Goal: Transaction & Acquisition: Book appointment/travel/reservation

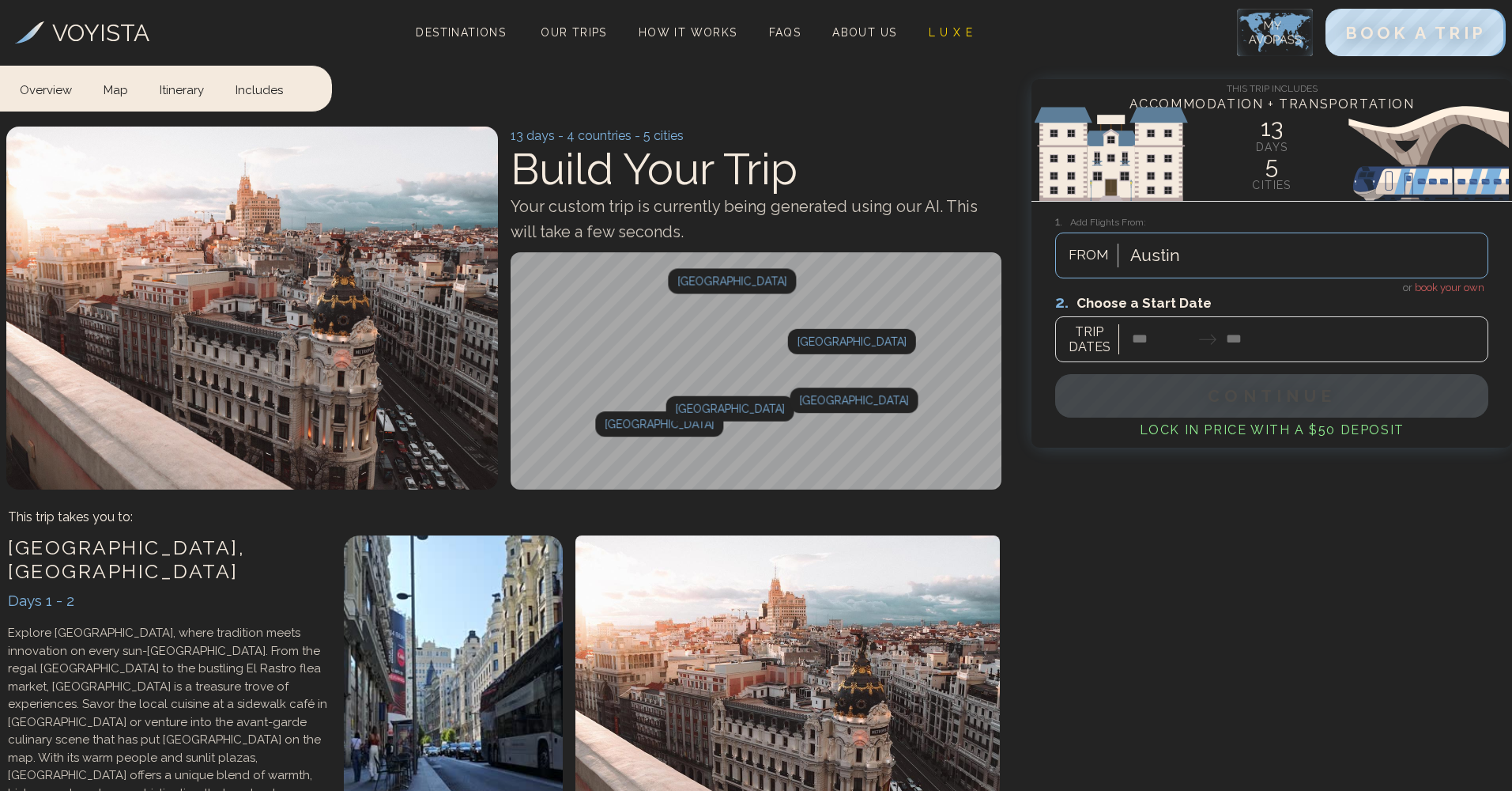
click at [1181, 343] on div at bounding box center [1271, 326] width 433 height 70
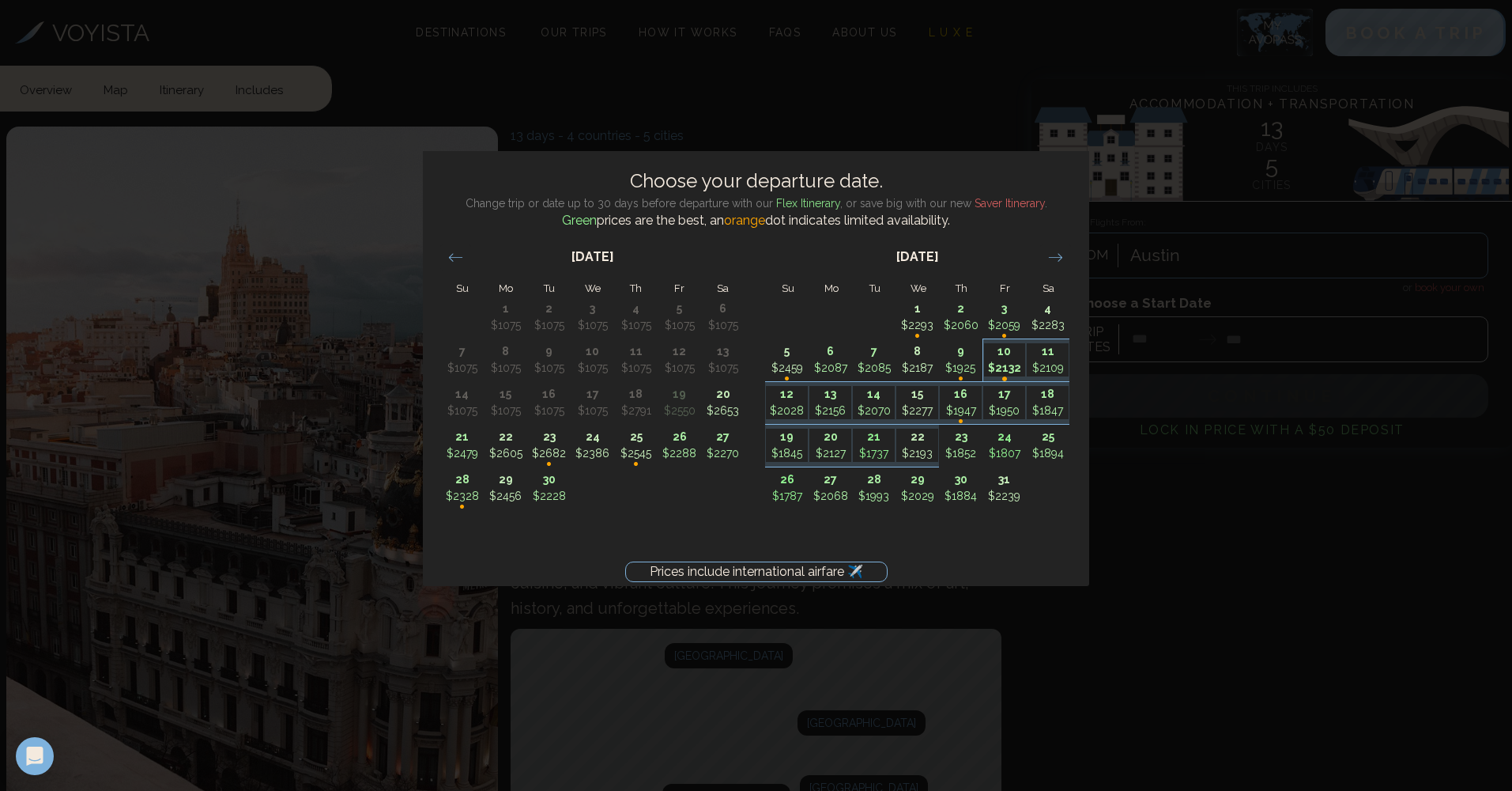
click at [997, 366] on p "•" at bounding box center [1004, 378] width 41 height 36
type input "********"
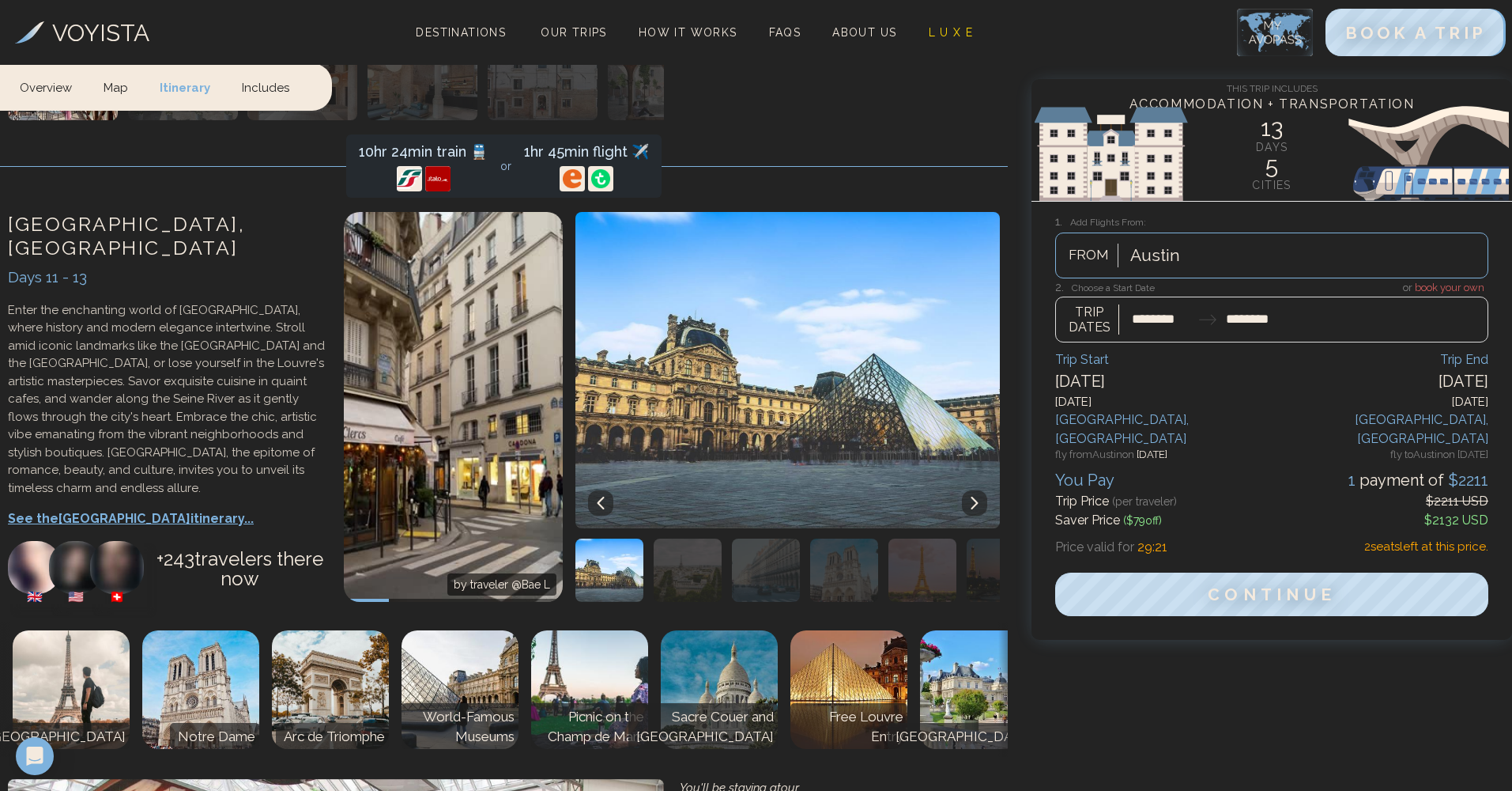
scroll to position [4817, 0]
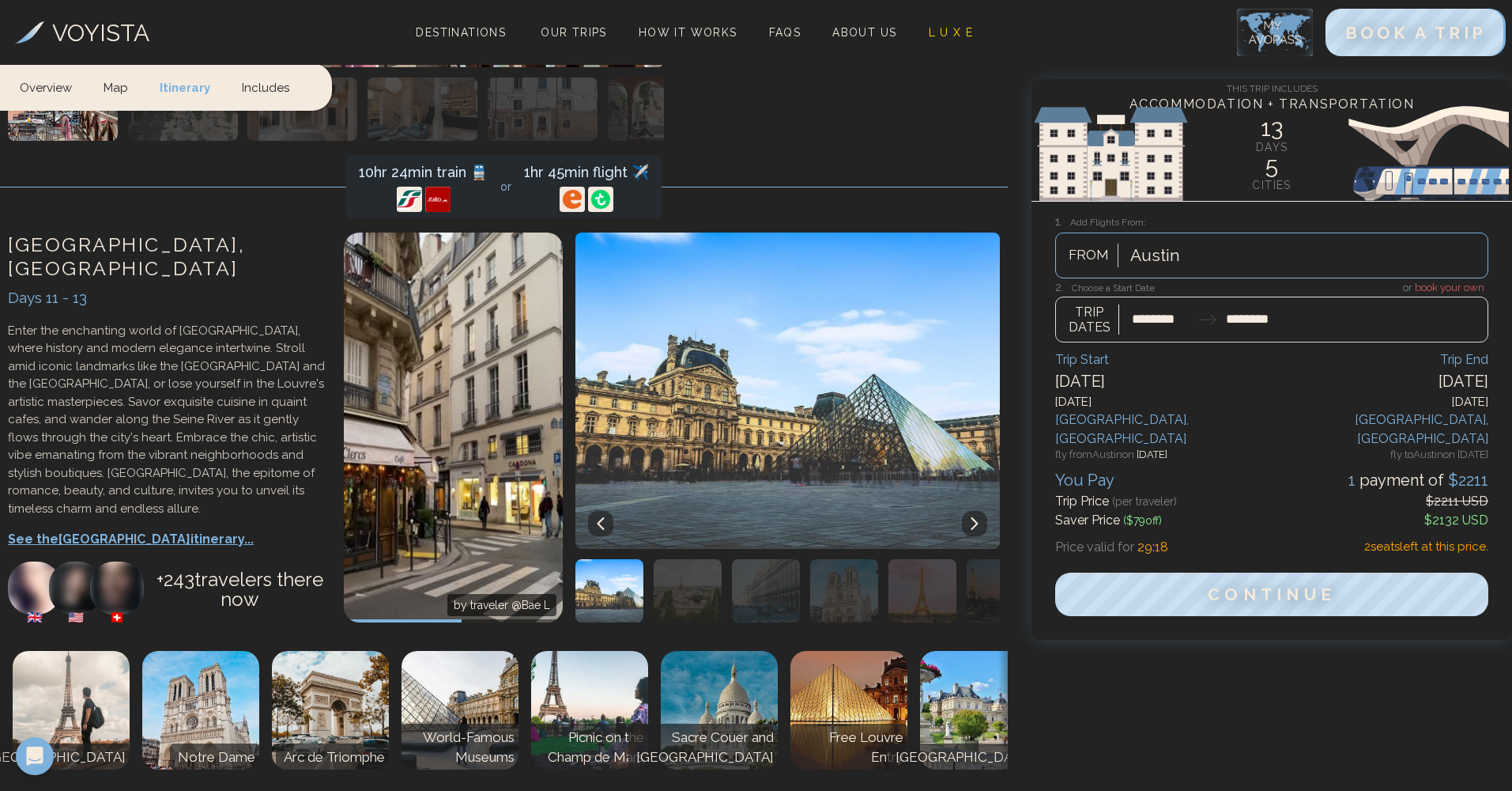
click at [976, 517] on icon at bounding box center [974, 523] width 7 height 13
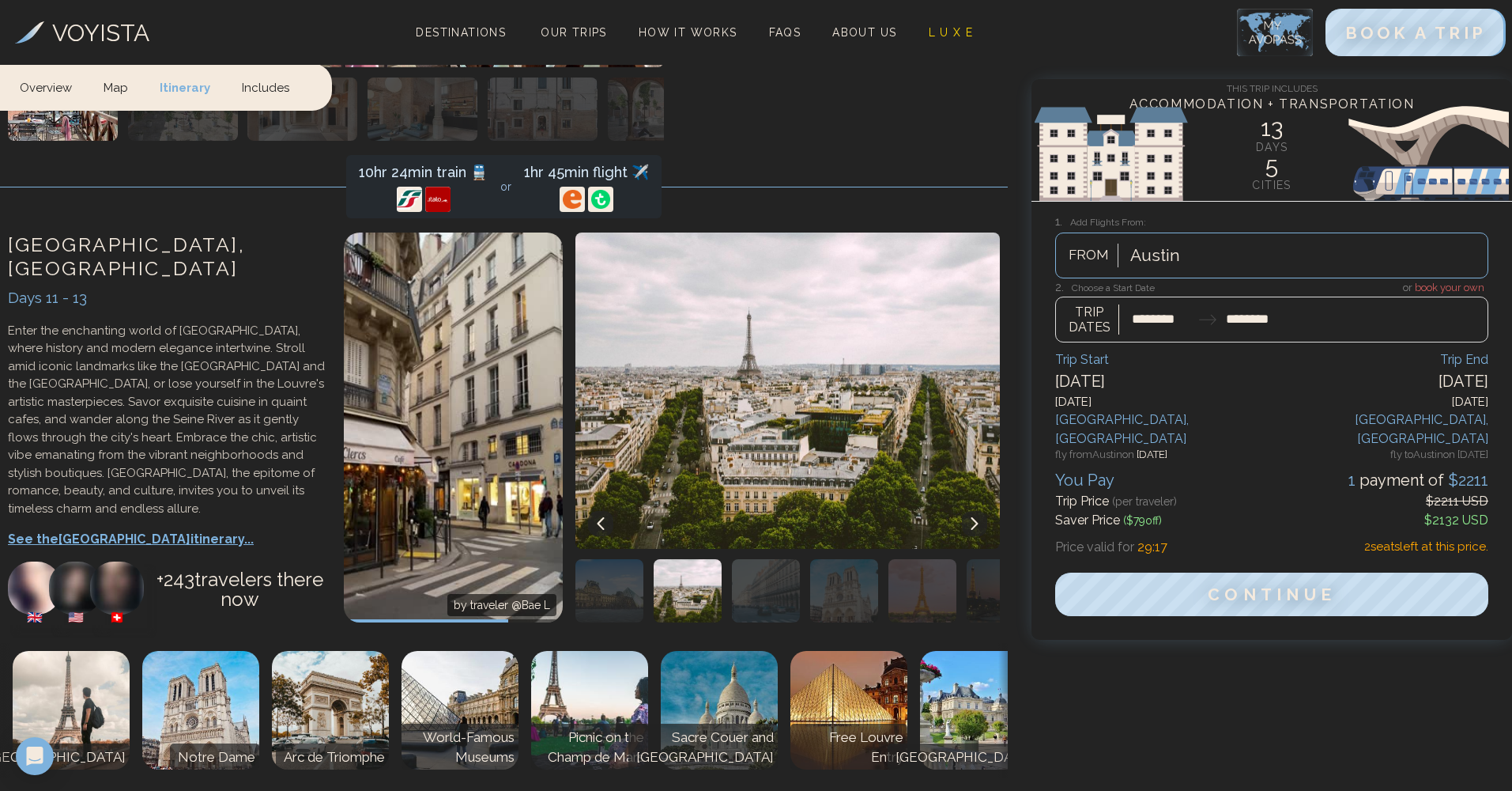
click at [973, 517] on icon at bounding box center [974, 523] width 13 height 13
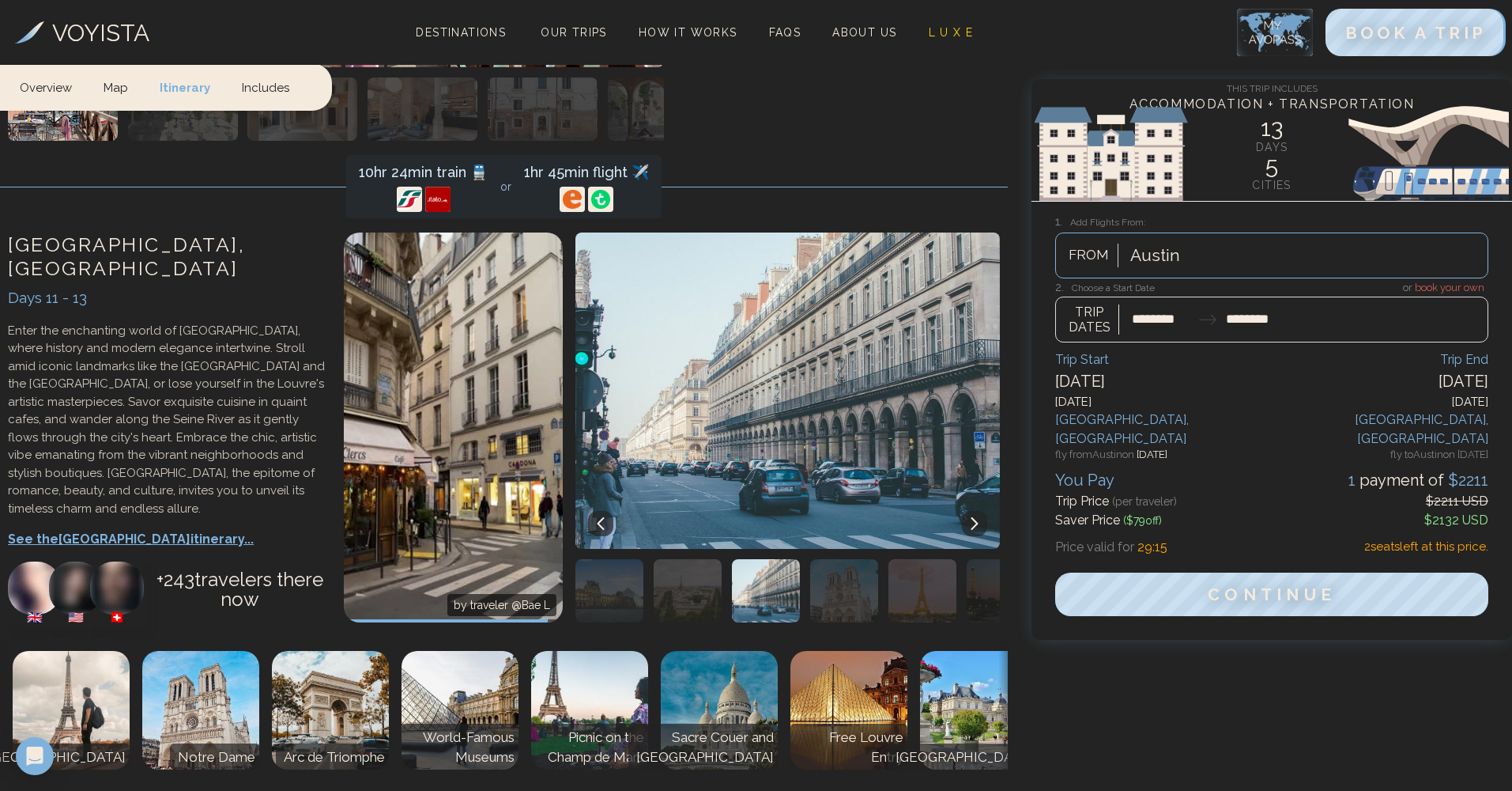
click at [971, 517] on icon at bounding box center [974, 523] width 13 height 13
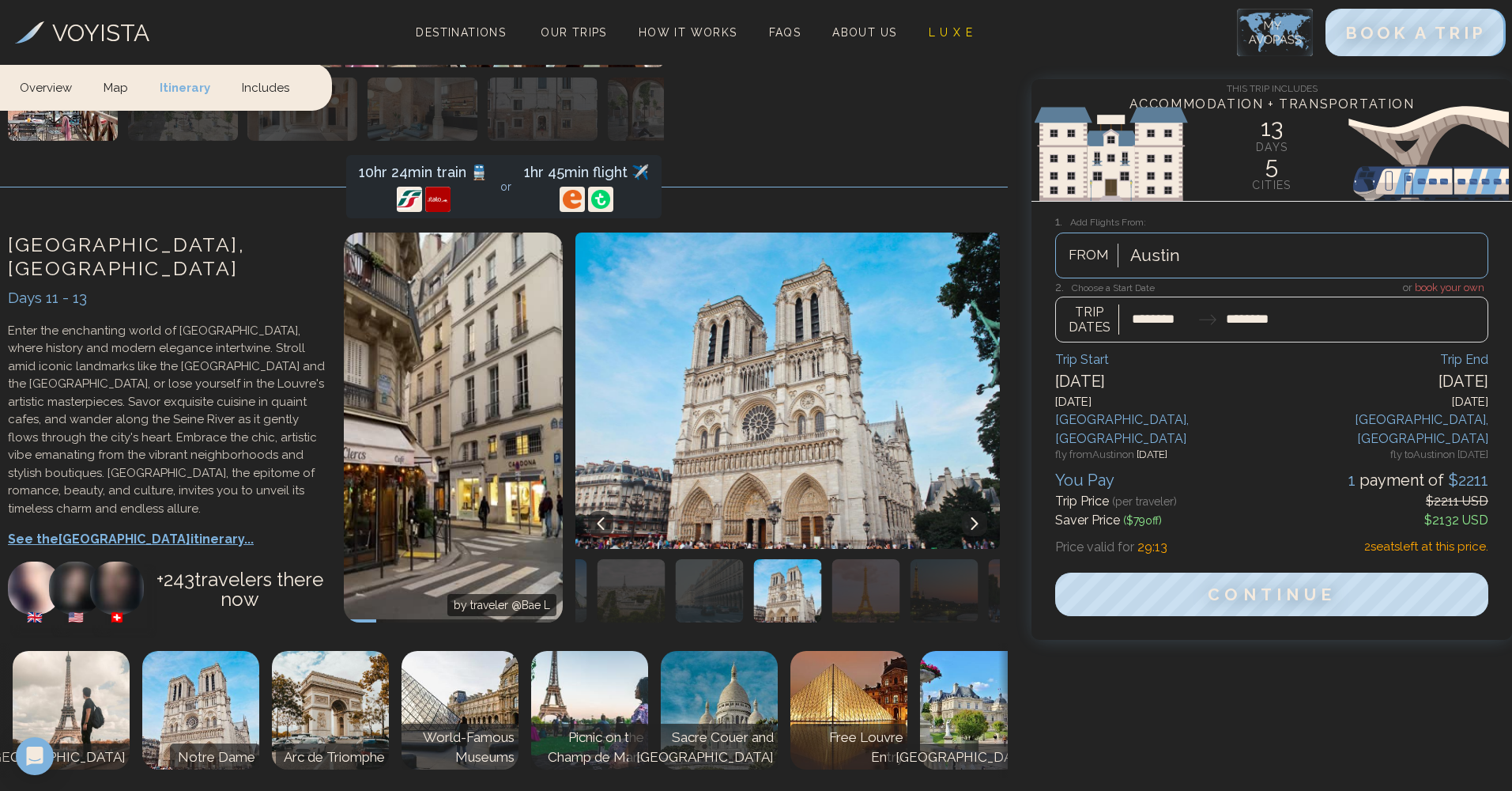
click at [971, 517] on icon at bounding box center [974, 523] width 13 height 13
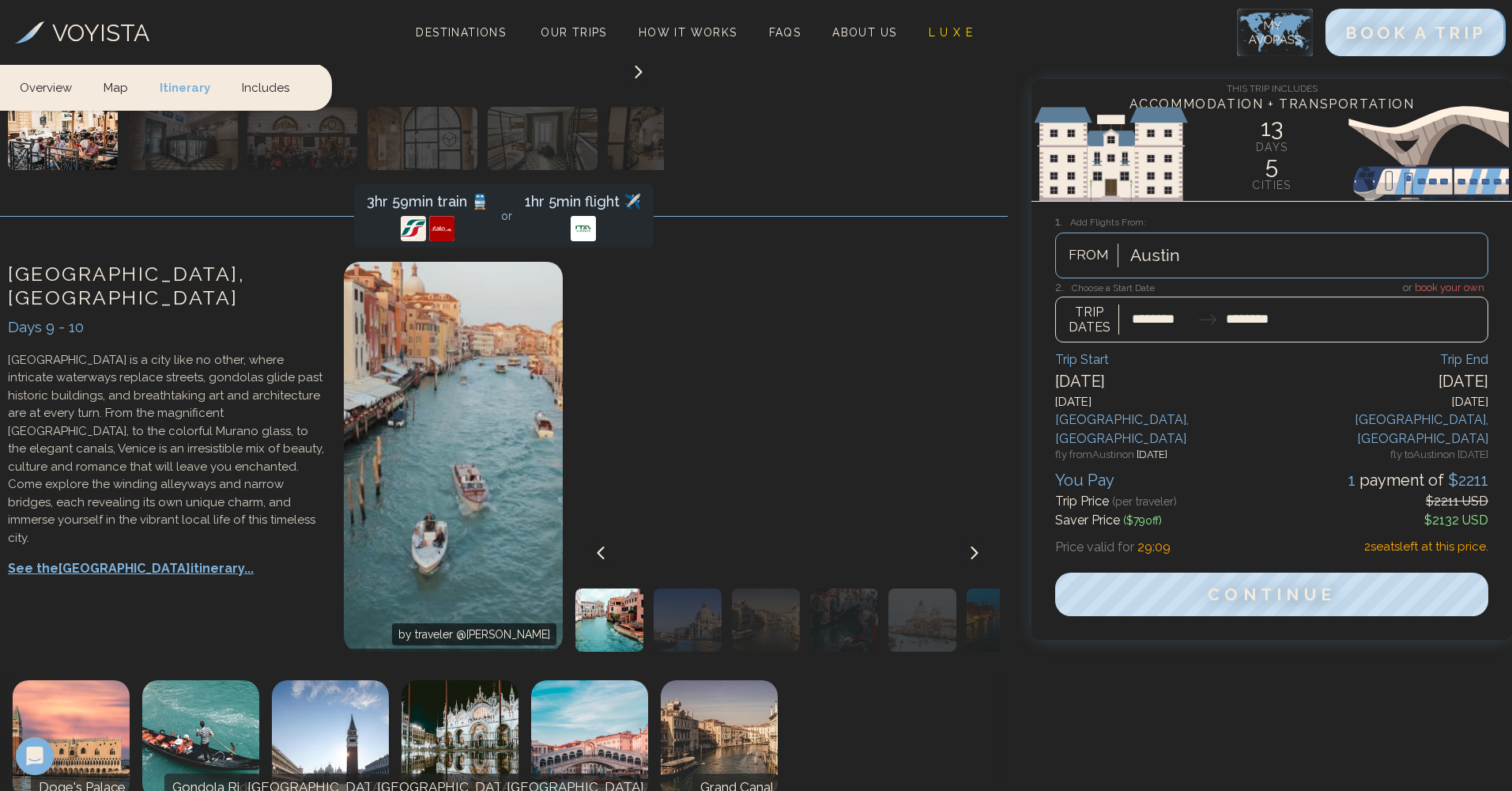
scroll to position [3620, 0]
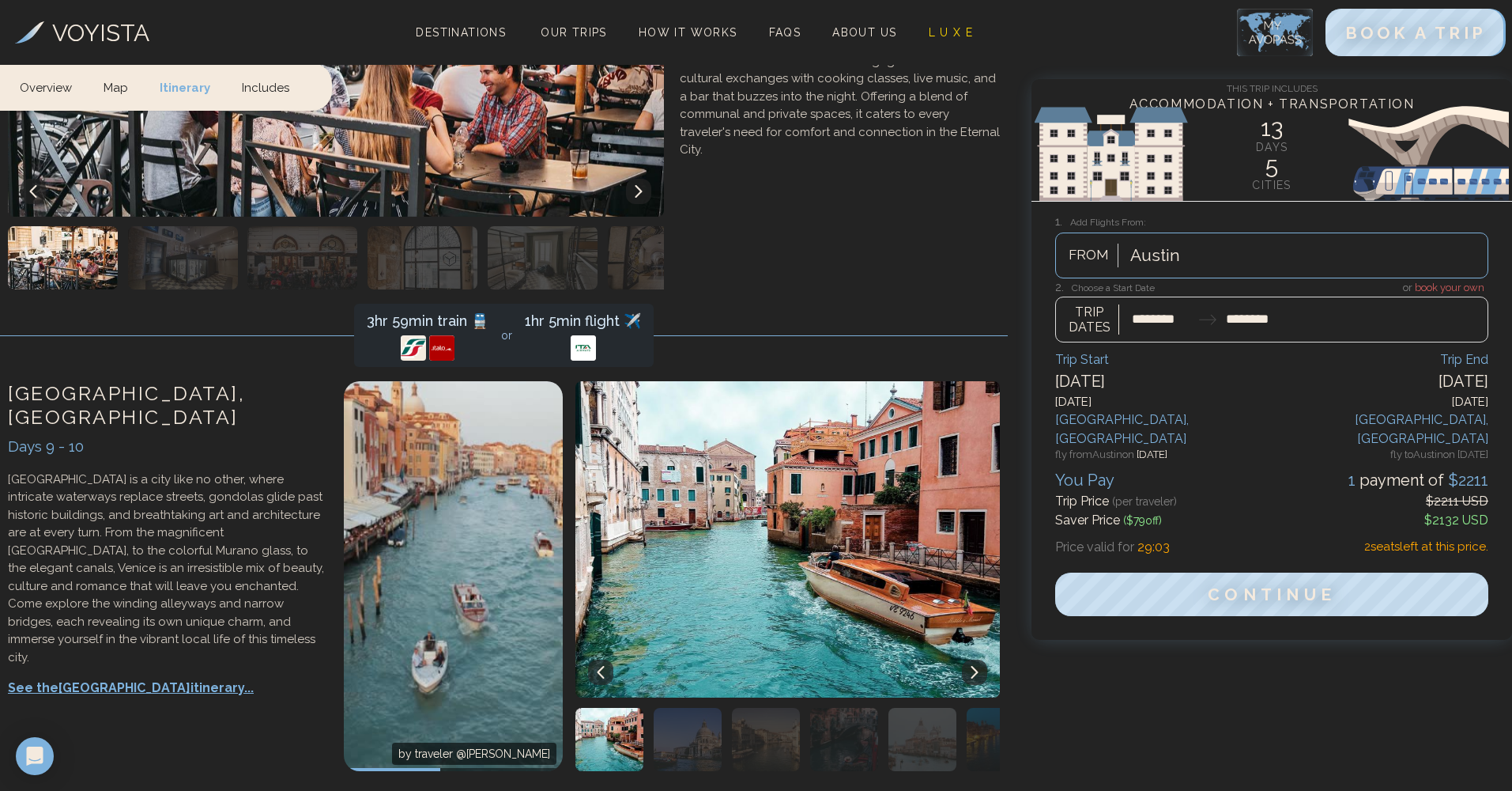
click at [968, 666] on icon at bounding box center [974, 671] width 13 height 13
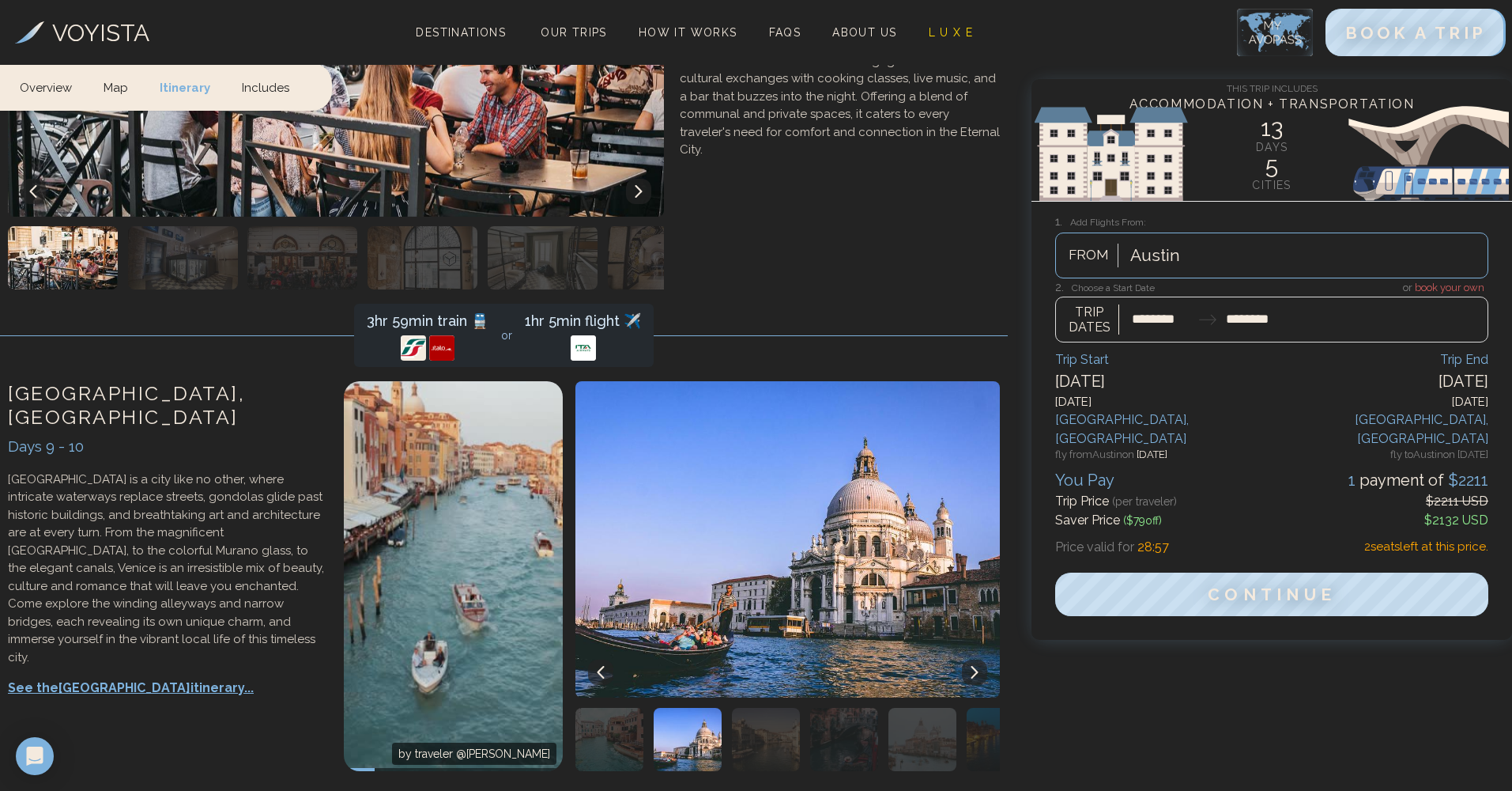
scroll to position [3617, 0]
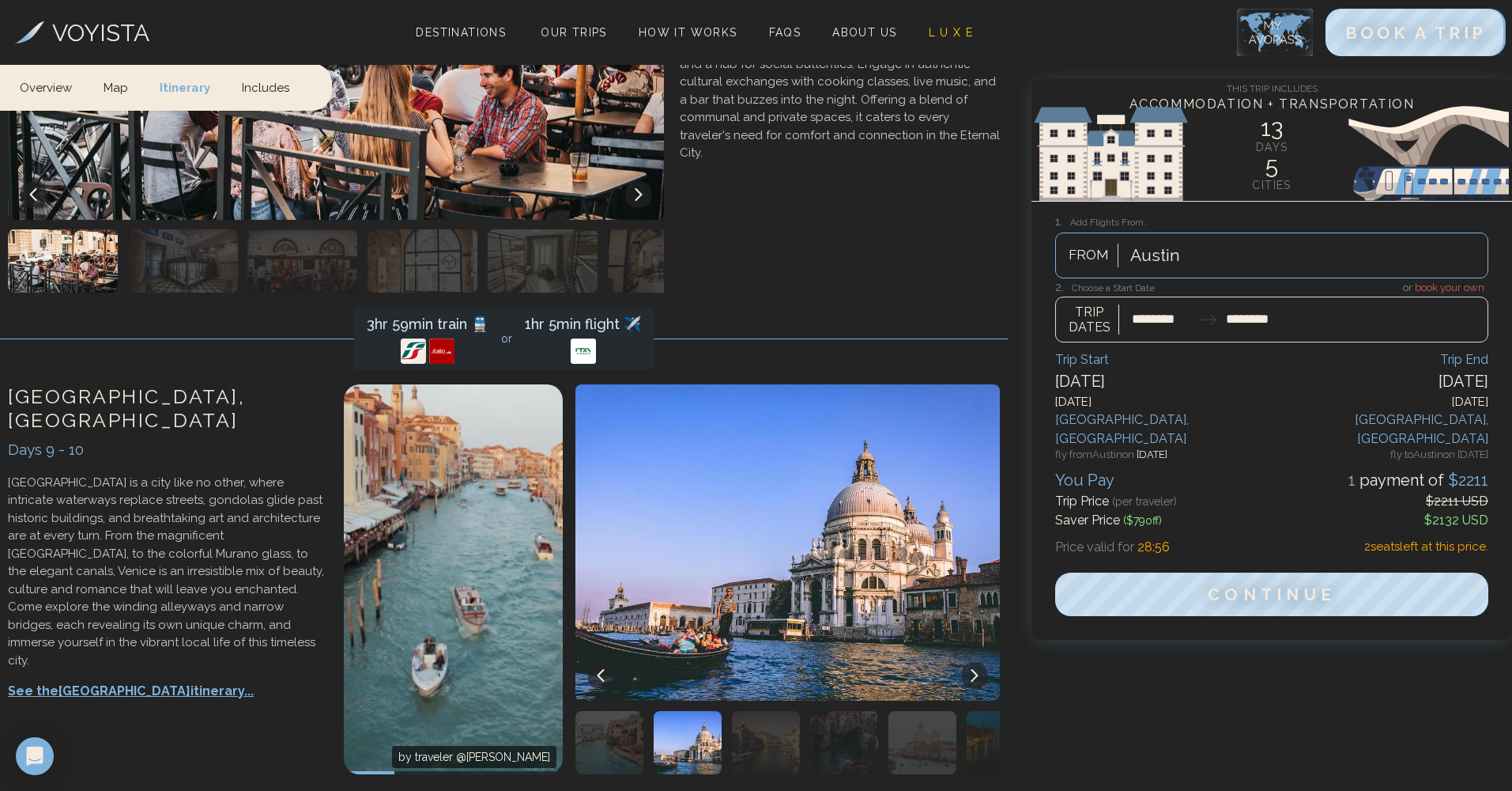
click at [92, 682] on p "See the Venice itinerary..." at bounding box center [168, 692] width 320 height 19
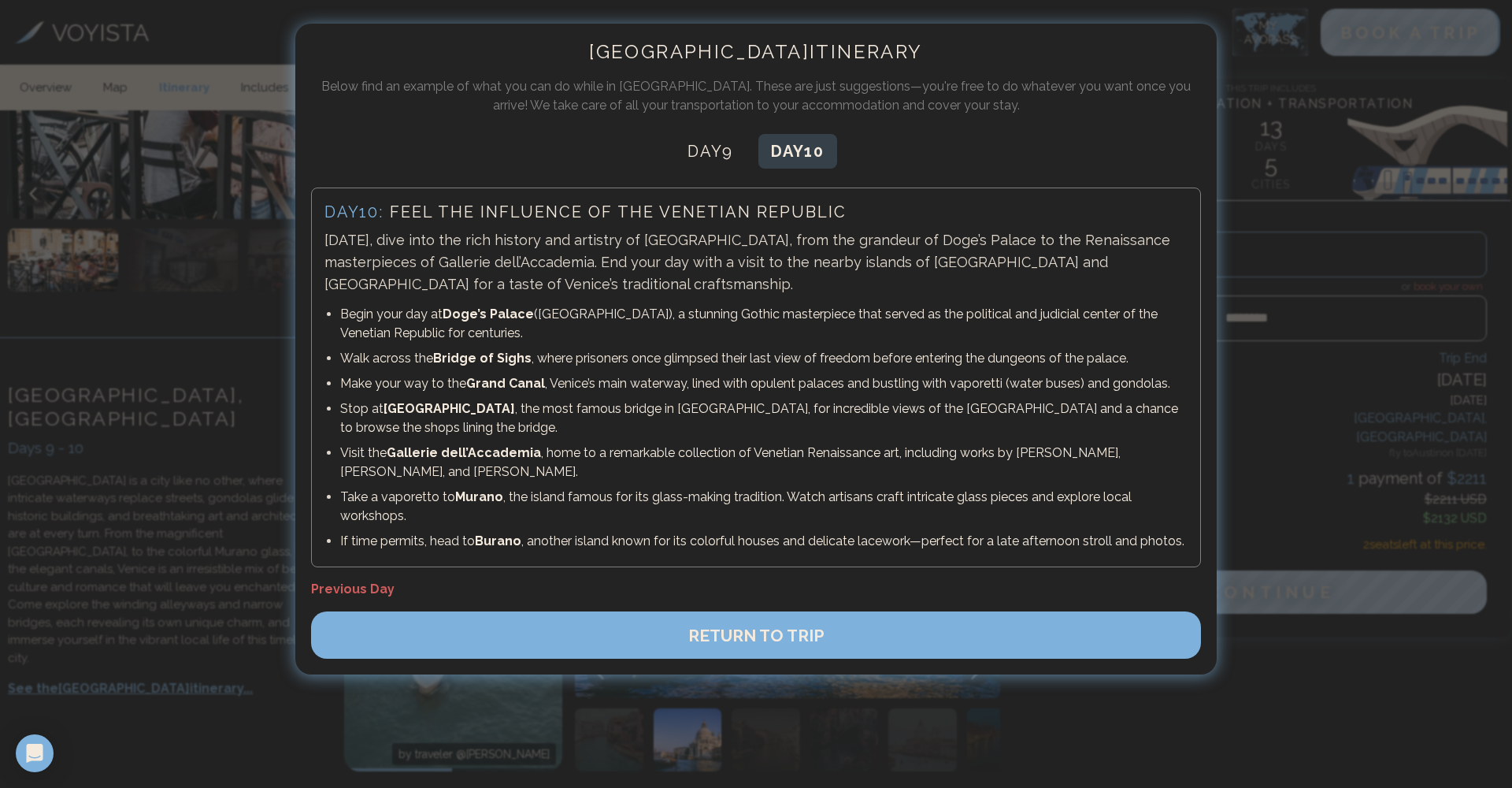
click at [134, 390] on div at bounding box center [756, 394] width 1512 height 788
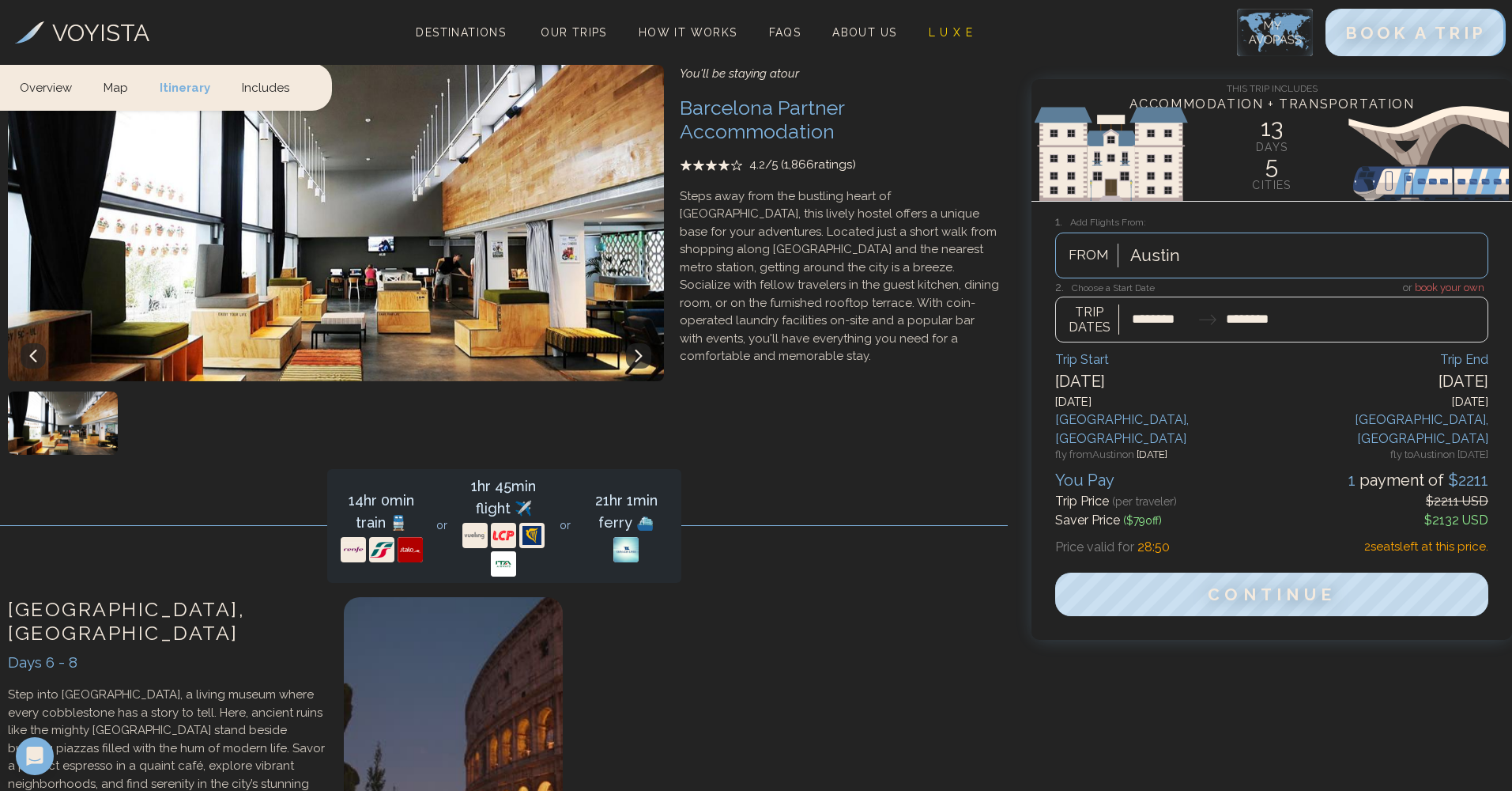
scroll to position [2675, 0]
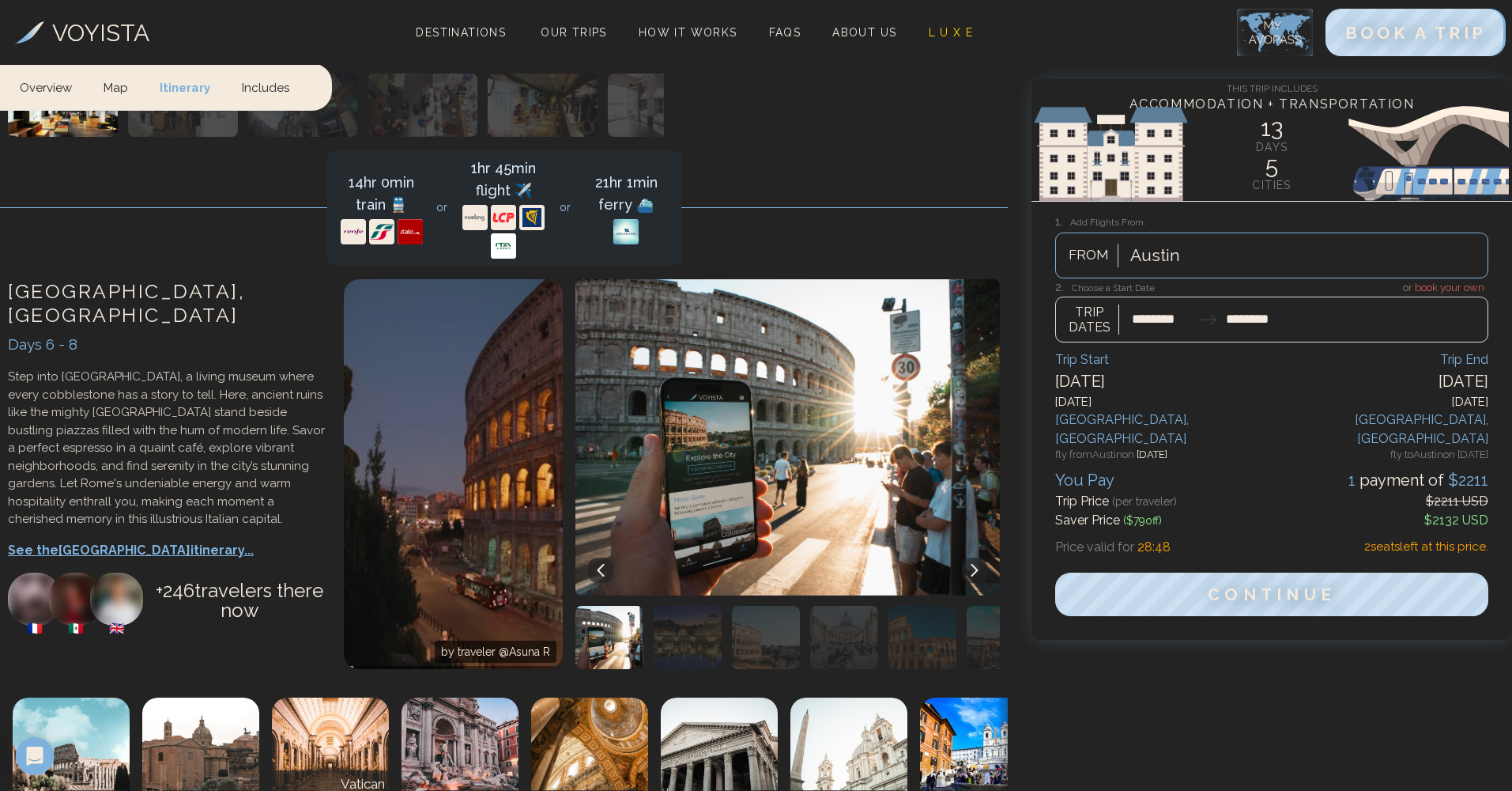
click at [64, 541] on p "See the Rome itinerary..." at bounding box center [168, 551] width 320 height 19
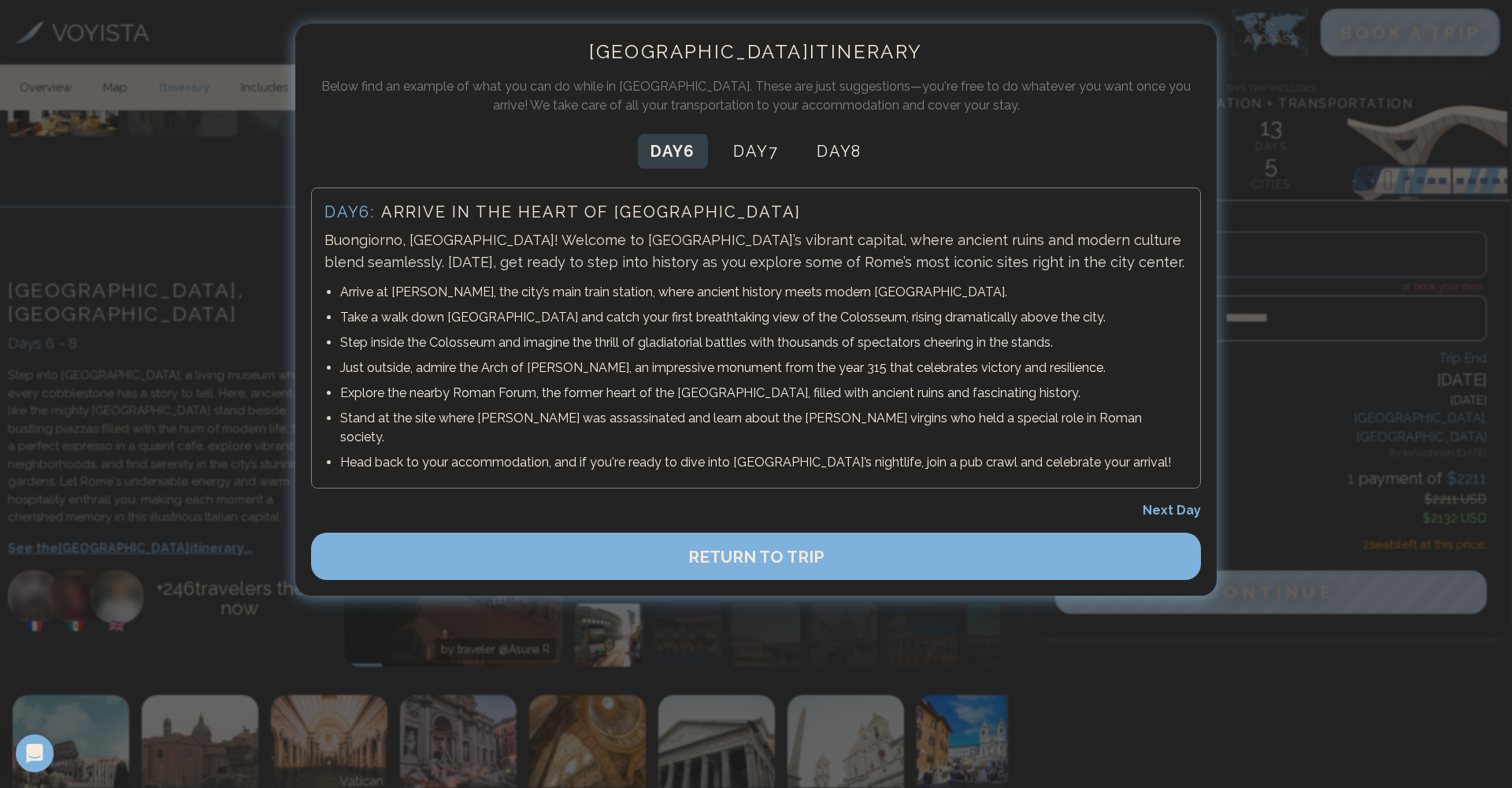
click at [261, 255] on div at bounding box center [756, 394] width 1512 height 788
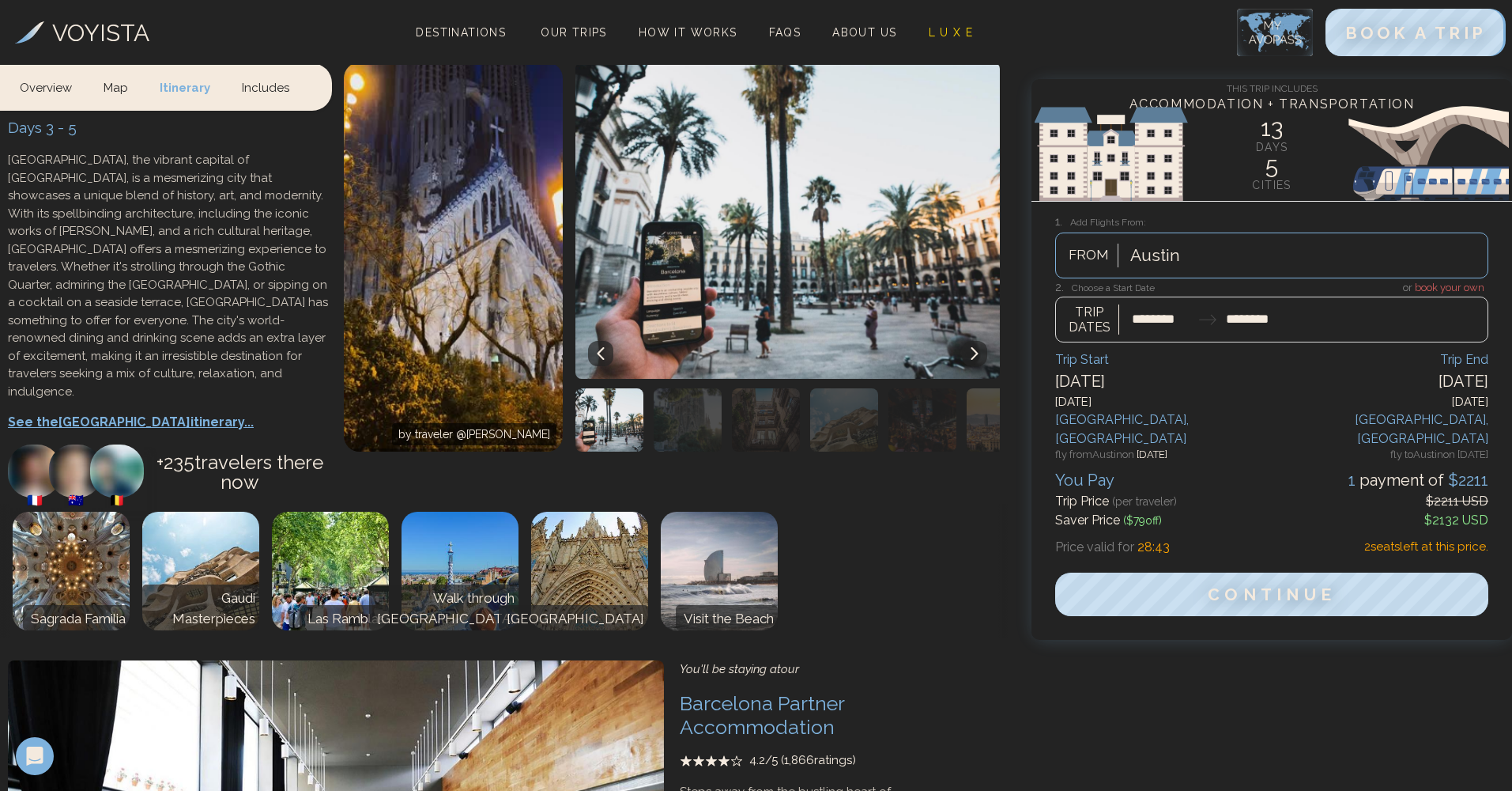
scroll to position [1441, 0]
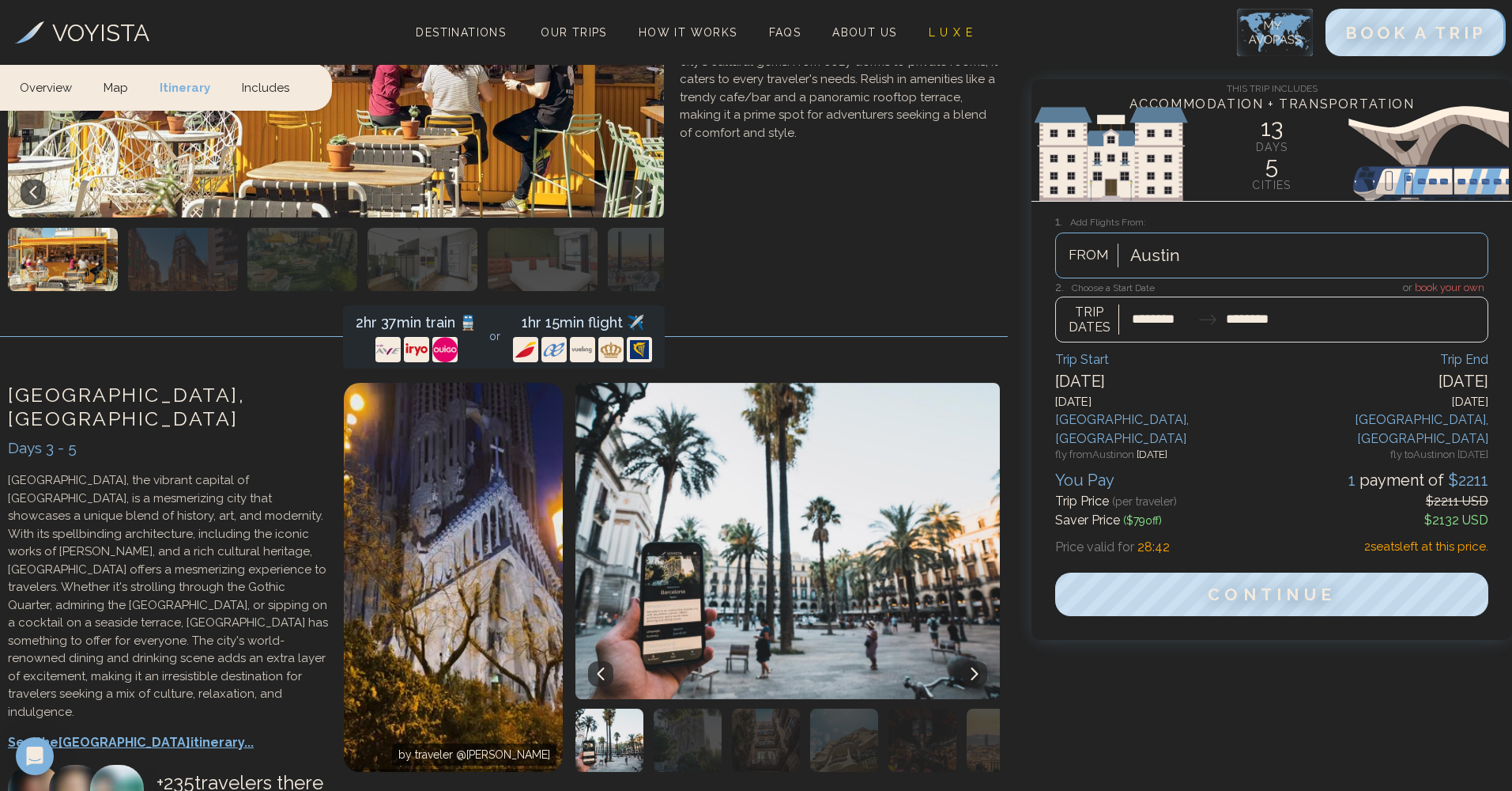
click at [123, 733] on p "See the Barcelona itinerary..." at bounding box center [168, 743] width 320 height 19
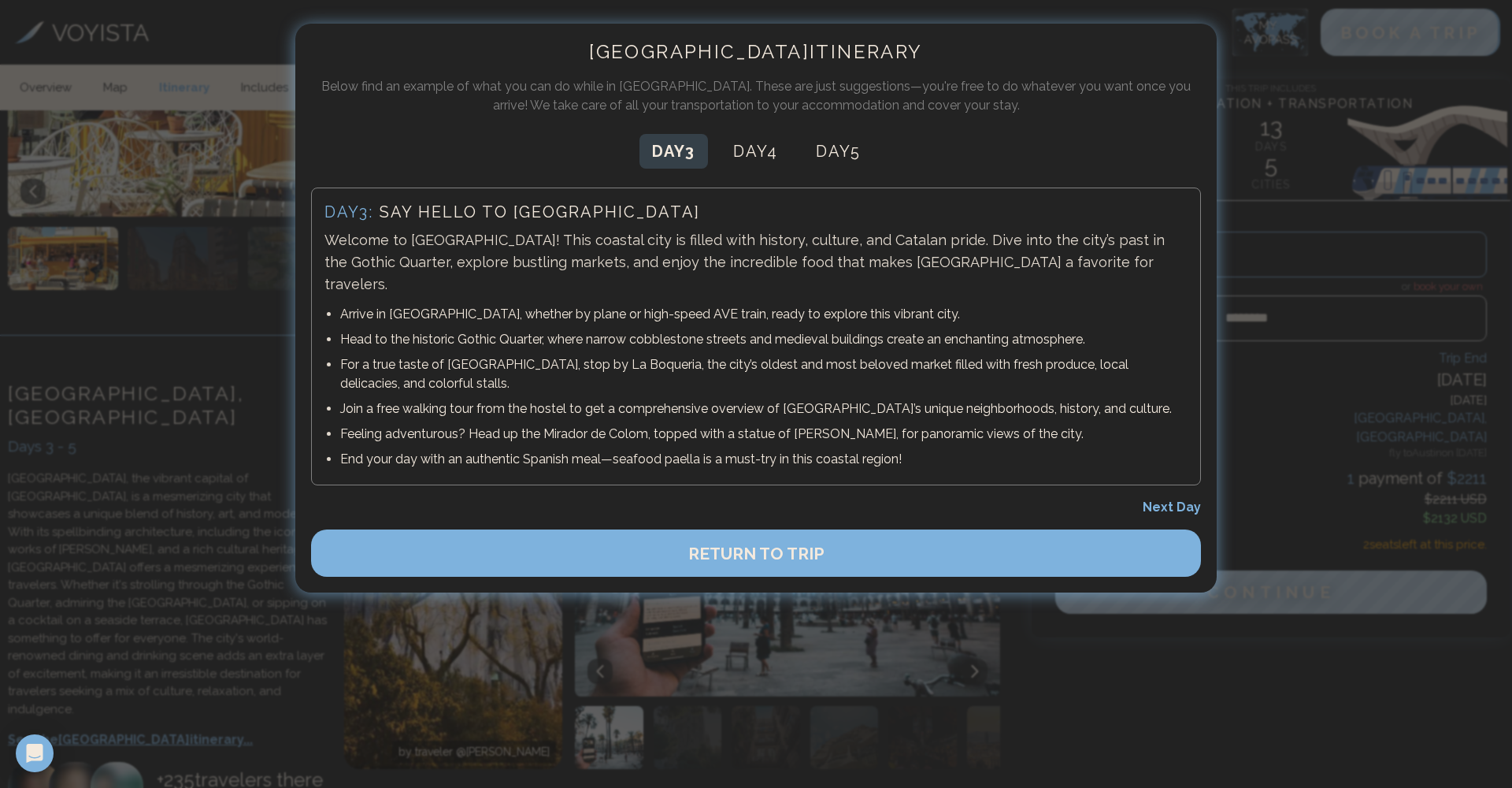
click at [202, 226] on div at bounding box center [756, 394] width 1512 height 788
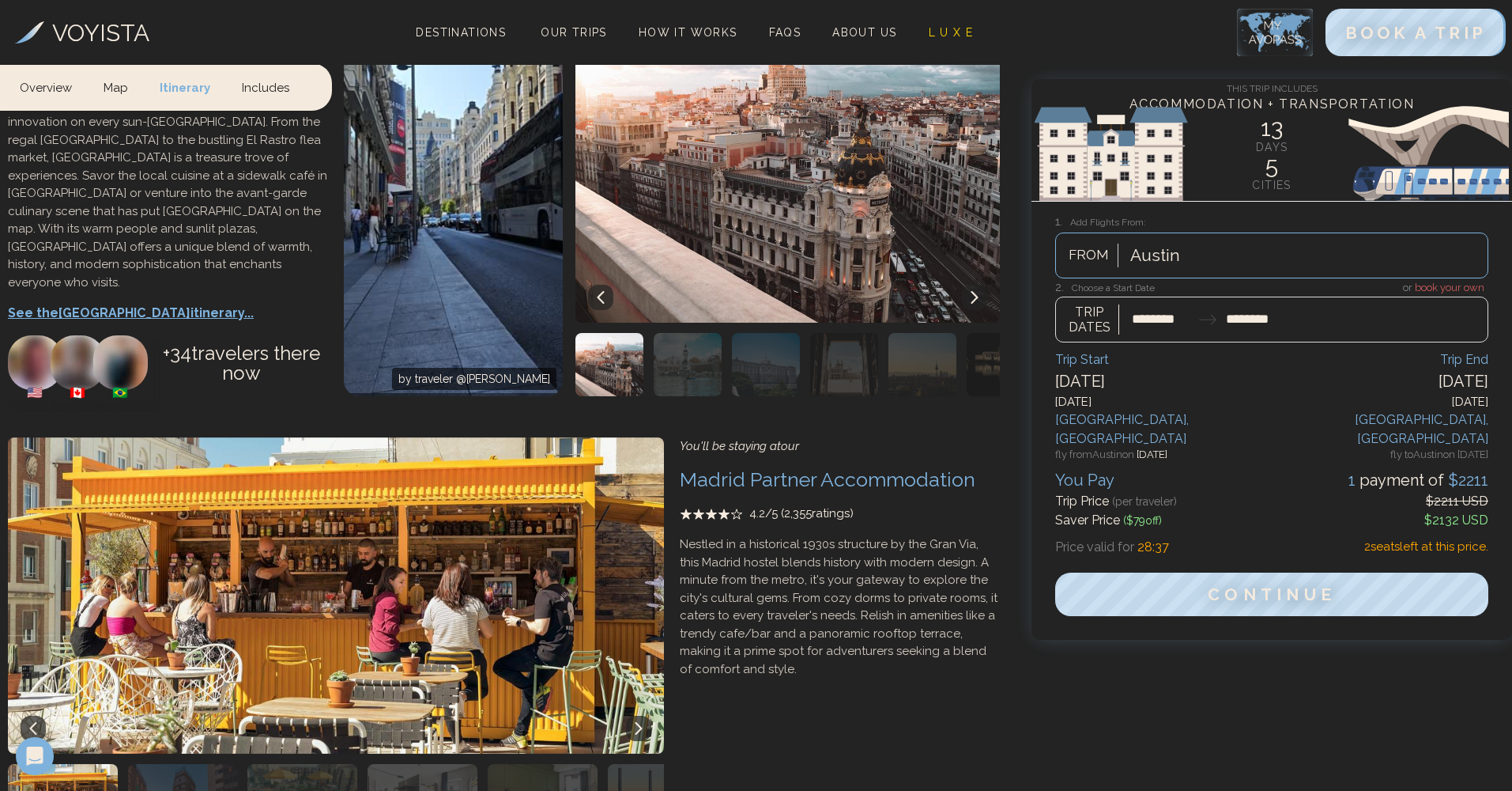
scroll to position [765, 0]
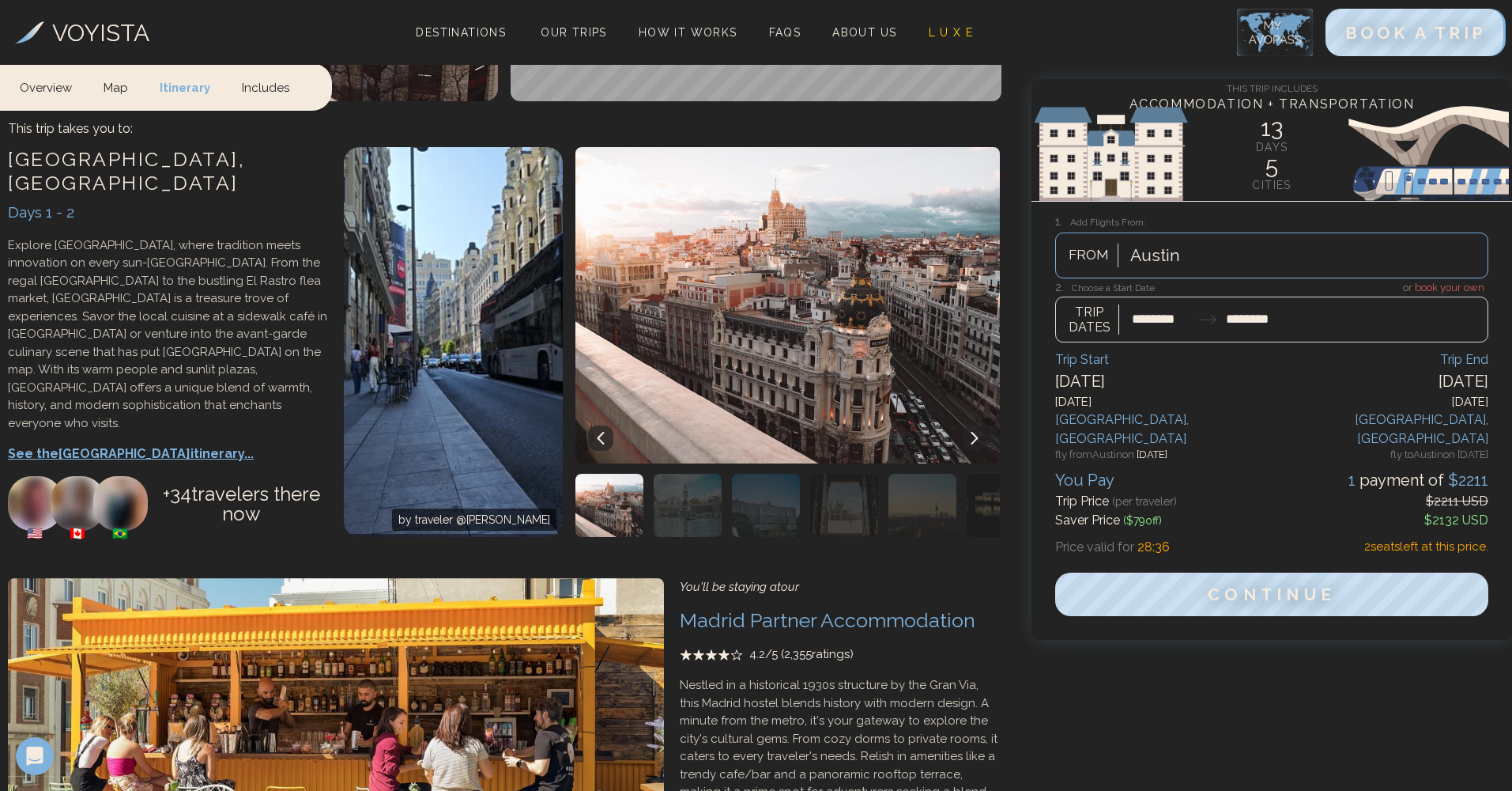
click at [104, 445] on p "See the Madrid itinerary..." at bounding box center [168, 454] width 320 height 19
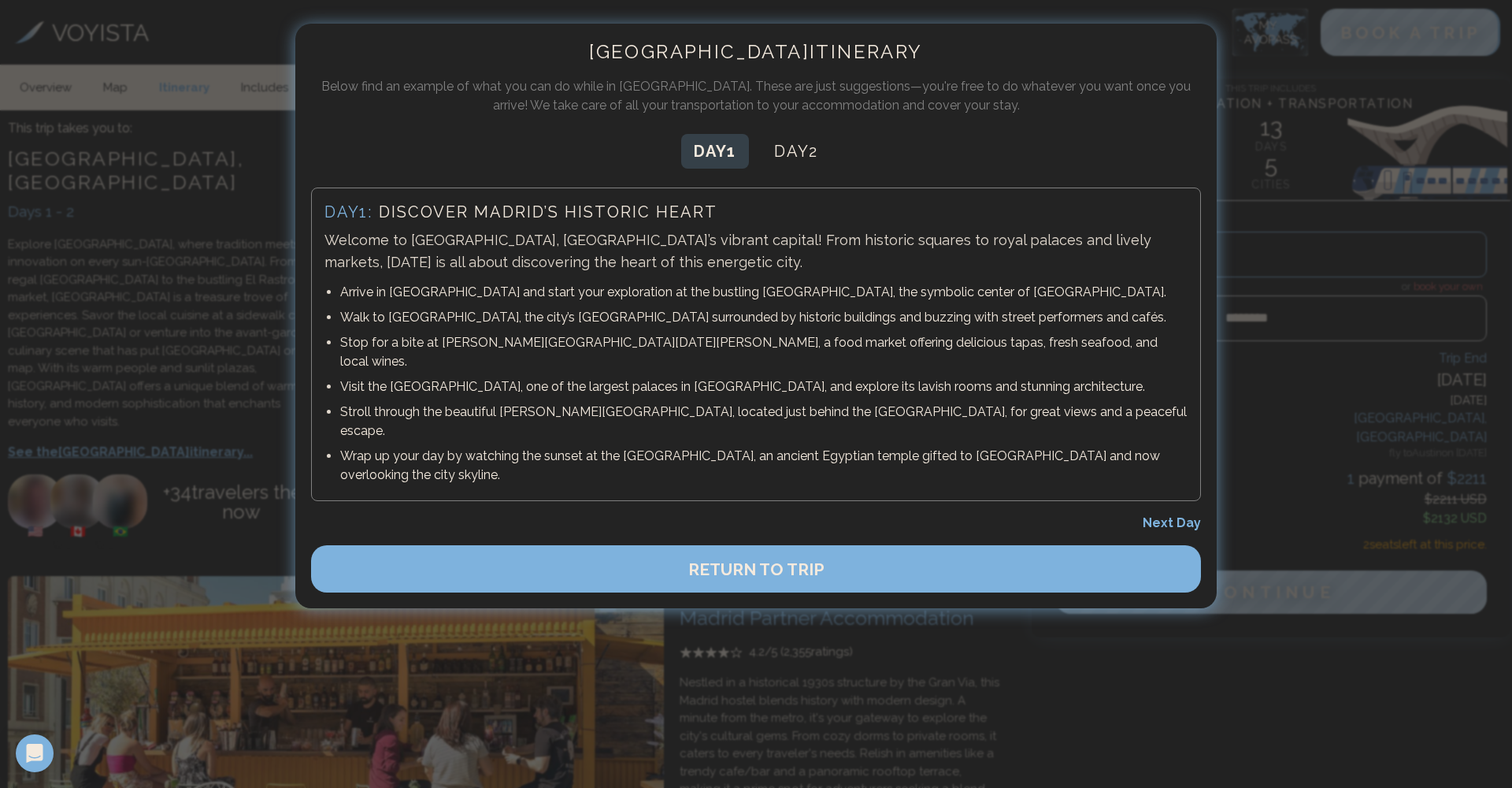
click at [90, 266] on div at bounding box center [756, 394] width 1512 height 788
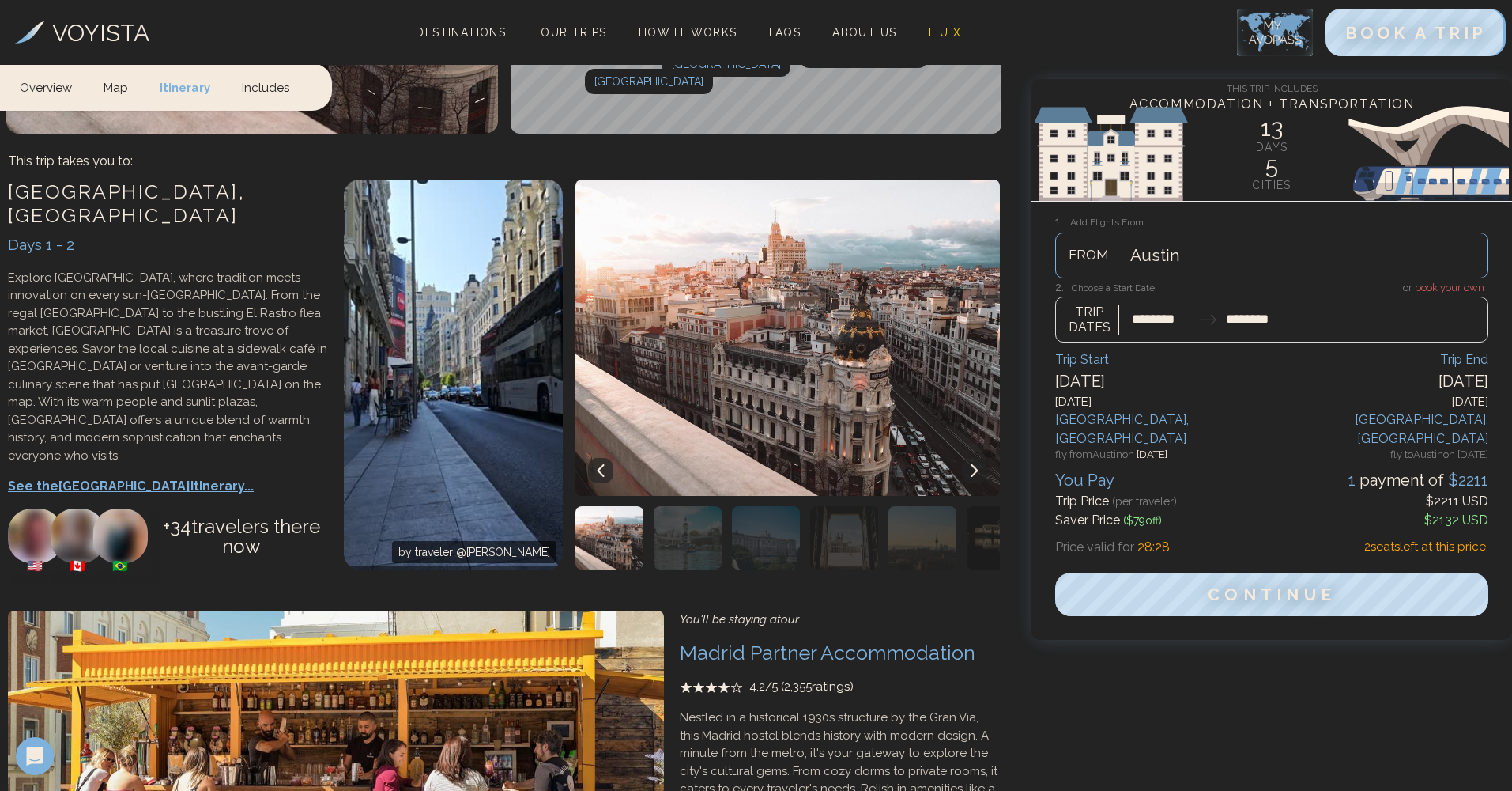
scroll to position [264, 0]
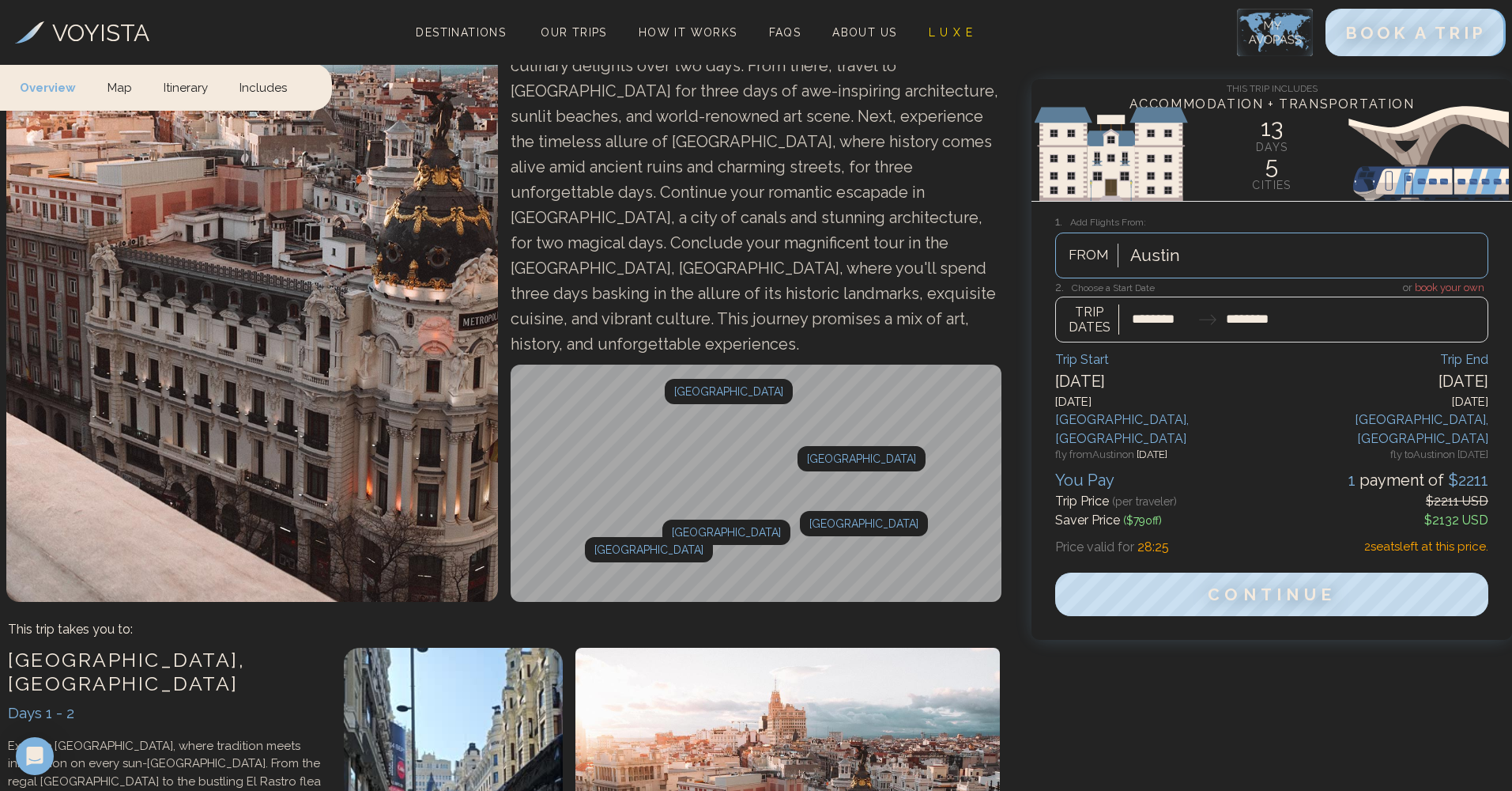
click at [1433, 283] on div at bounding box center [1271, 311] width 433 height 63
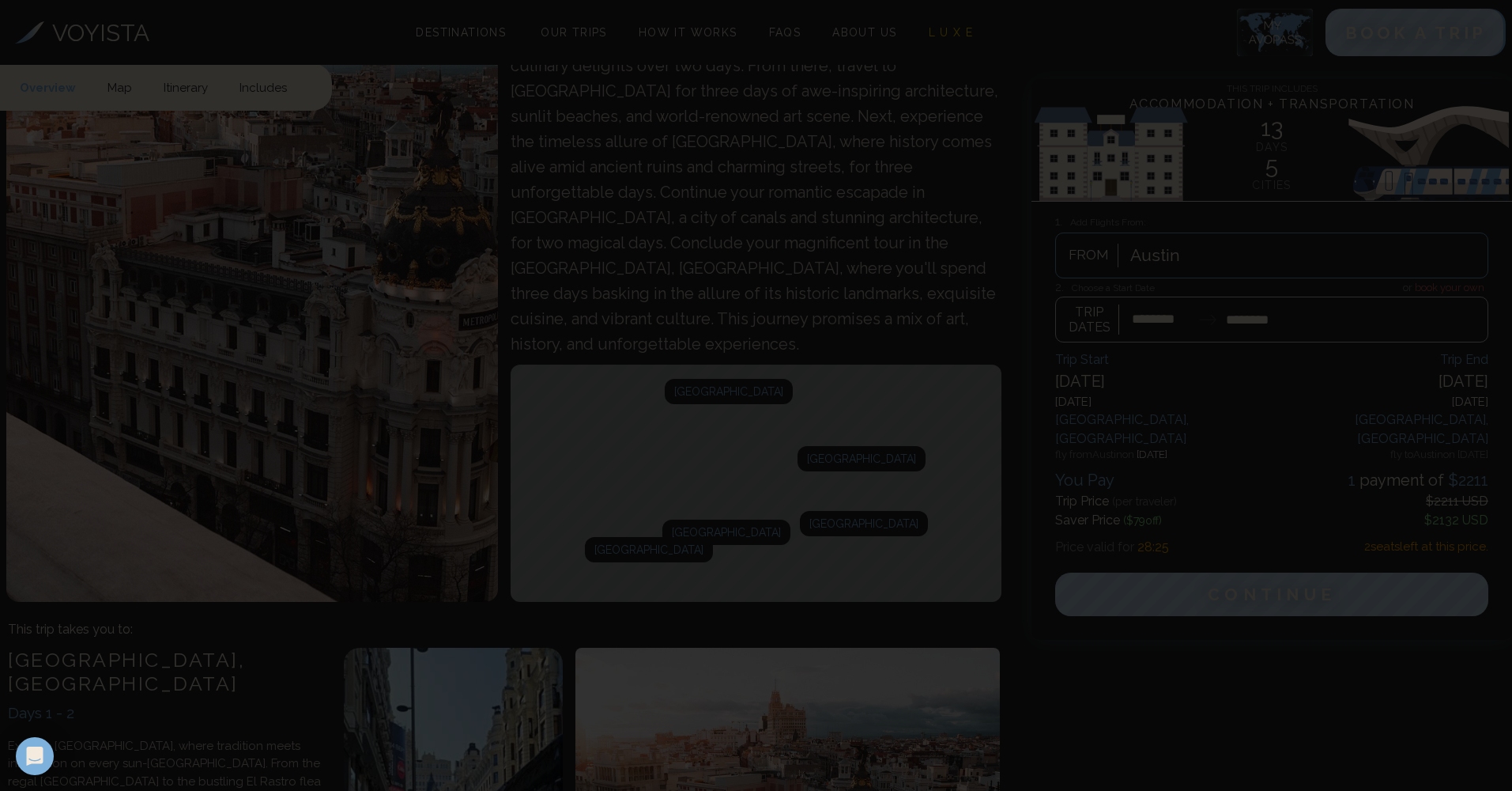
scroll to position [0, 0]
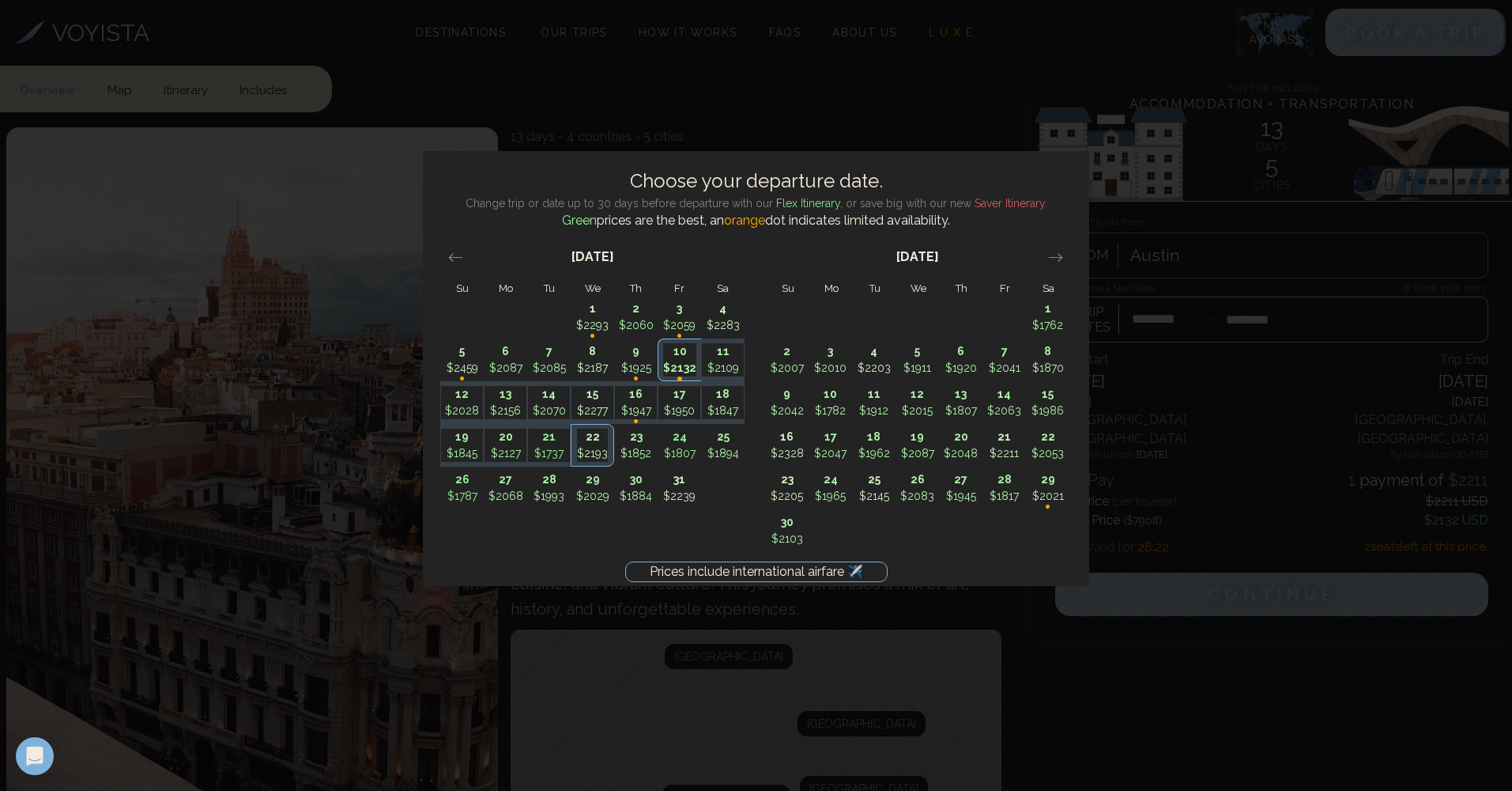
click at [688, 373] on p "•" at bounding box center [680, 378] width 33 height 36
click at [908, 668] on div "Prices include international airfare ✈️ Choose your departure date. Change trip…" at bounding box center [756, 396] width 1512 height 791
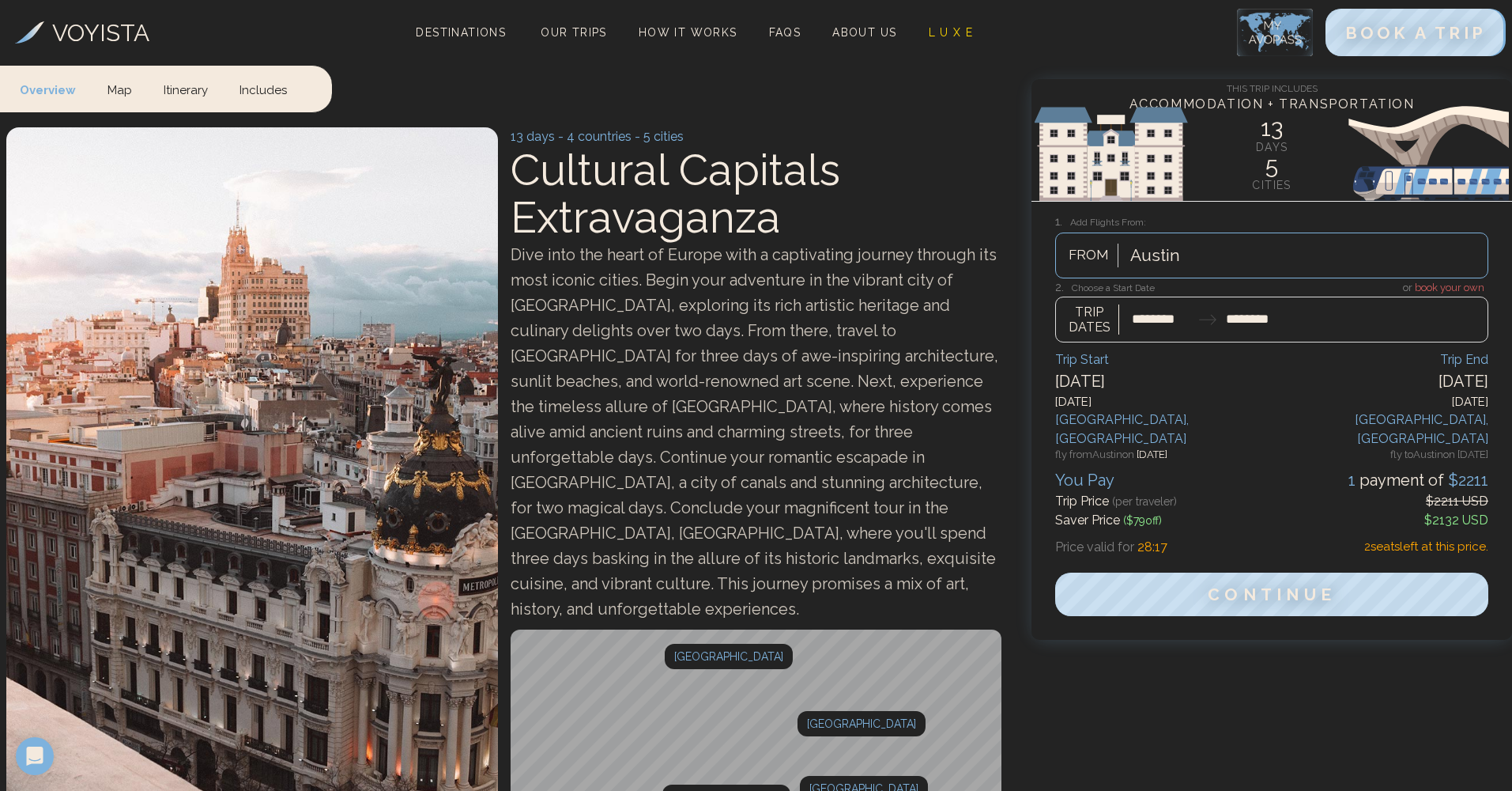
click at [1440, 284] on div at bounding box center [1271, 311] width 433 height 63
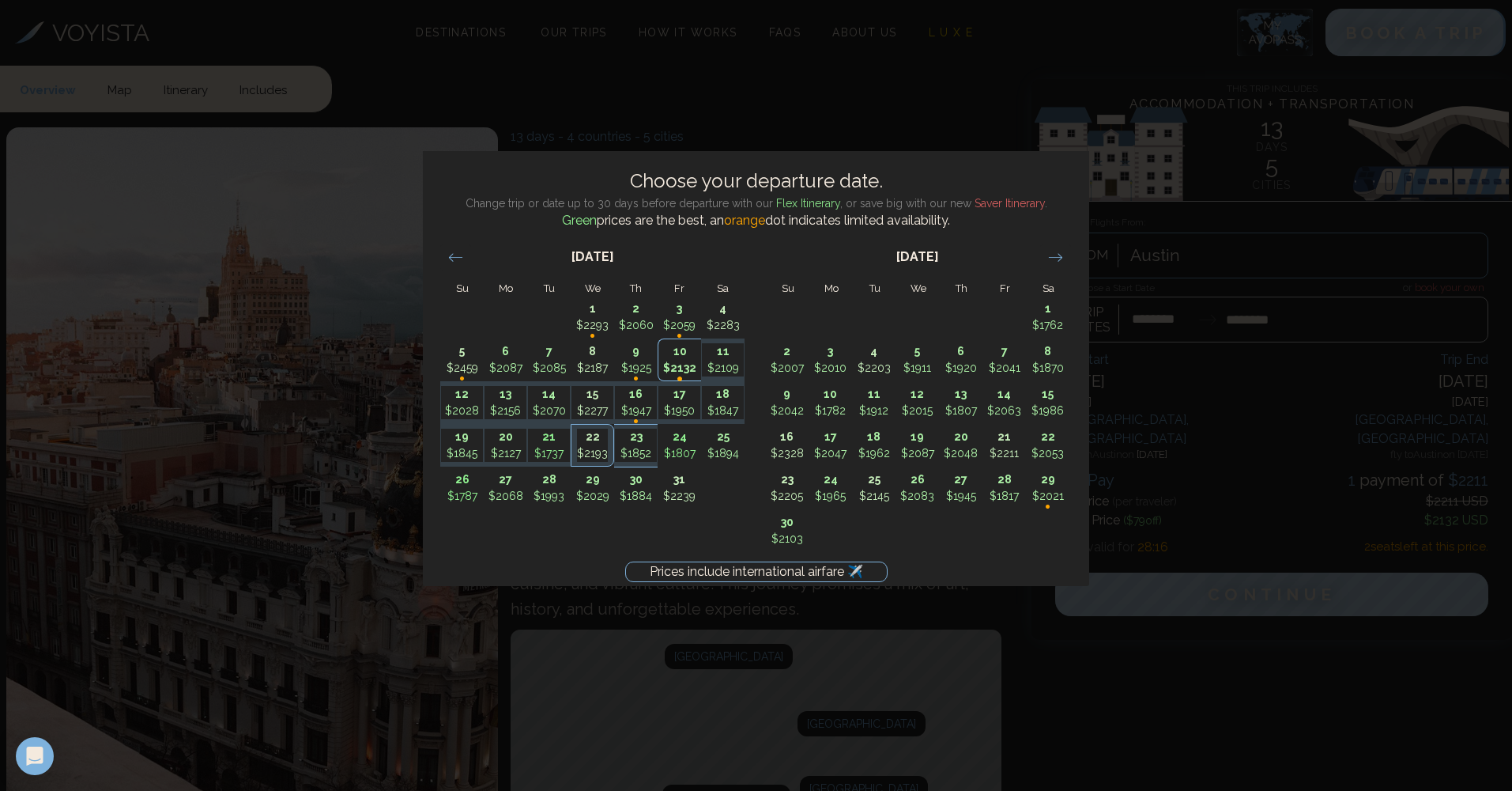
click at [673, 357] on p "10" at bounding box center [680, 351] width 33 height 16
click at [1066, 635] on div "Prices include international airfare ✈️ Choose your departure date. Change trip…" at bounding box center [756, 396] width 1512 height 791
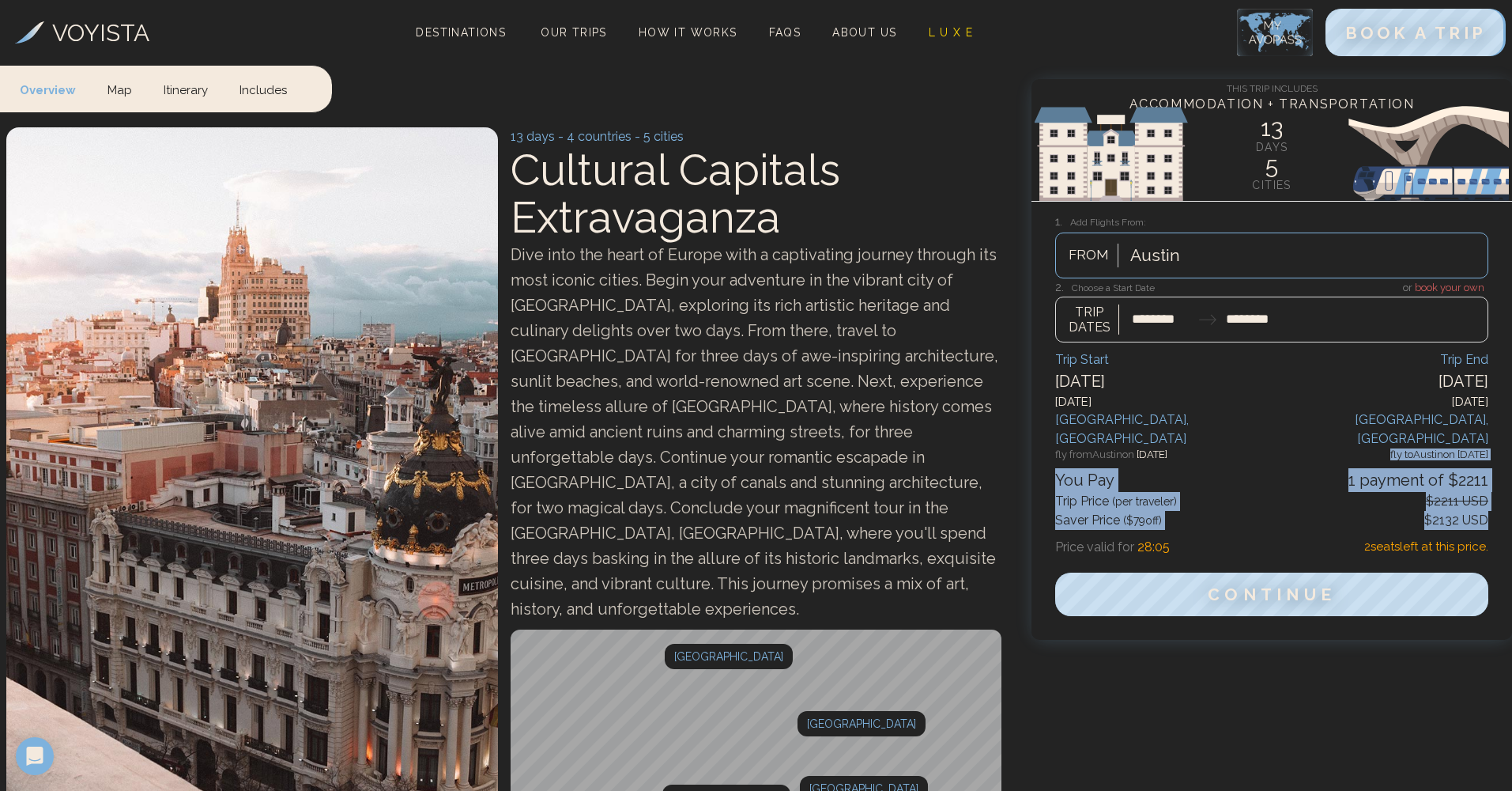
drag, startPoint x: 1378, startPoint y: 431, endPoint x: 1485, endPoint y: 503, distance: 129.0
click at [1485, 503] on div "Trip Start Friday October 10, 2025 Madrid , Spain fly from Austin on Oct 9 Trip…" at bounding box center [1271, 450] width 433 height 200
click at [1361, 510] on div "Saver Price ($ 79 off) $2132 USD" at bounding box center [1271, 520] width 433 height 19
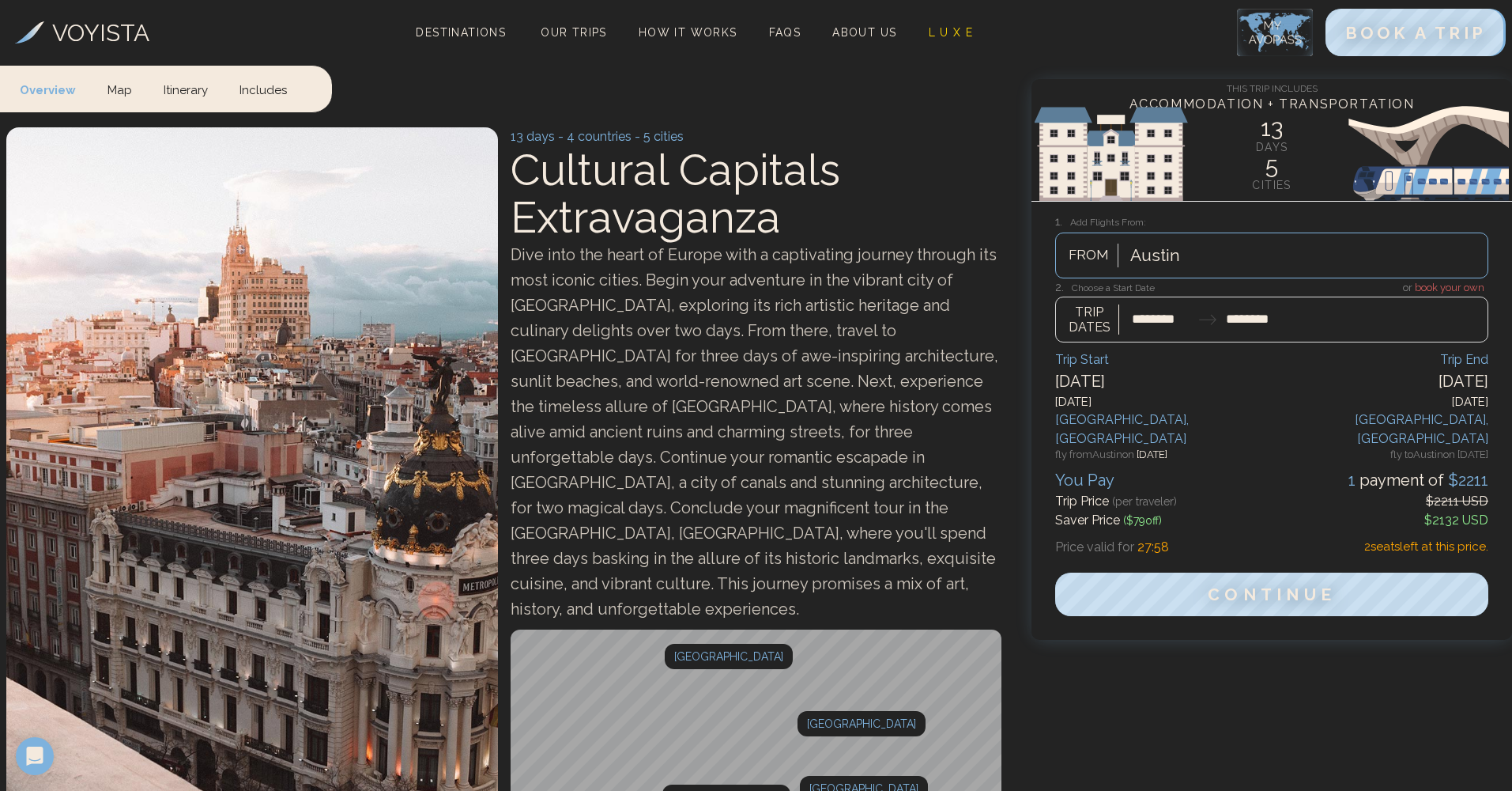
click at [1168, 318] on div at bounding box center [1271, 311] width 433 height 63
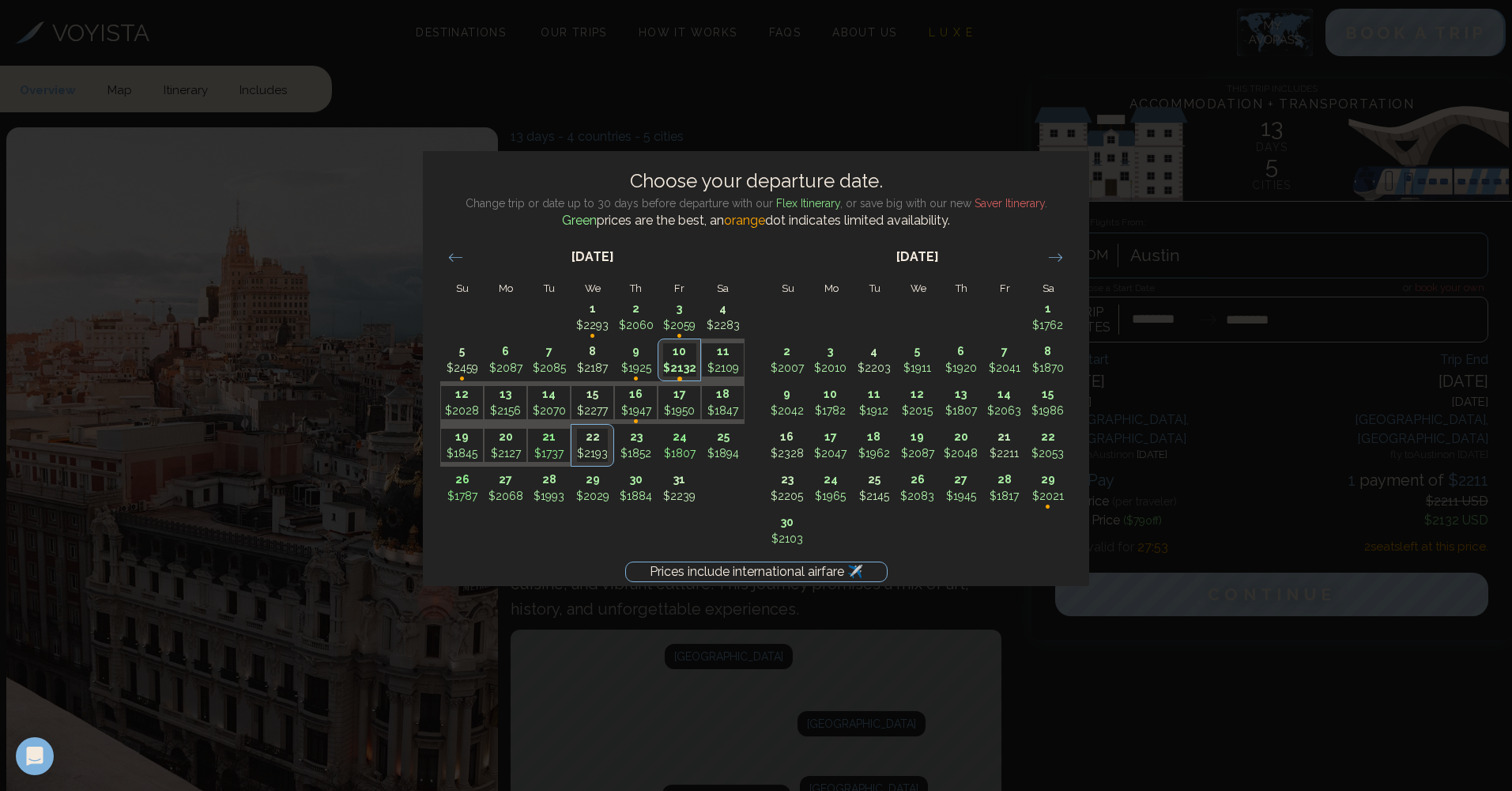
click at [1223, 413] on div "Prices include international airfare ✈️ Choose your departure date. Change trip…" at bounding box center [756, 396] width 1512 height 791
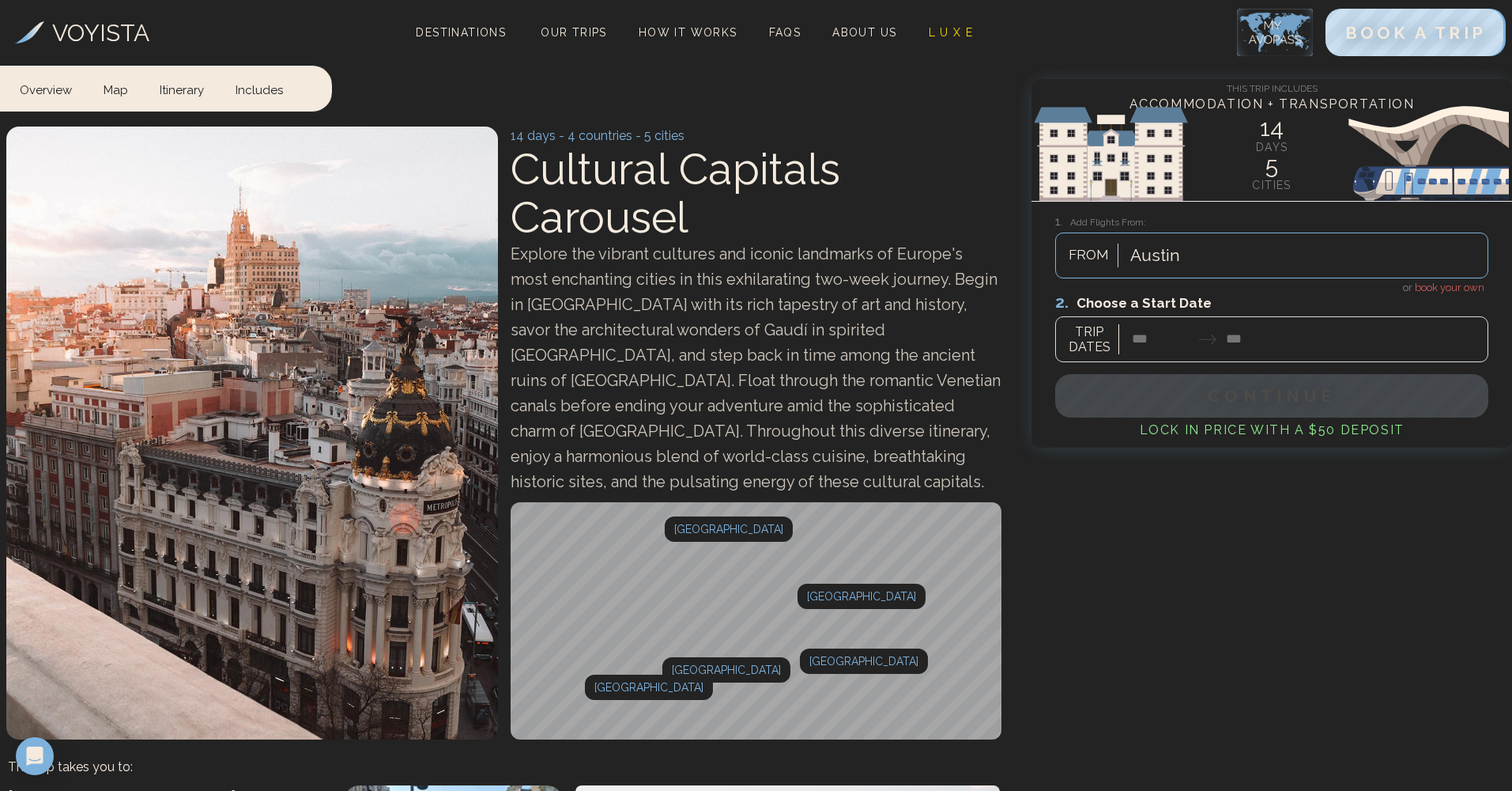
click at [1148, 348] on div at bounding box center [1271, 326] width 433 height 70
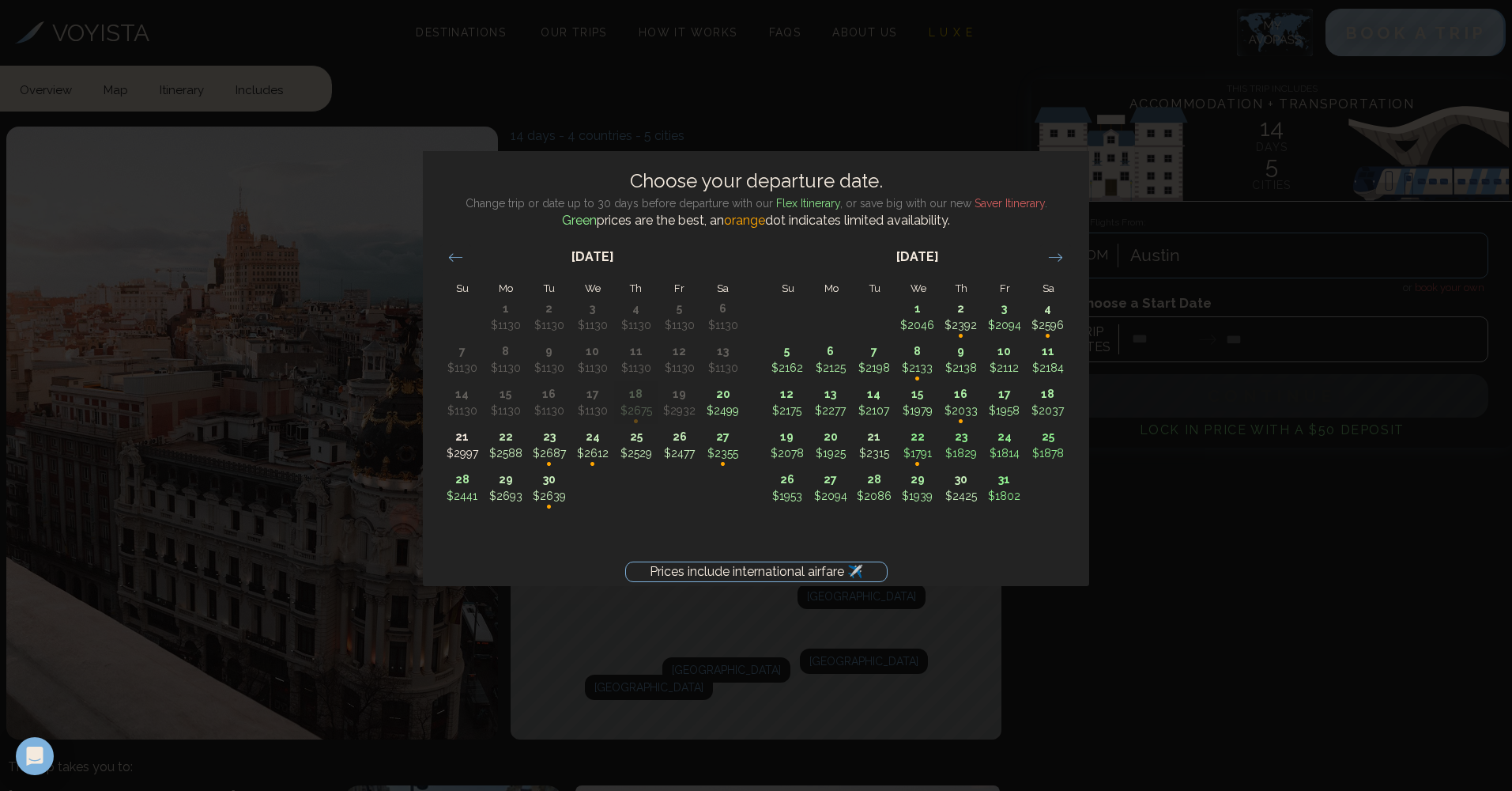
click at [1208, 286] on div "Prices include international airfare ✈️ Choose your departure date. Change trip…" at bounding box center [756, 396] width 1512 height 791
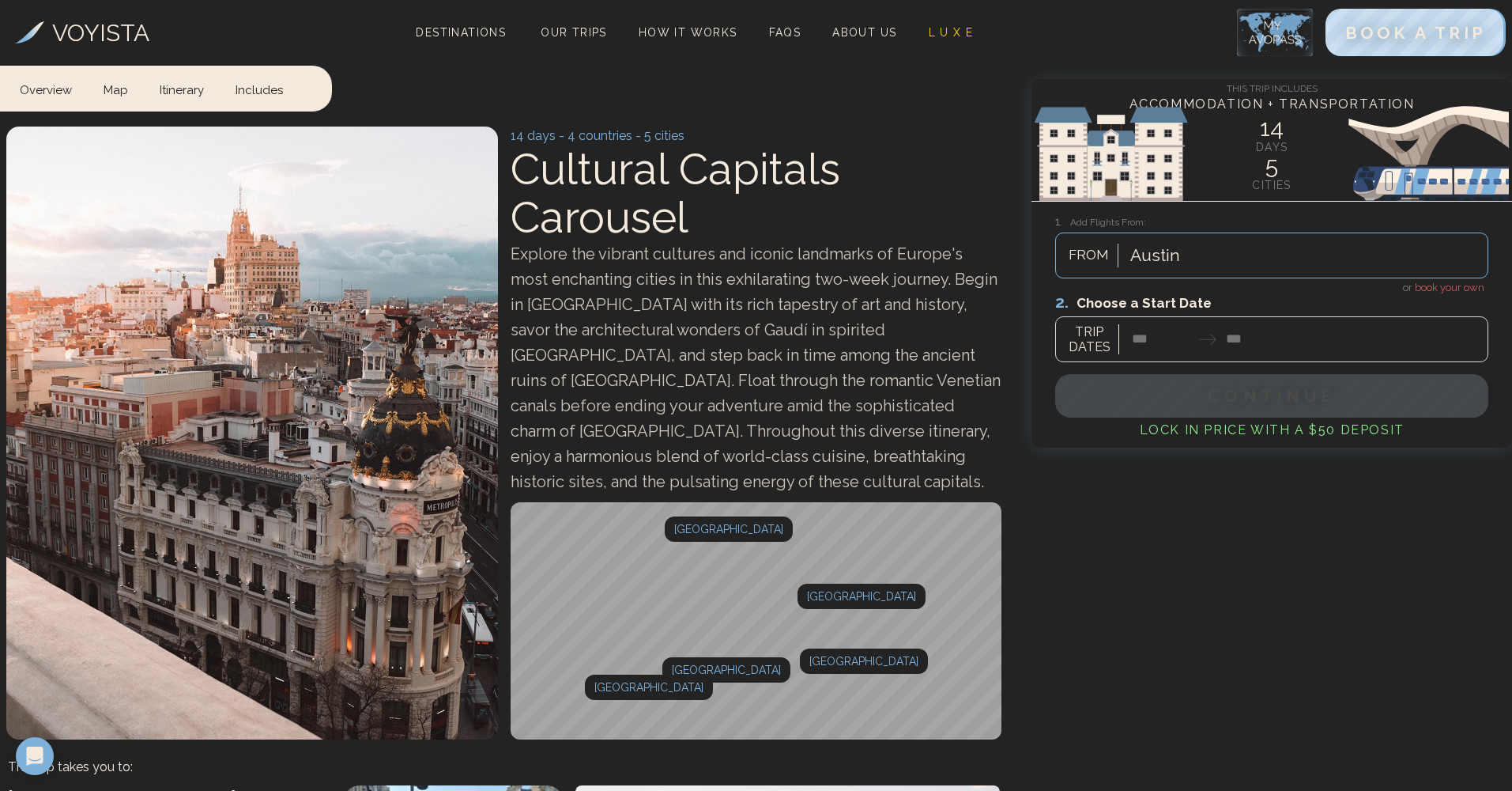
drag, startPoint x: 1448, startPoint y: 281, endPoint x: 1433, endPoint y: 288, distance: 16.6
click at [1448, 282] on span "book your own" at bounding box center [1449, 287] width 69 height 12
click at [1148, 345] on div at bounding box center [1271, 326] width 433 height 70
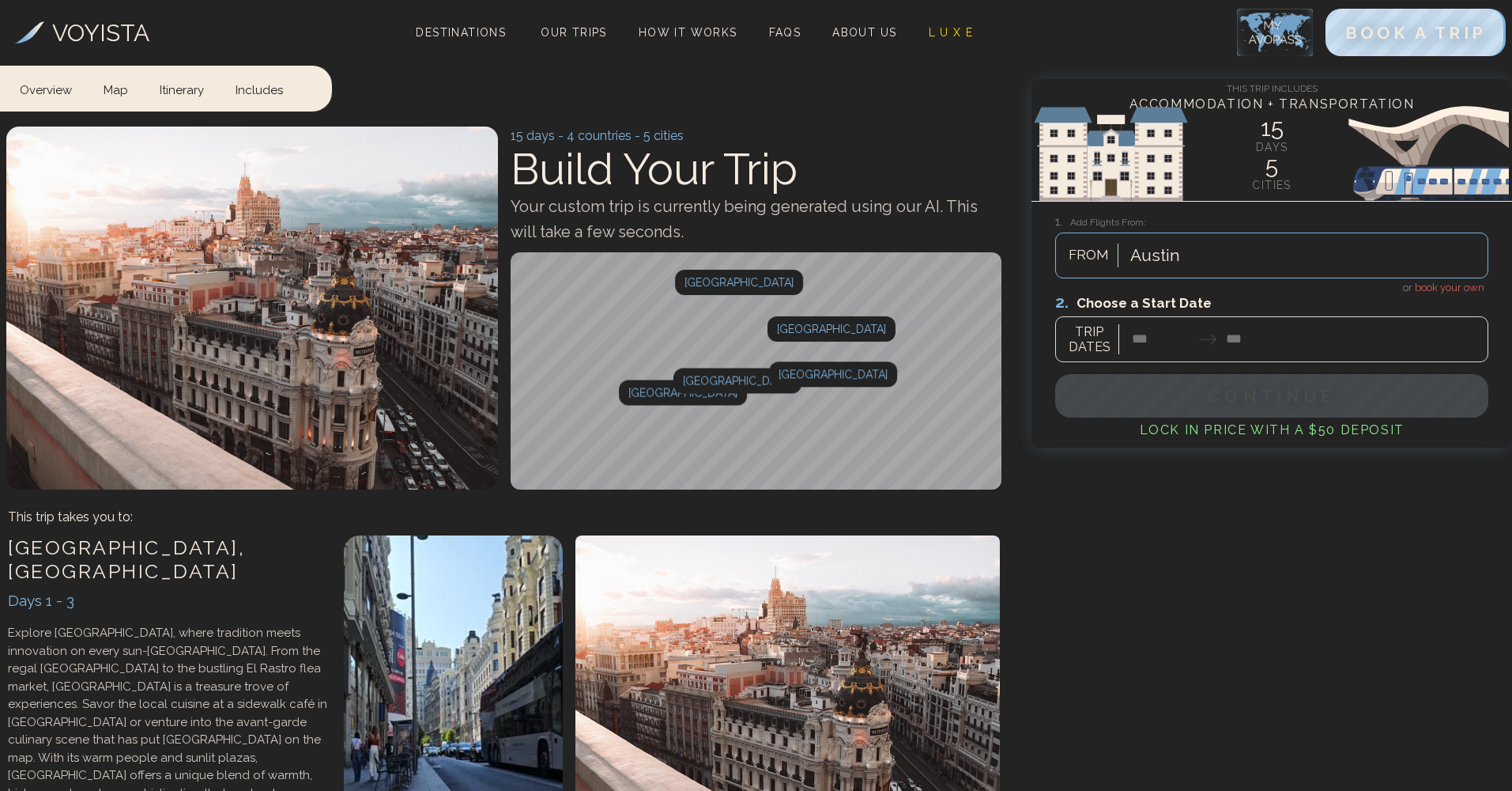
click at [1442, 287] on span "book your own" at bounding box center [1449, 287] width 69 height 12
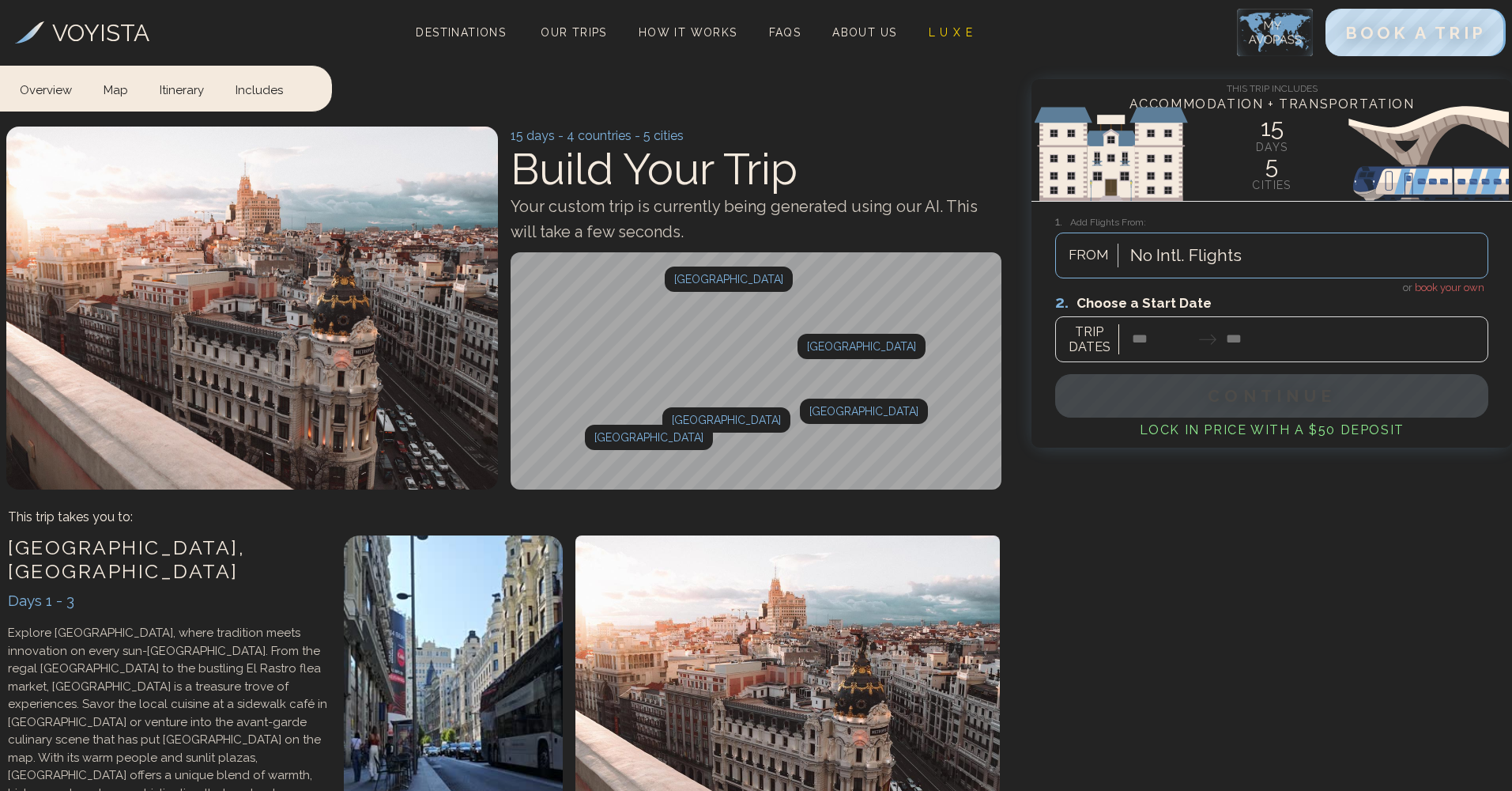
click at [1141, 343] on div at bounding box center [1271, 326] width 433 height 70
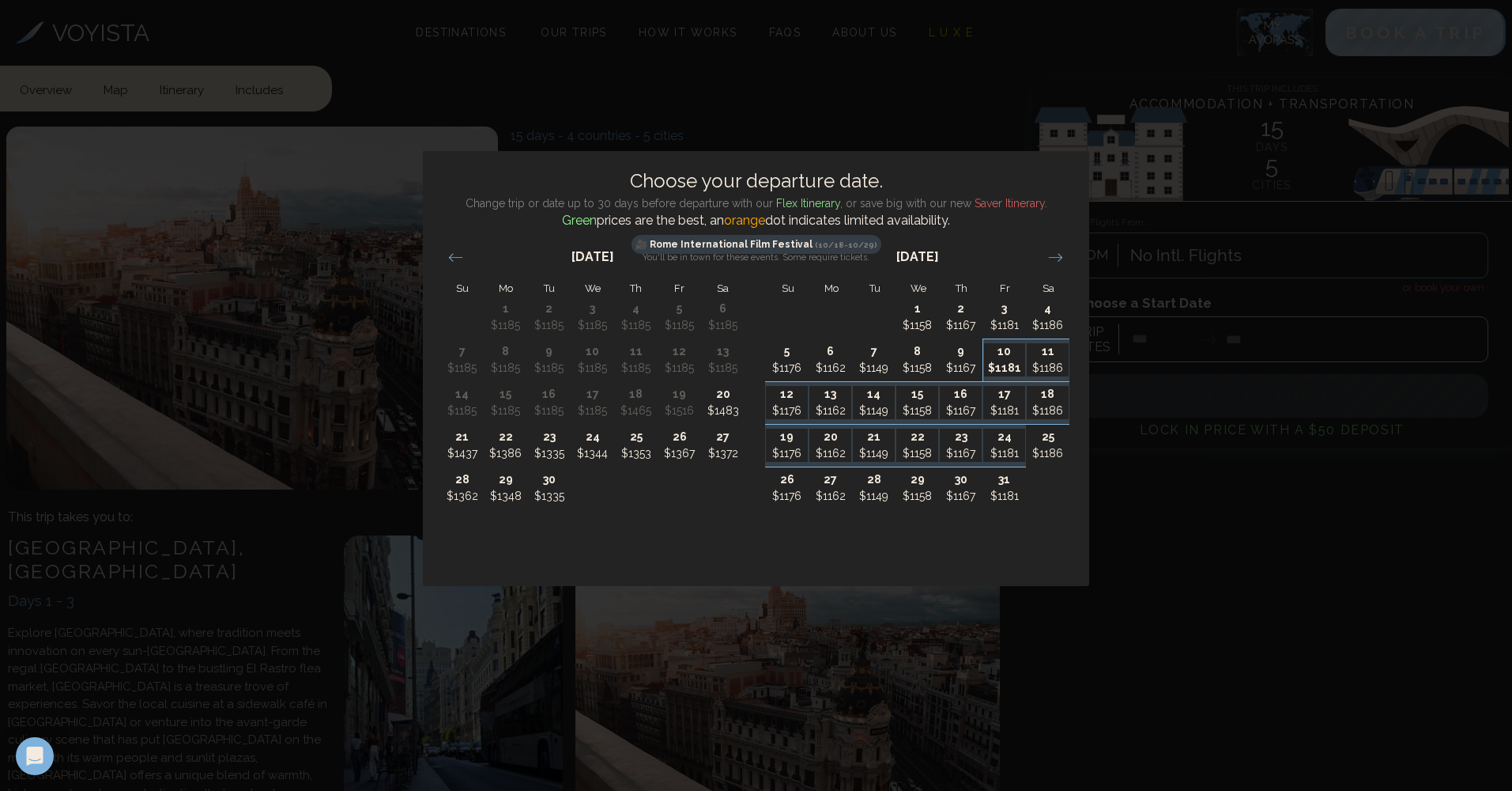
click at [1006, 368] on p "$1181" at bounding box center [1004, 368] width 41 height 16
type input "********"
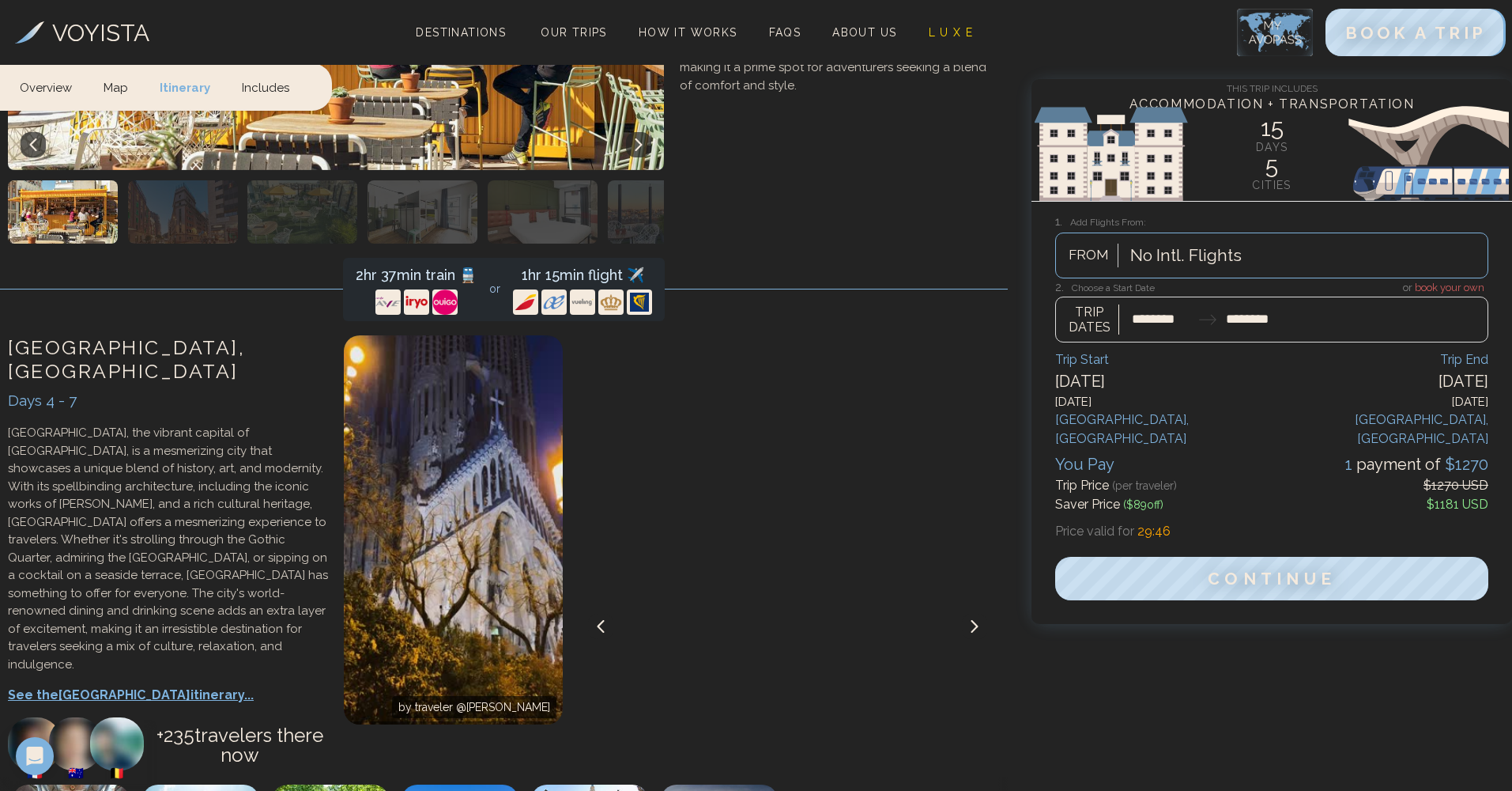
scroll to position [1554, 0]
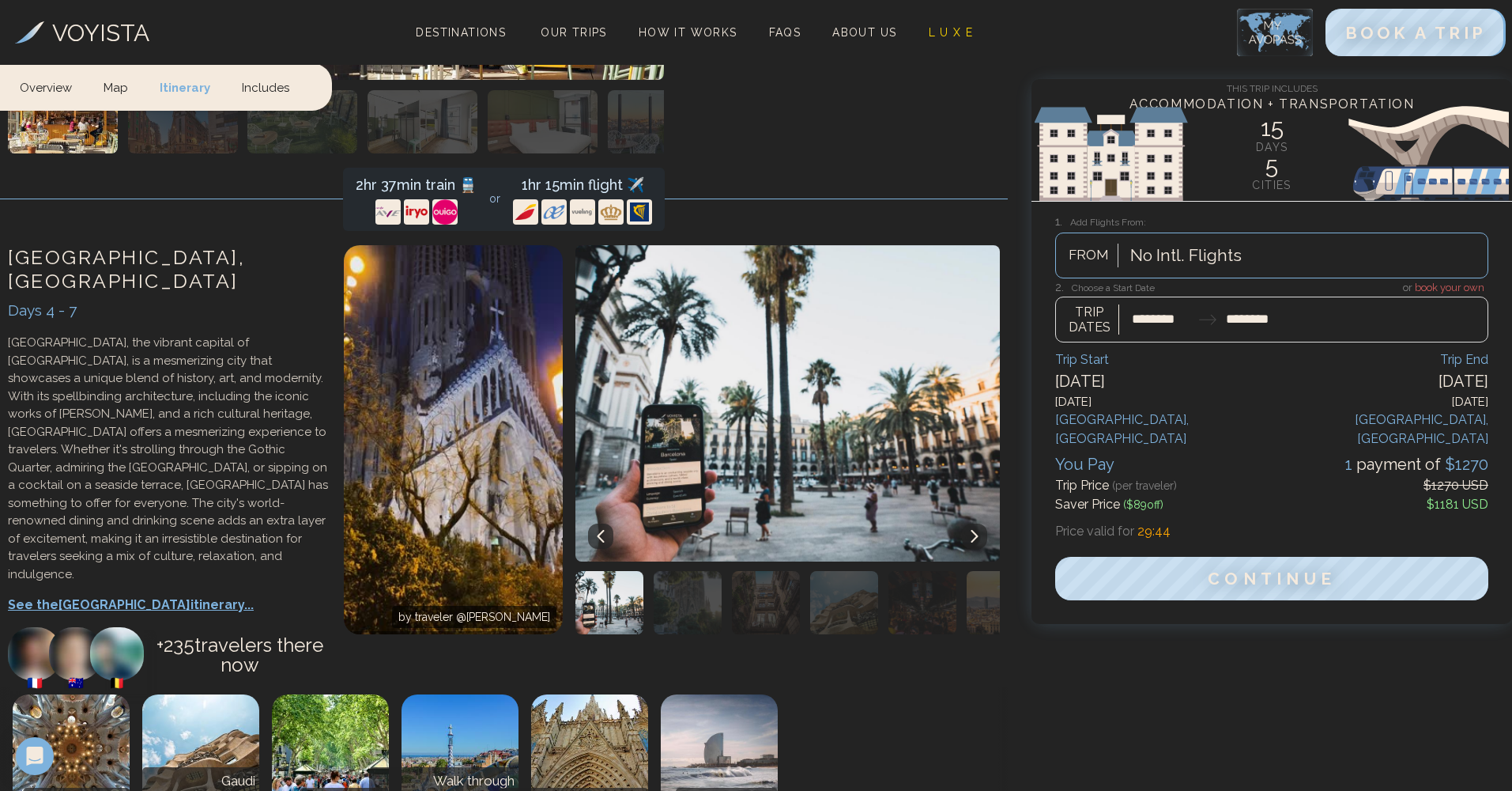
click at [133, 595] on p "See the Barcelona itinerary..." at bounding box center [168, 605] width 320 height 19
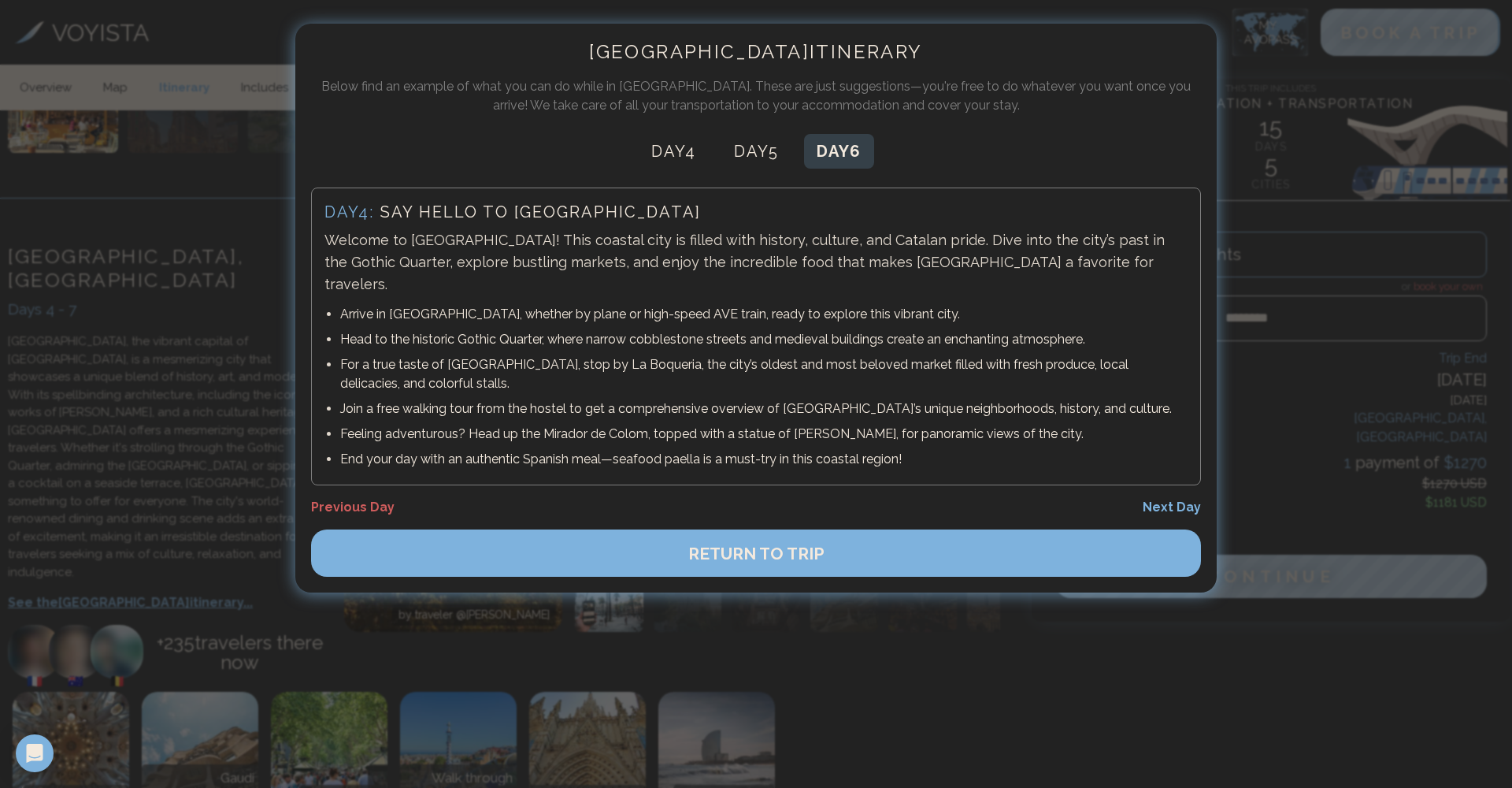
click at [848, 149] on button "Day 6" at bounding box center [839, 151] width 70 height 35
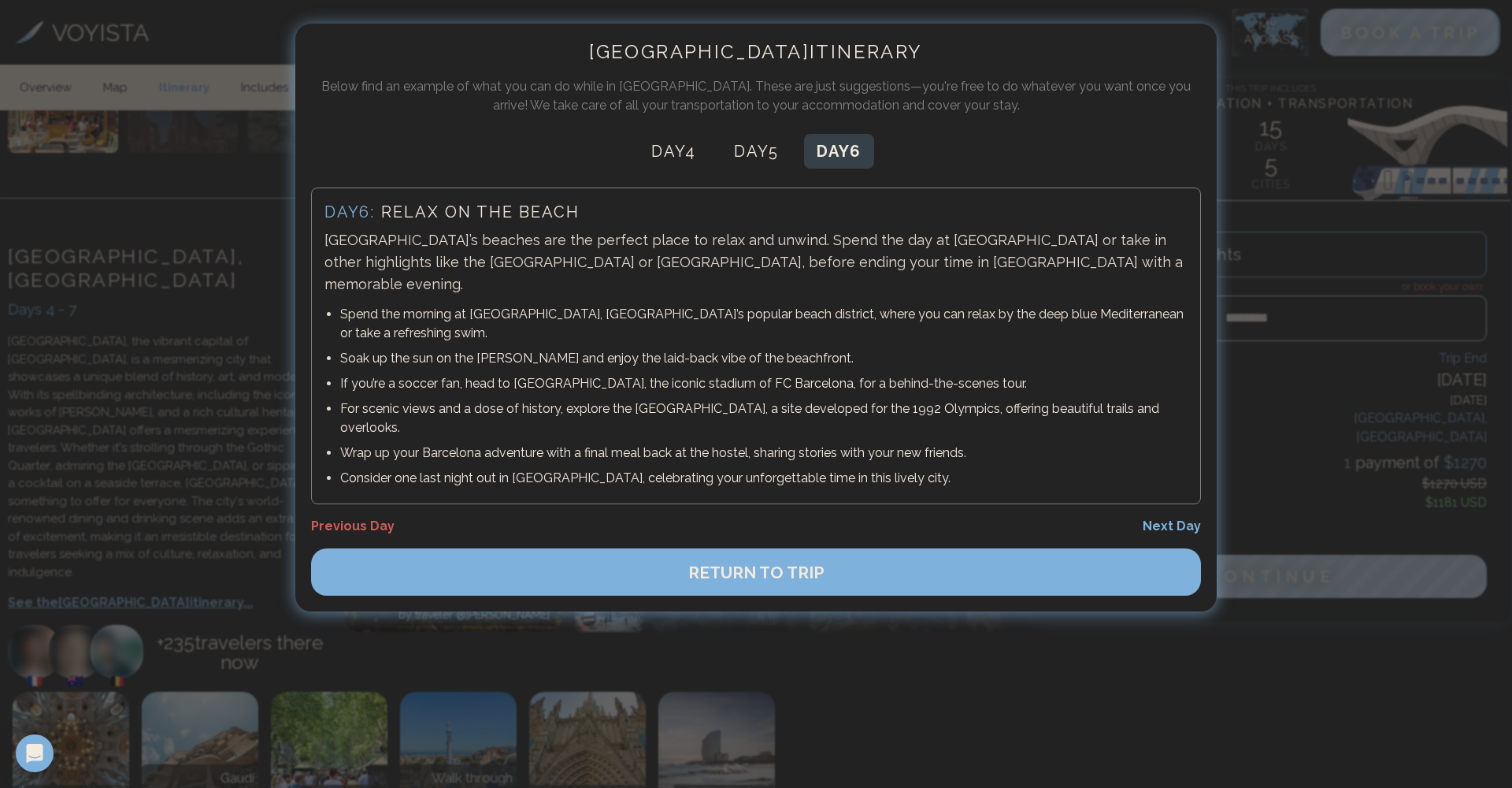
click at [844, 149] on button "Day 6" at bounding box center [839, 151] width 70 height 35
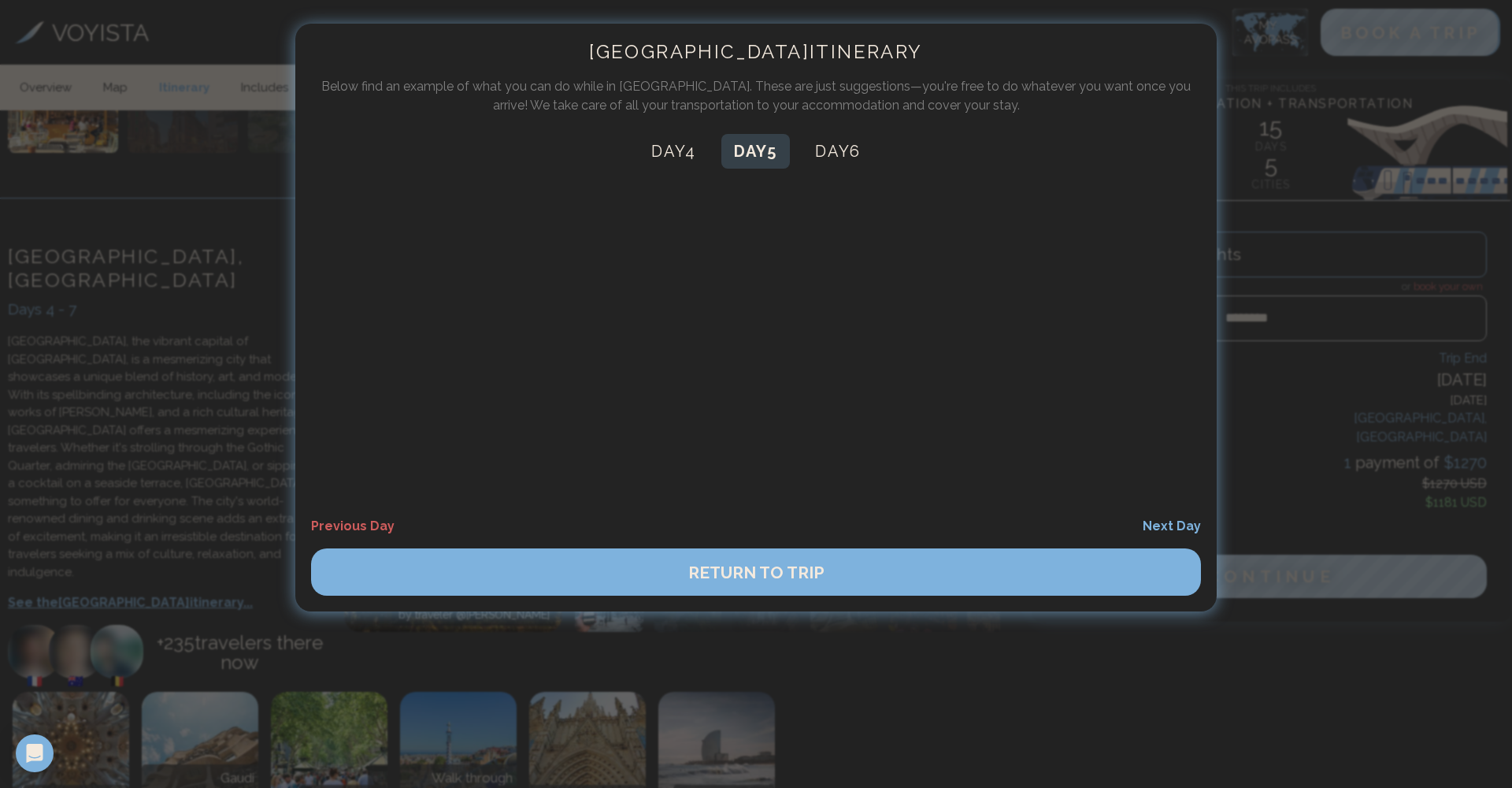
click at [790, 151] on button "Day 5" at bounding box center [755, 151] width 68 height 35
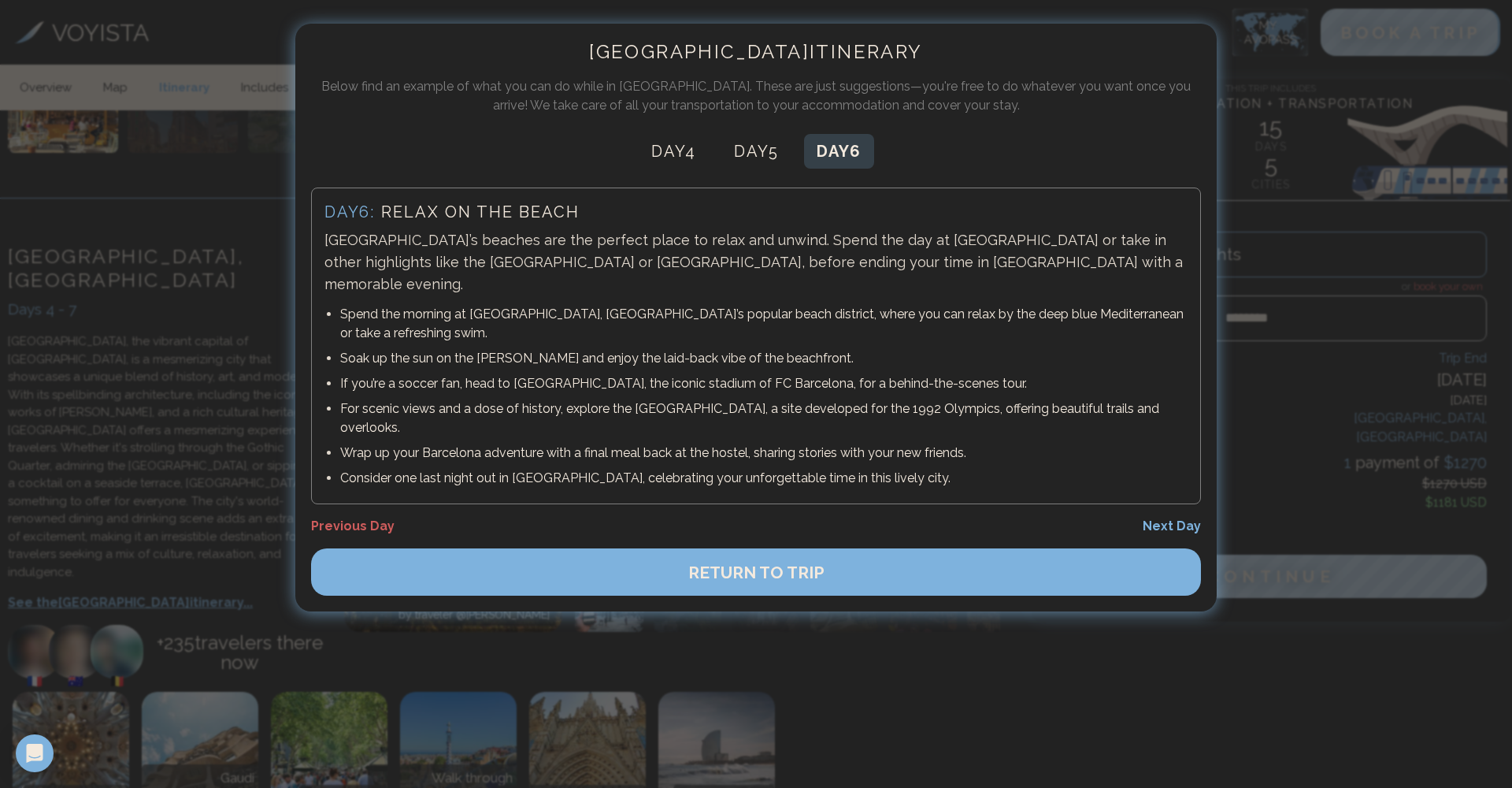
click at [847, 149] on button "Day 6" at bounding box center [839, 151] width 70 height 35
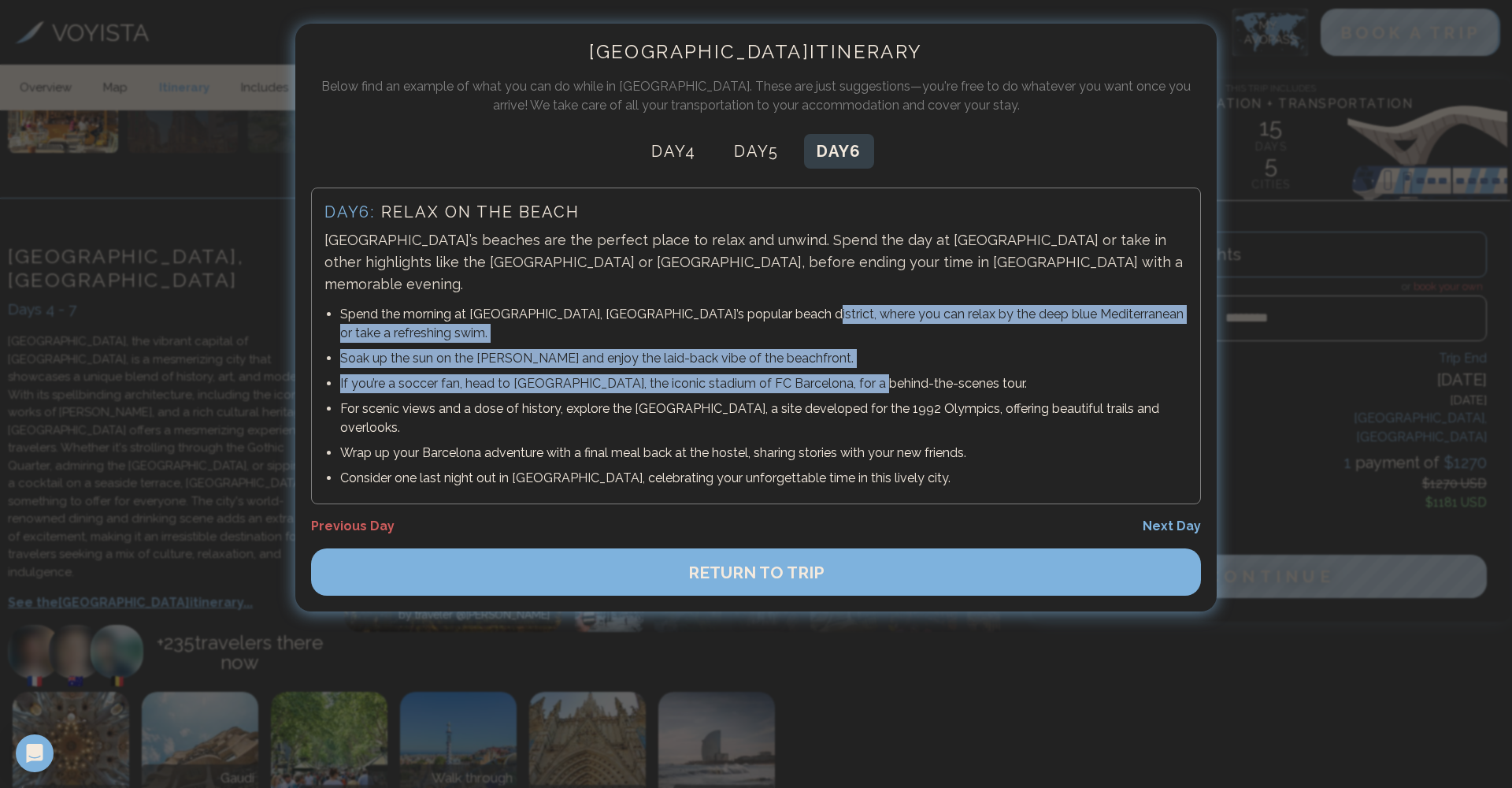
drag, startPoint x: 784, startPoint y: 295, endPoint x: 871, endPoint y: 360, distance: 108.6
click at [871, 360] on ul "Spend the morning at La Barceloneta, Barcelona’s popular beach district, where …" at bounding box center [756, 396] width 863 height 189
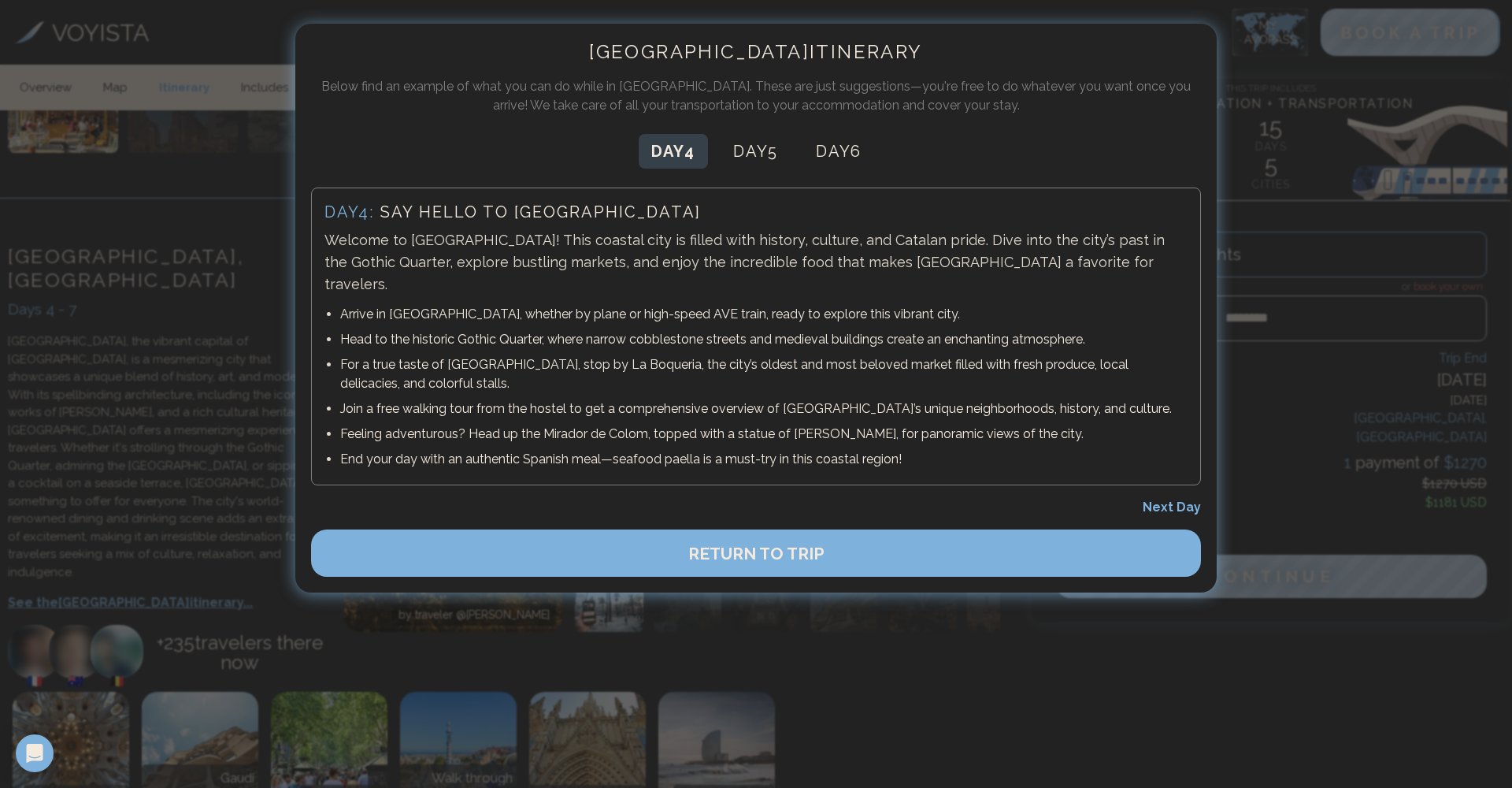
click at [763, 169] on div "Barcelona Itinerary Below find an example of what you can do while in Barcelona…" at bounding box center [755, 308] width 921 height 569
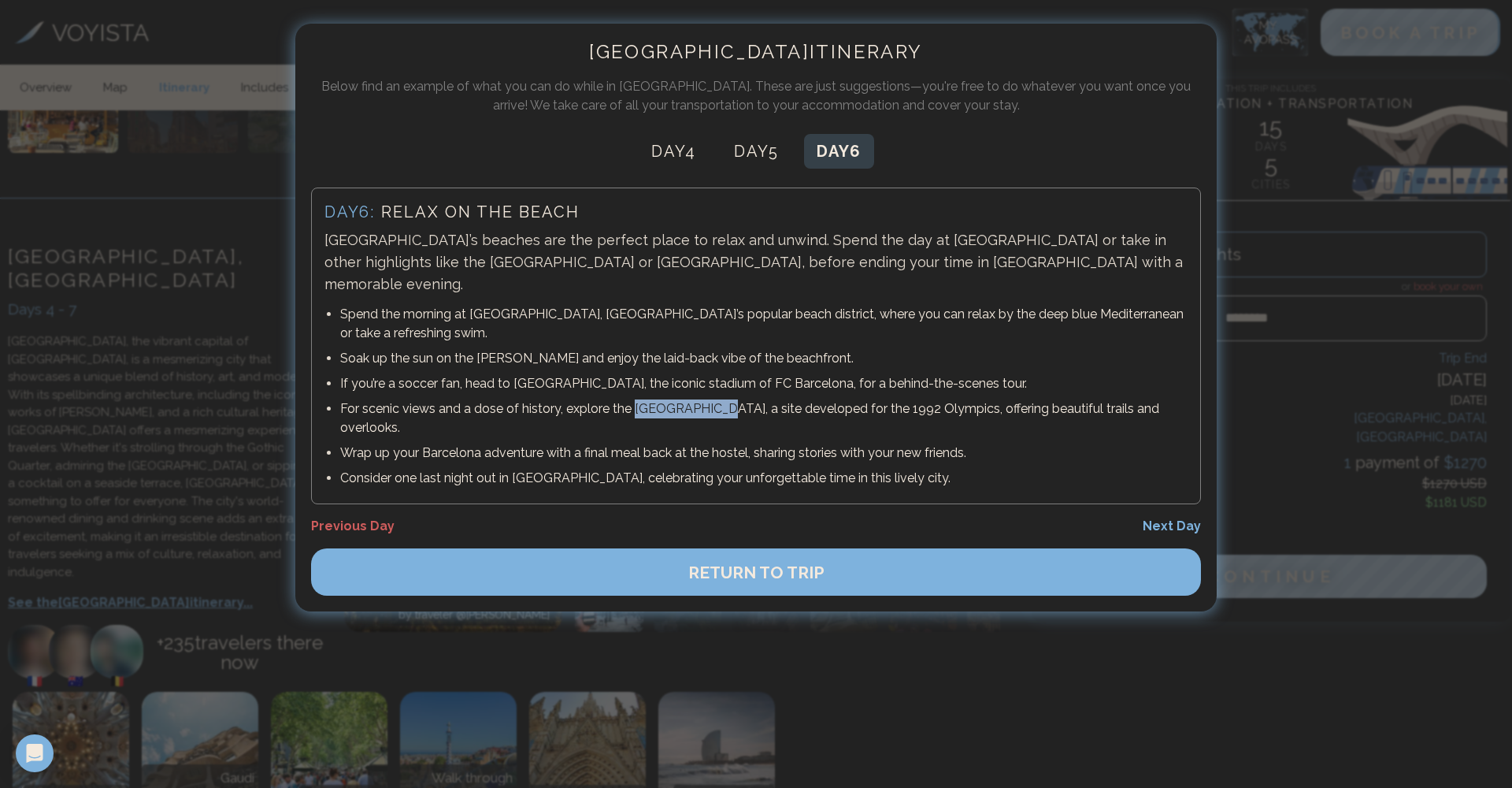
drag, startPoint x: 648, startPoint y: 386, endPoint x: 713, endPoint y: 382, distance: 65.1
click at [713, 400] on p "For scenic views and a dose of history, explore the Montjuïc Park, a site devel…" at bounding box center [764, 418] width 847 height 37
click at [1318, 206] on div at bounding box center [756, 394] width 1512 height 788
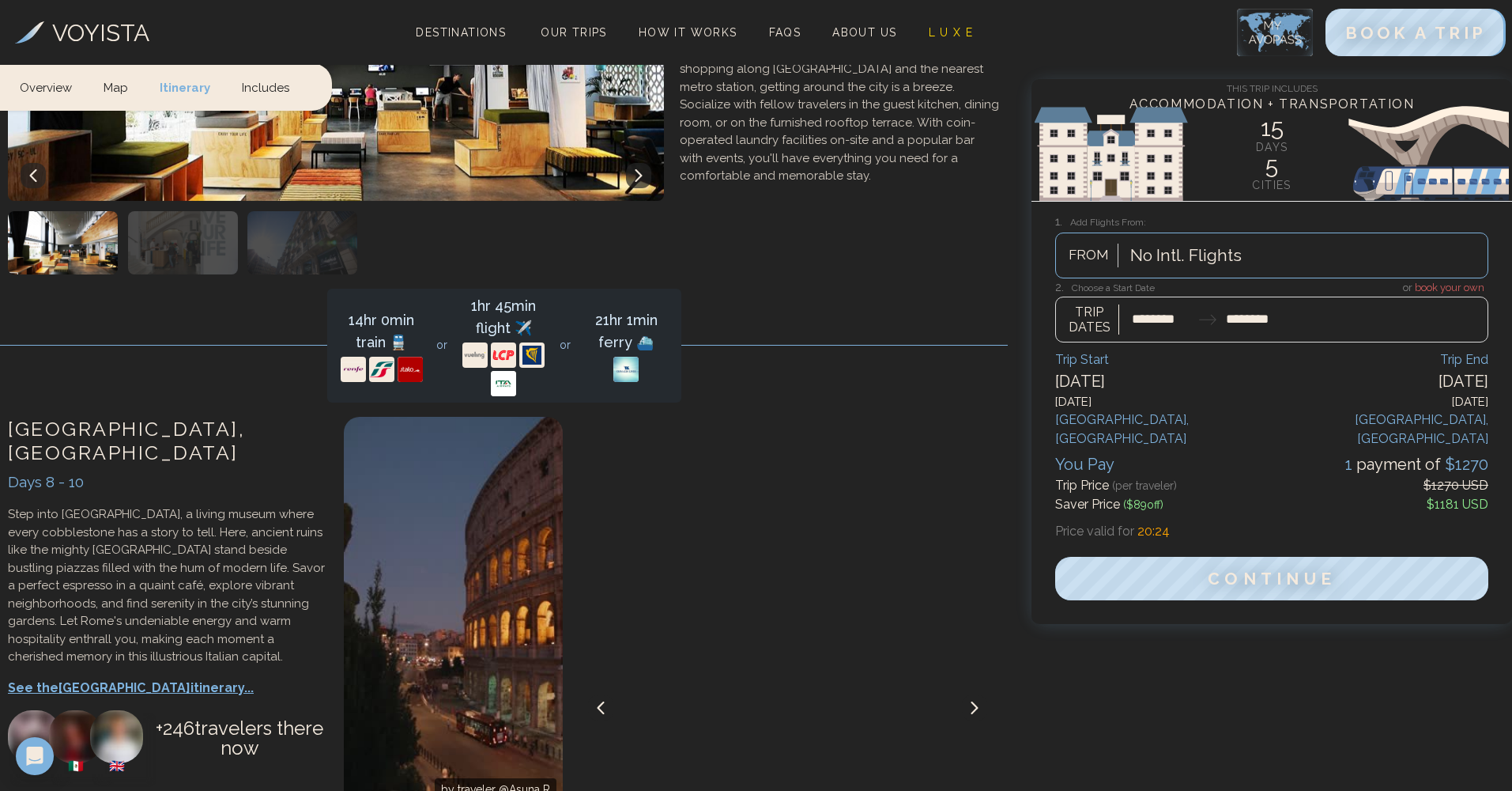
scroll to position [1536, 0]
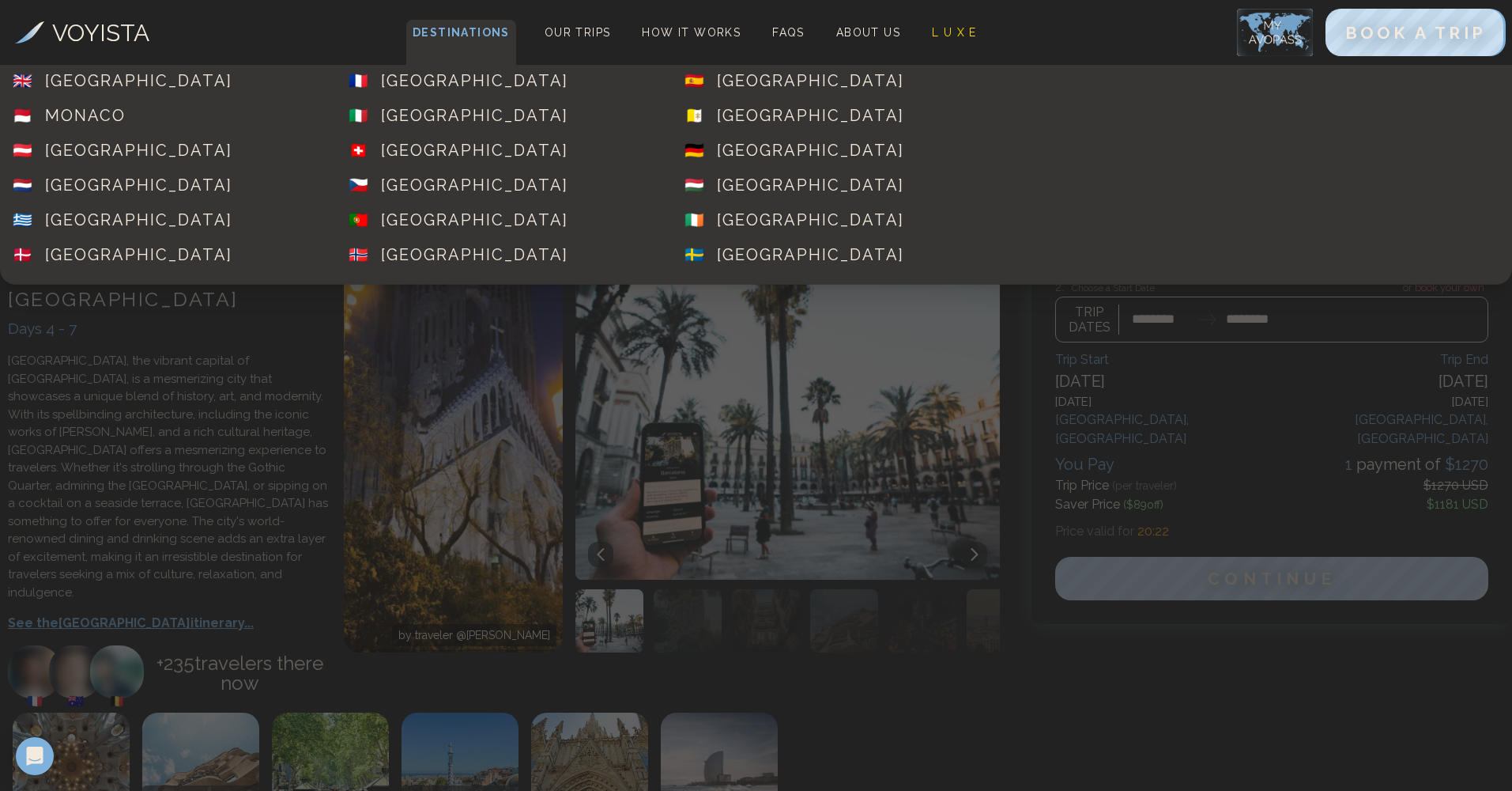
drag, startPoint x: 470, startPoint y: 41, endPoint x: 489, endPoint y: 41, distance: 19.0
click at [470, 41] on span "Destinations" at bounding box center [461, 42] width 110 height 46
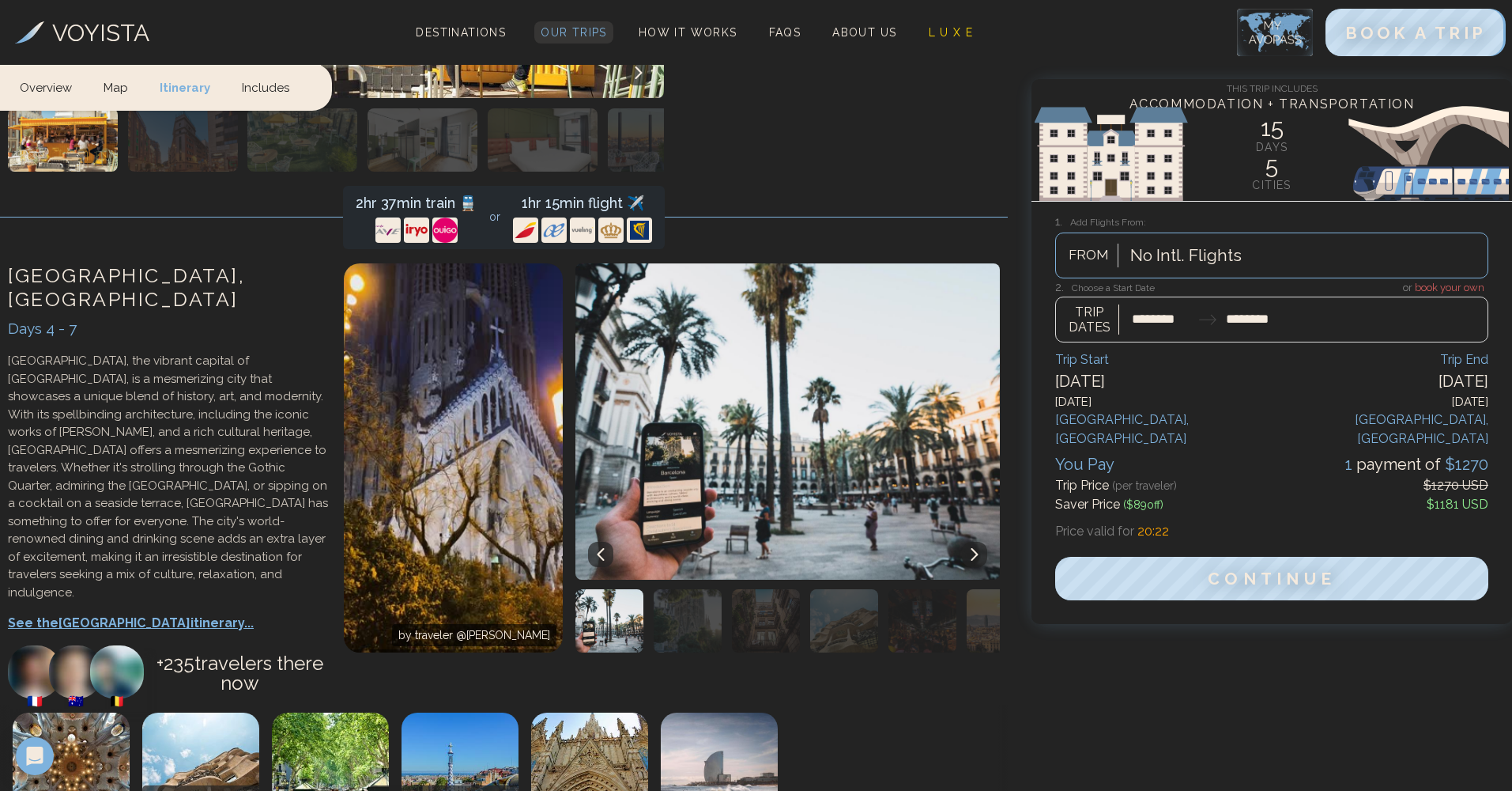
click at [594, 38] on span "Our Trips" at bounding box center [574, 32] width 67 height 13
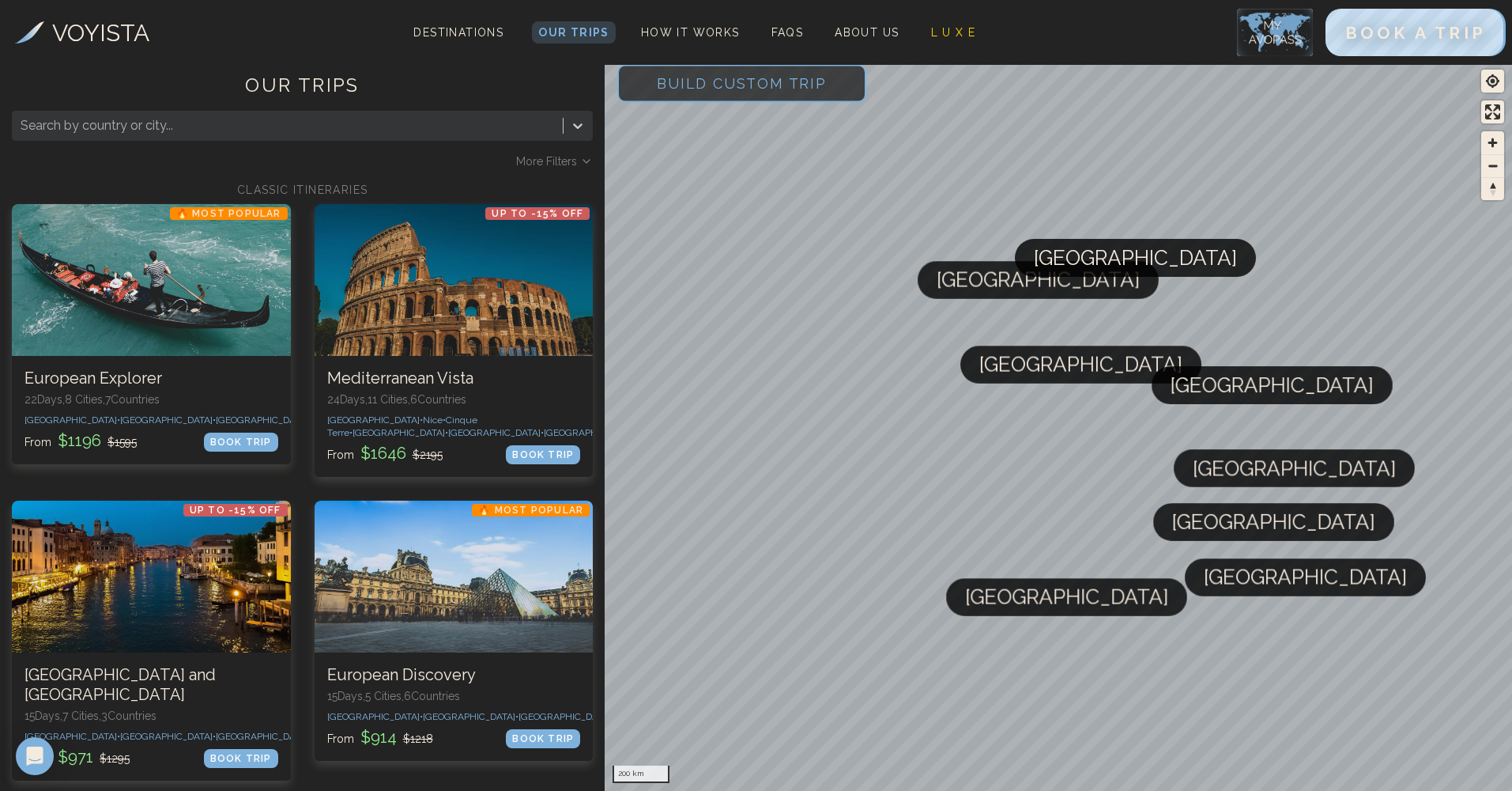
click at [808, 91] on span "Build Custom Trip" at bounding box center [742, 84] width 221 height 68
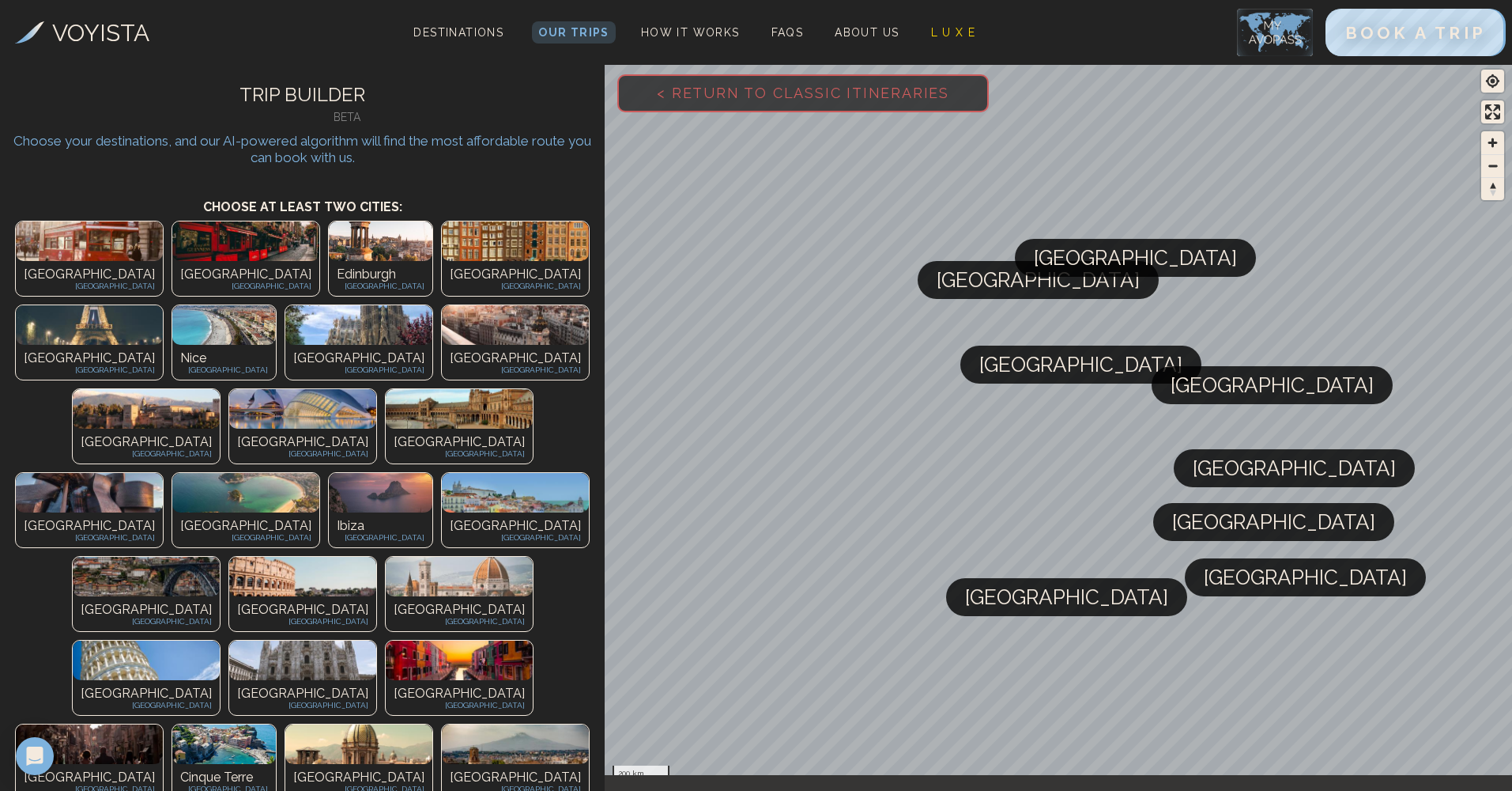
click at [557, 344] on div "Madrid Spain" at bounding box center [515, 362] width 147 height 35
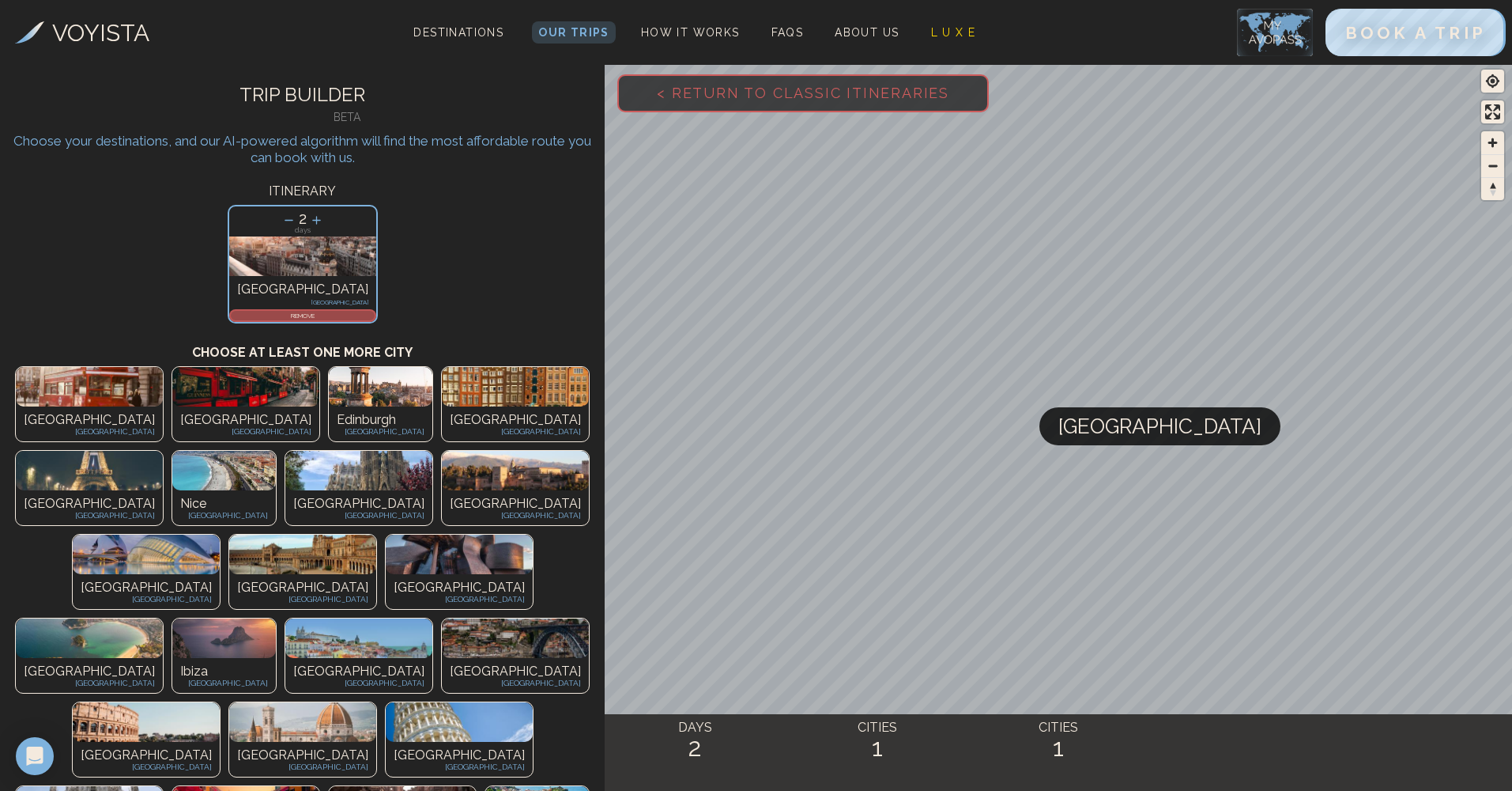
click at [432, 490] on div "Barcelona Spain" at bounding box center [359, 507] width 147 height 35
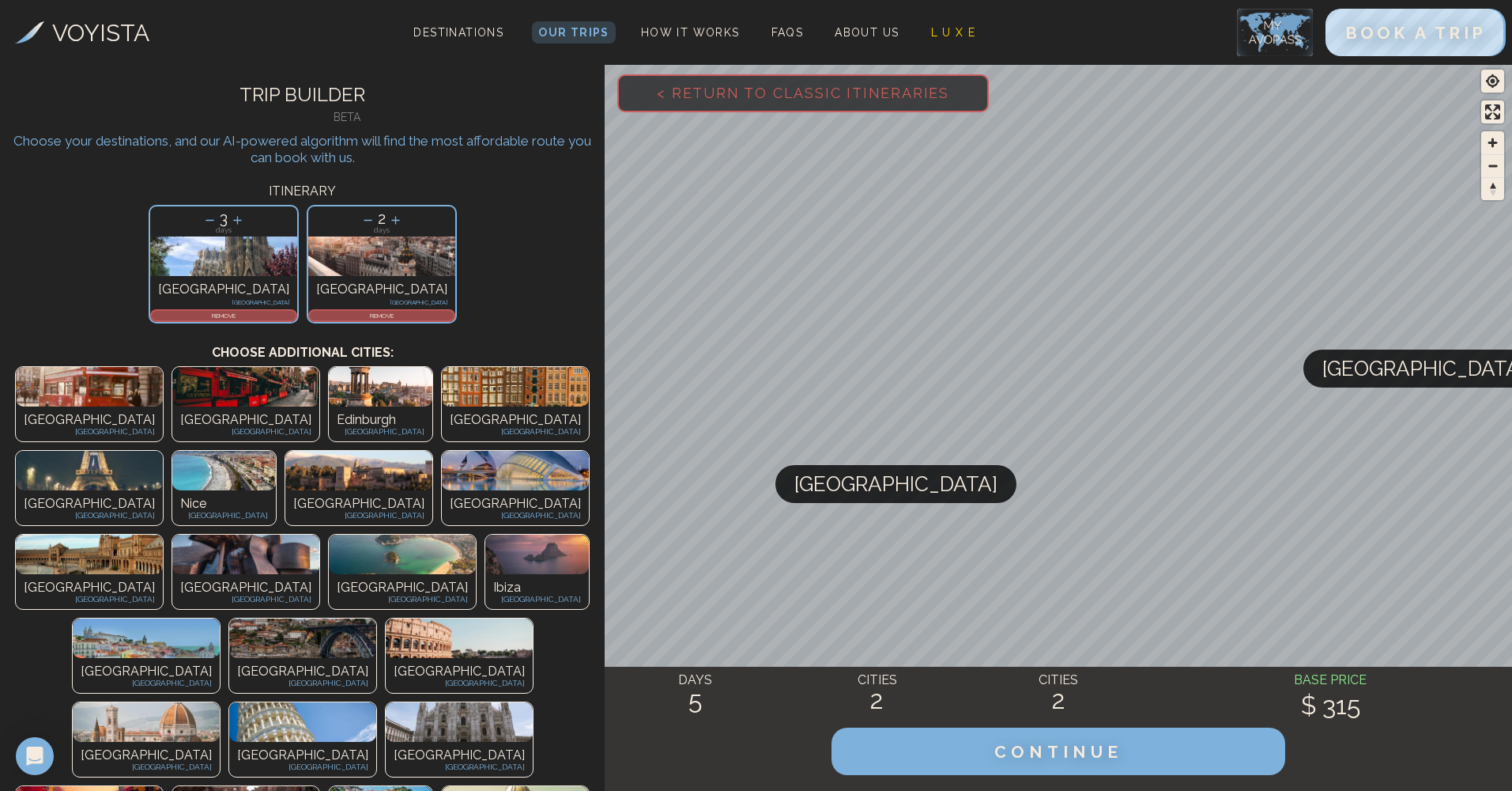
click at [220, 658] on div "Lisbon Portugal" at bounding box center [146, 675] width 147 height 35
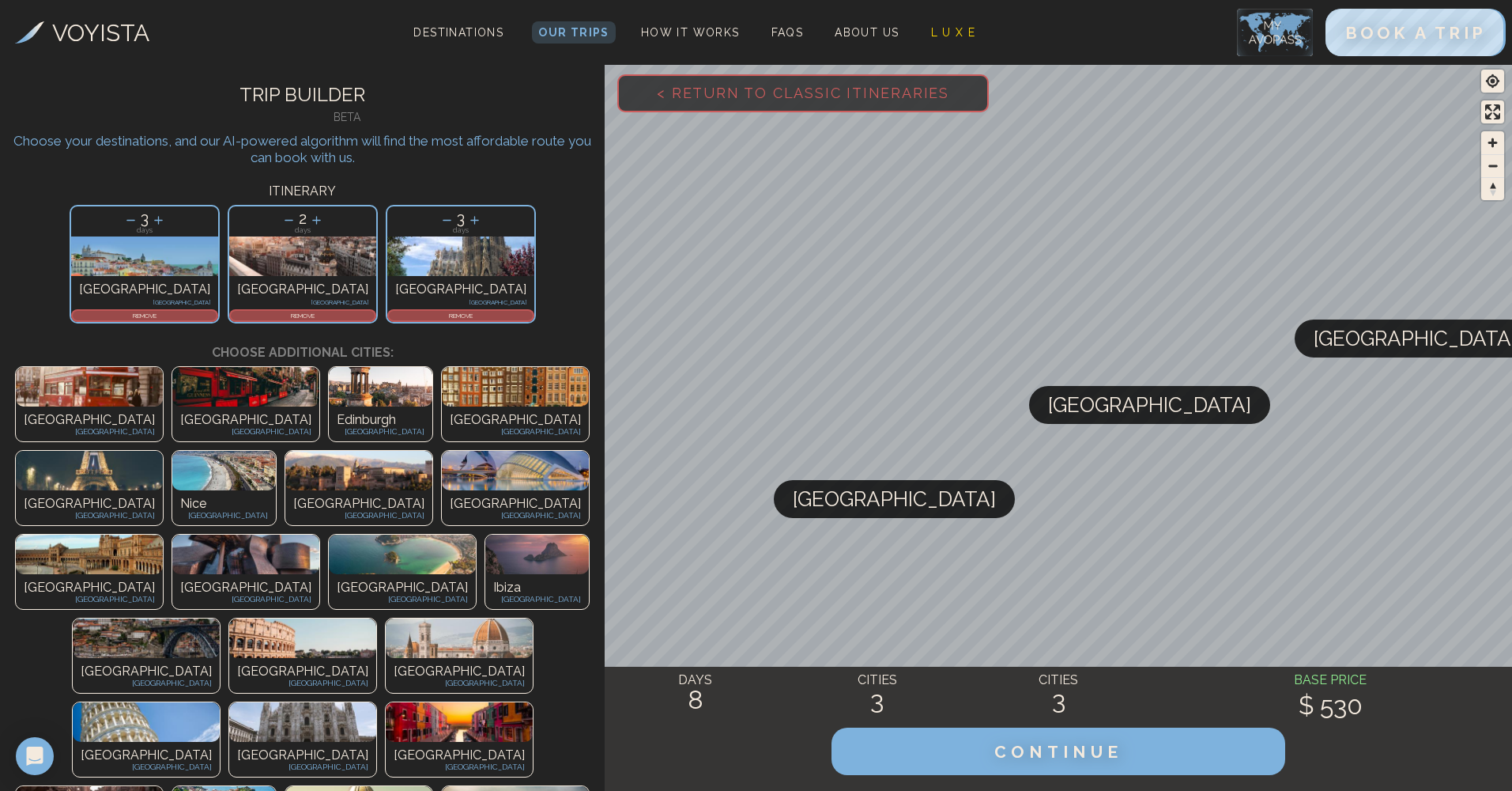
click at [373, 618] on img at bounding box center [303, 638] width 147 height 40
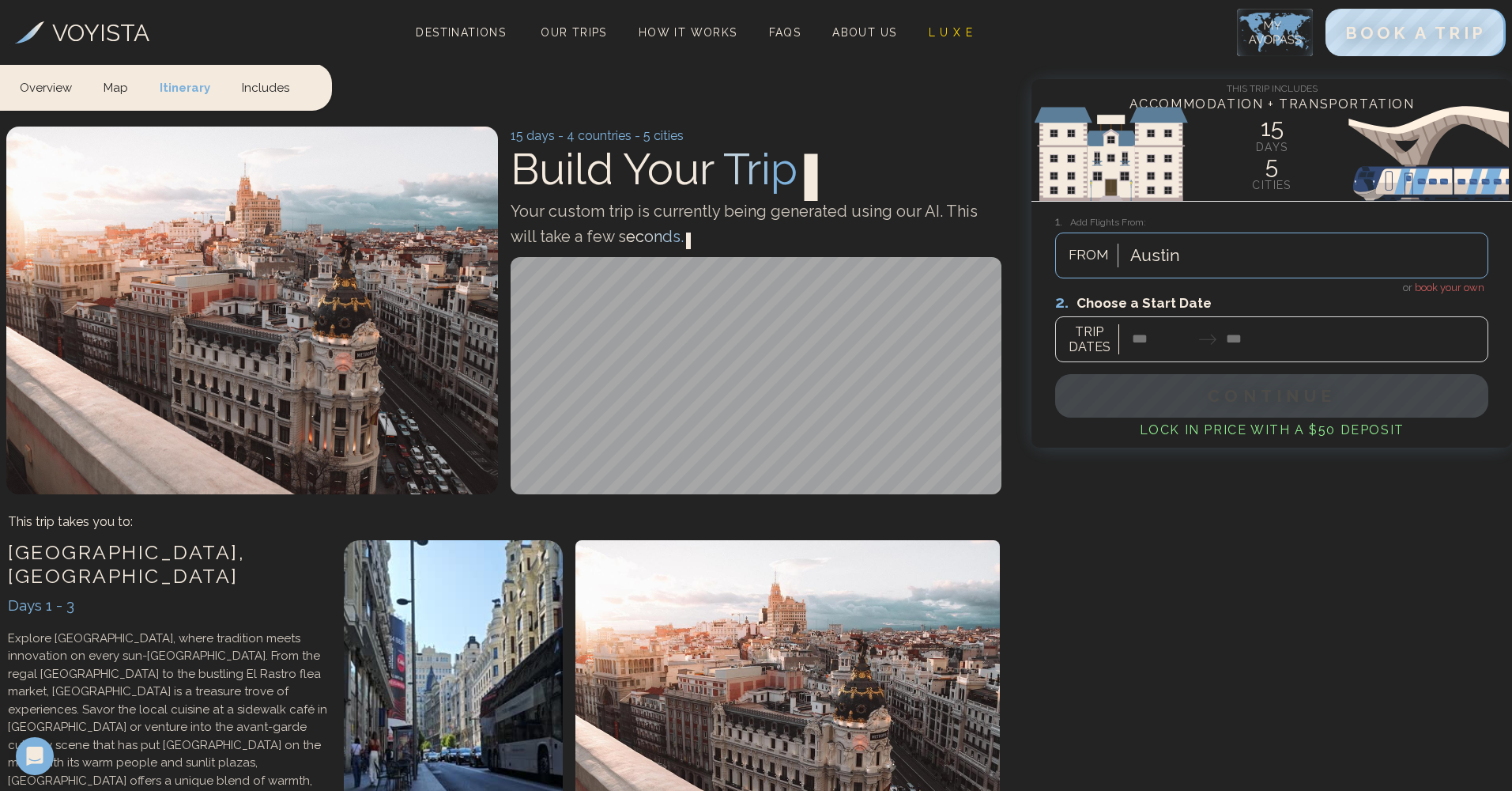
scroll to position [1536, 0]
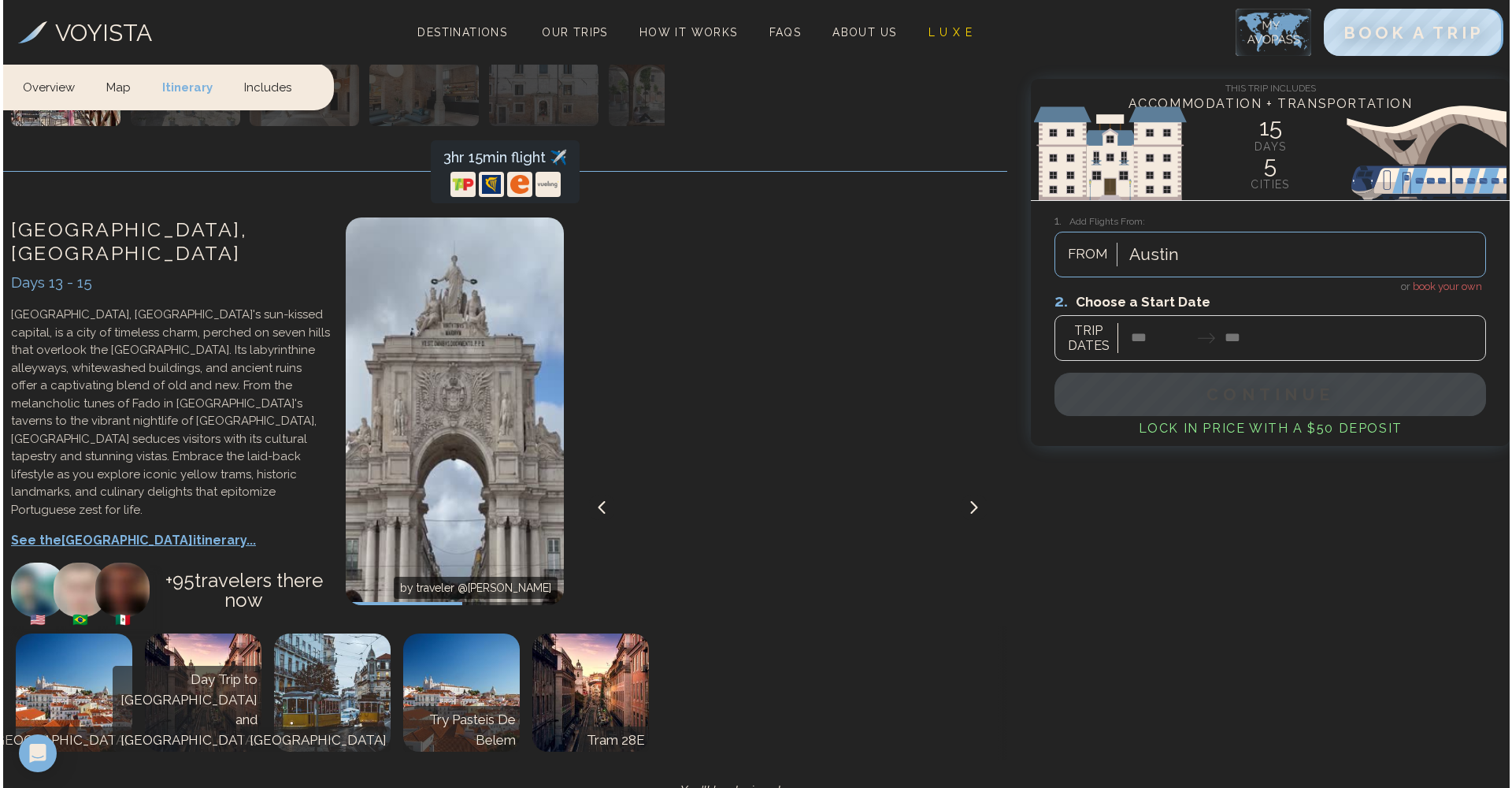
scroll to position [4466, 0]
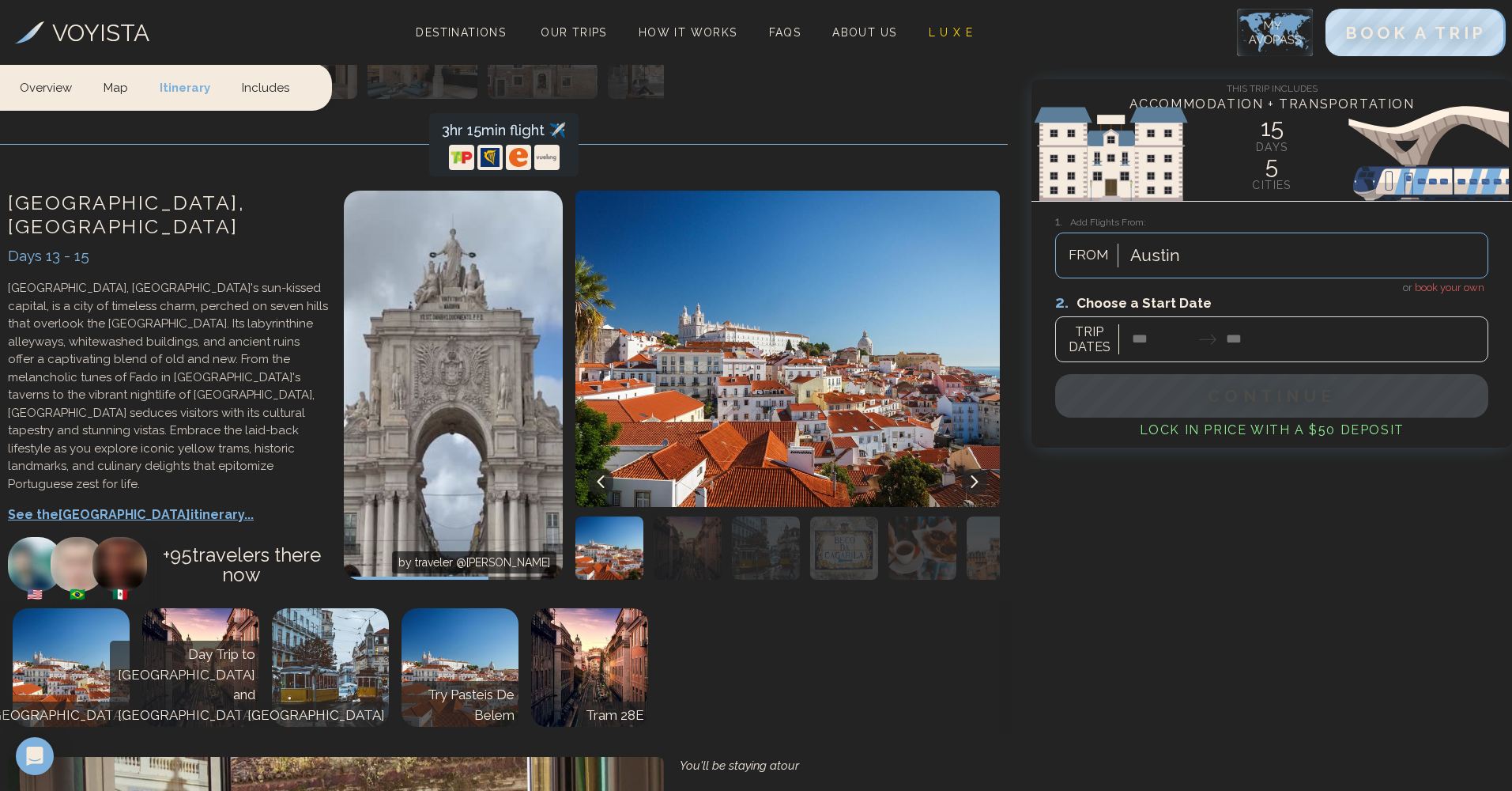
click at [123, 505] on p "See the Lisbon itinerary..." at bounding box center [168, 515] width 320 height 19
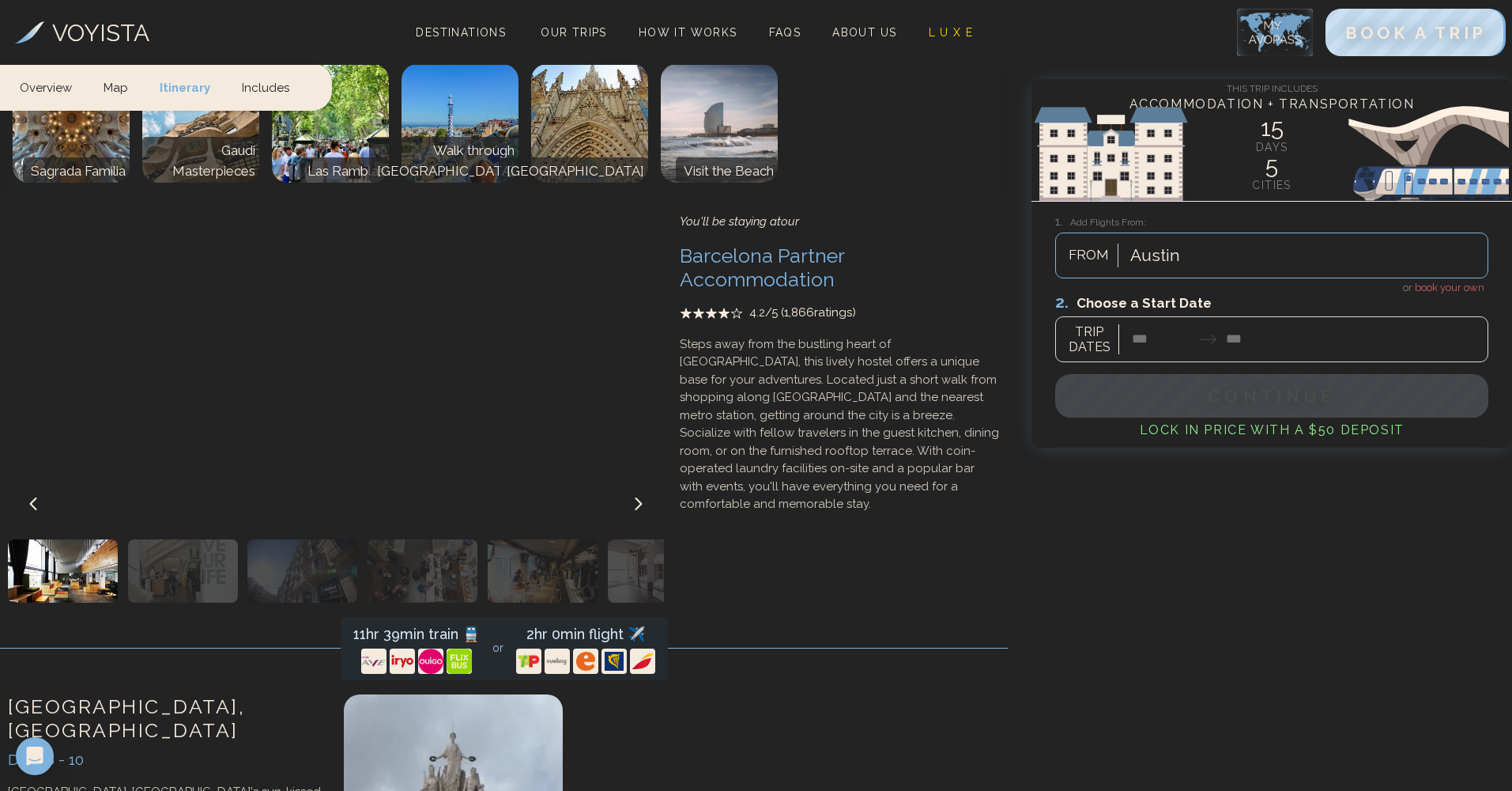
scroll to position [2506, 0]
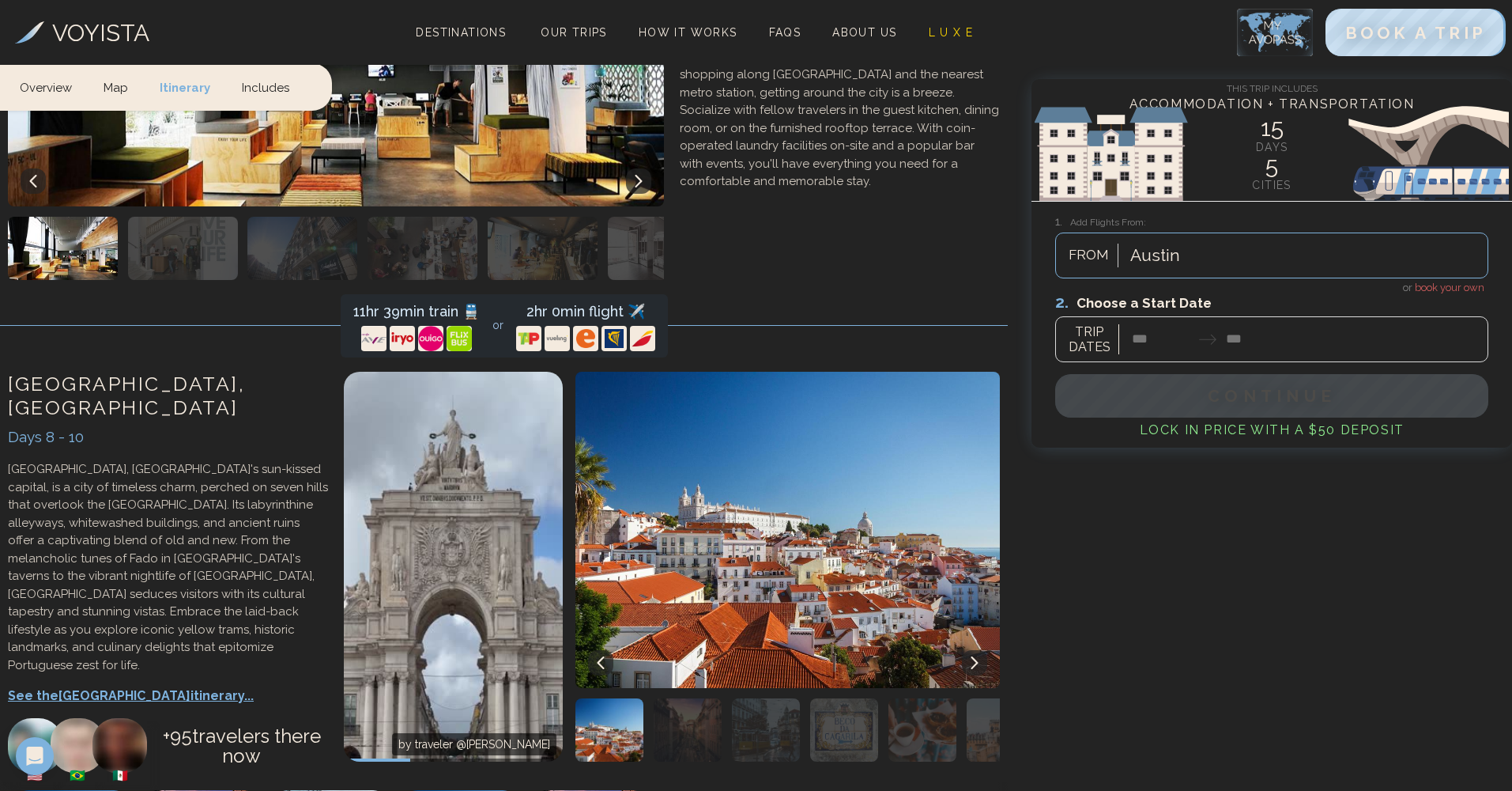
click at [72, 425] on div "Days 8 - 10" at bounding box center [168, 437] width 320 height 23
click at [109, 686] on p "See the Lisbon itinerary..." at bounding box center [168, 696] width 320 height 19
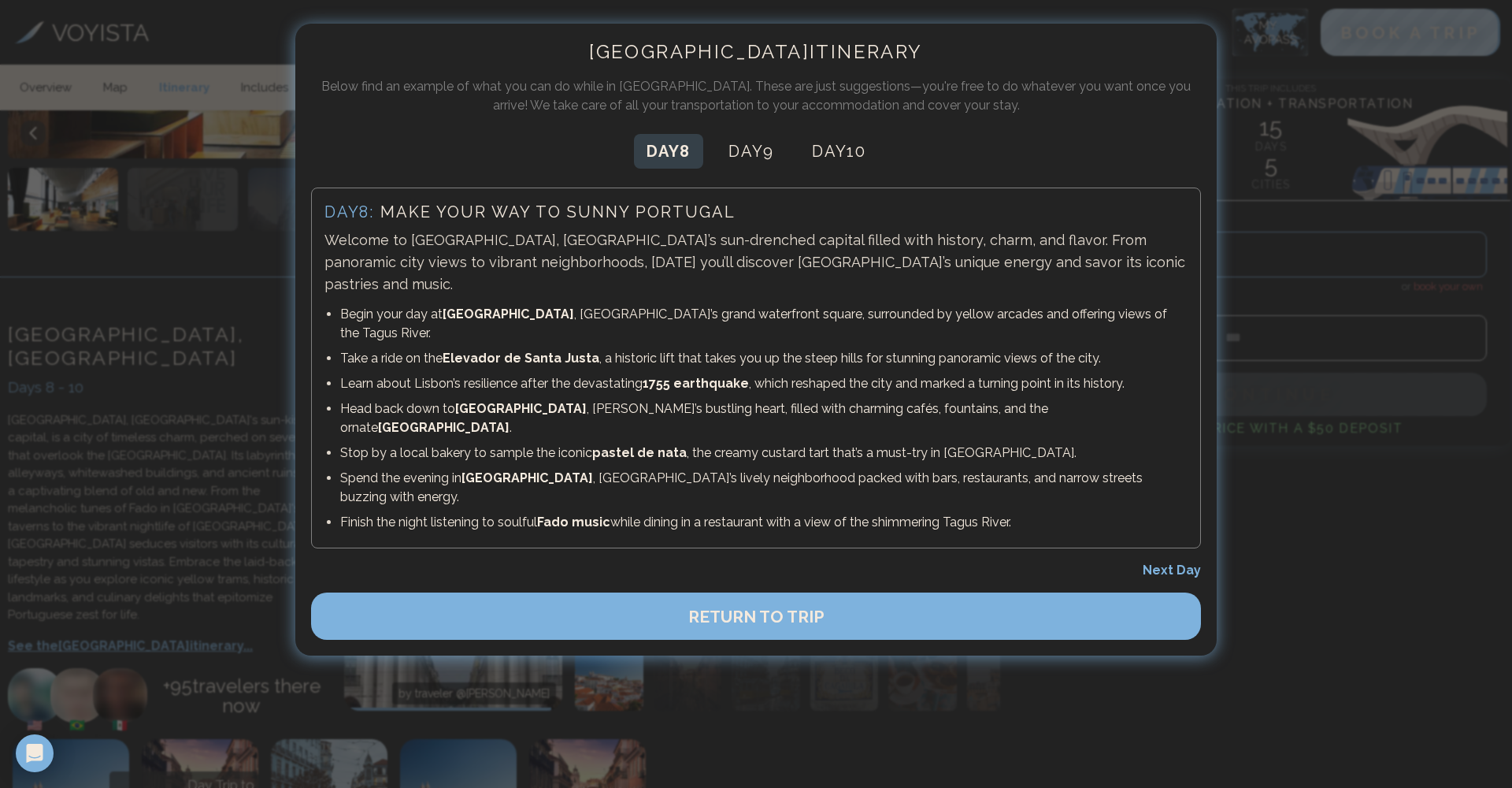
click at [201, 125] on div at bounding box center [756, 394] width 1512 height 788
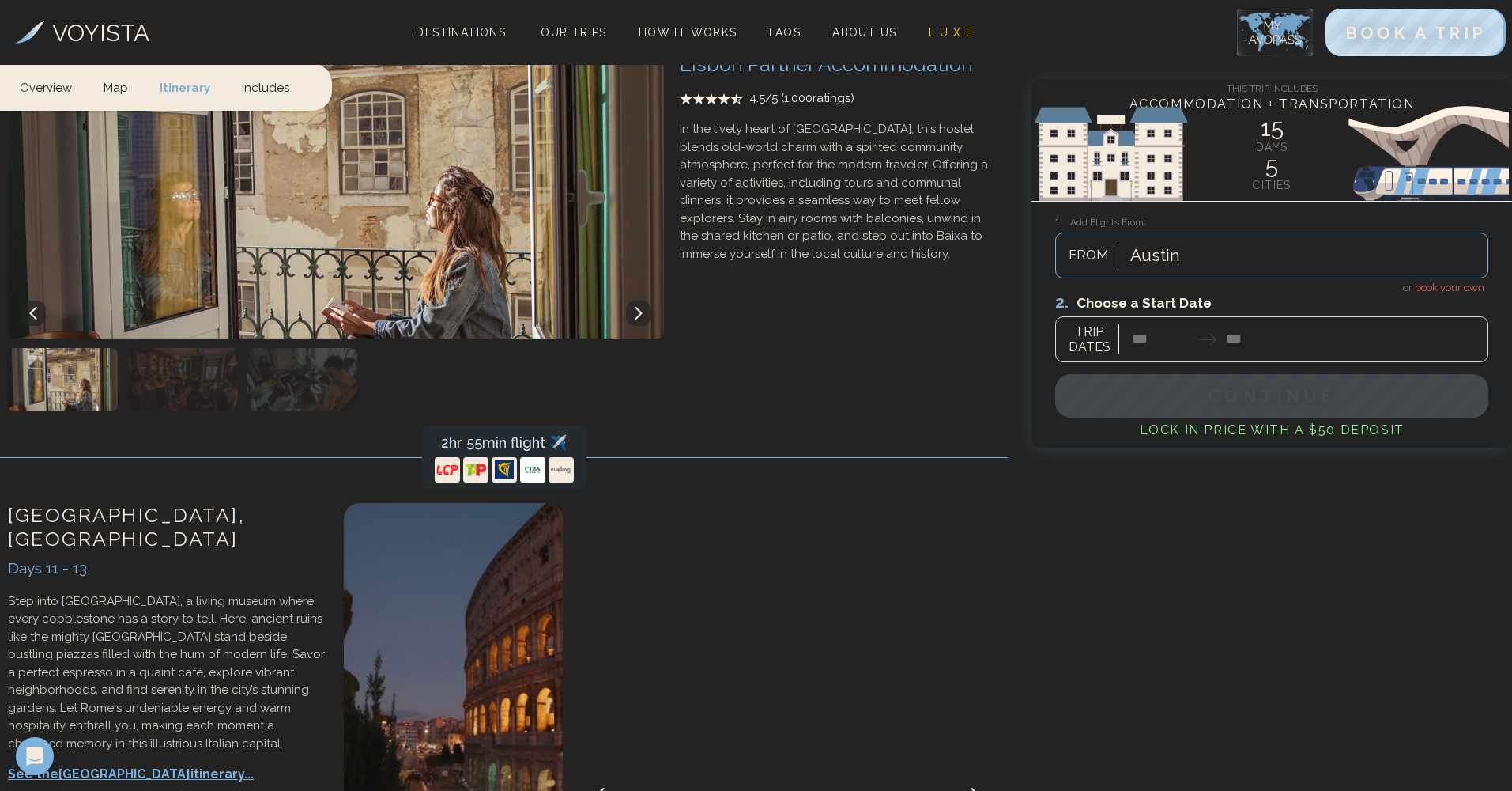
scroll to position [3548, 0]
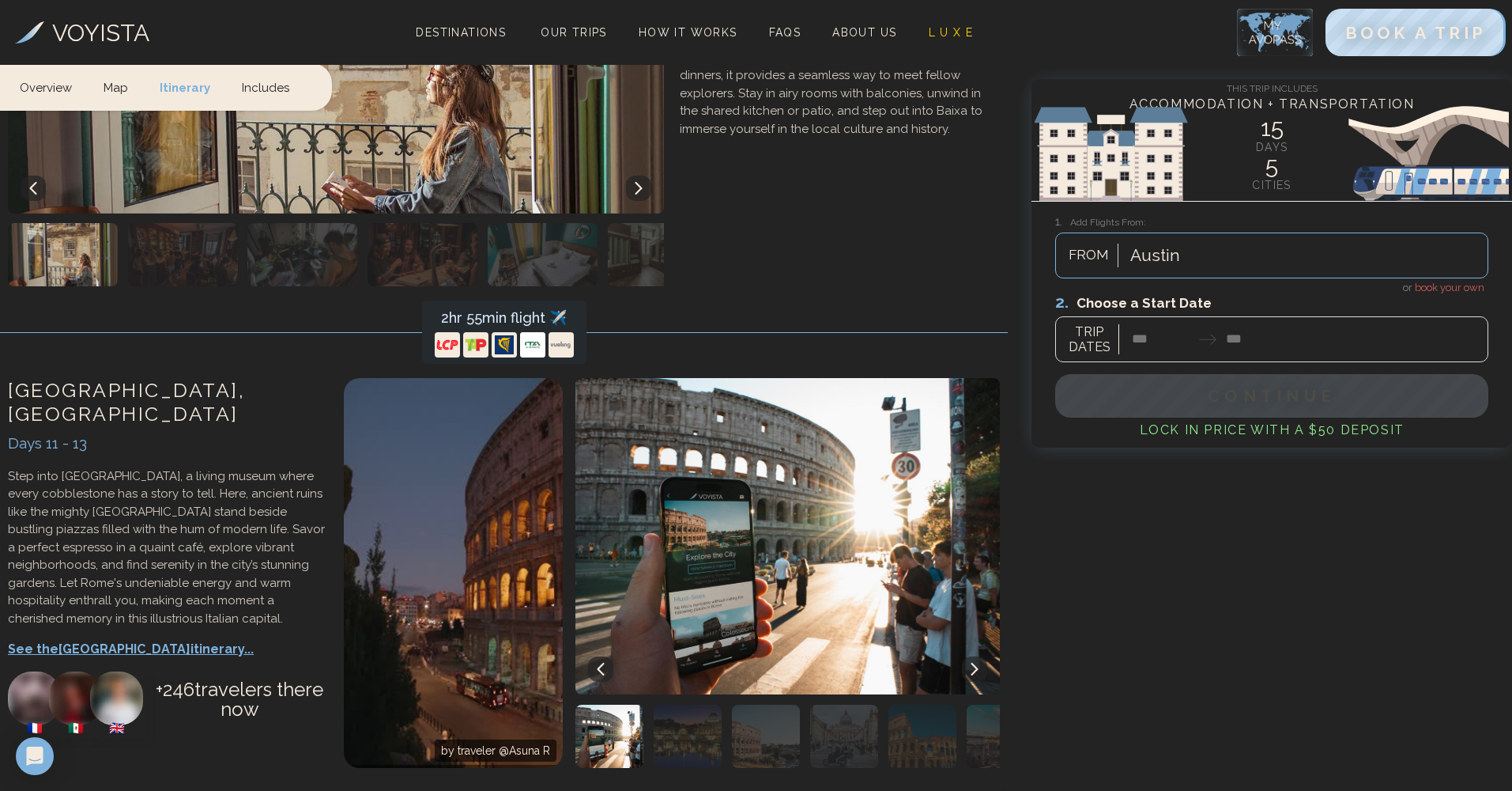
click at [68, 640] on p "See the Rome itinerary..." at bounding box center [168, 649] width 320 height 19
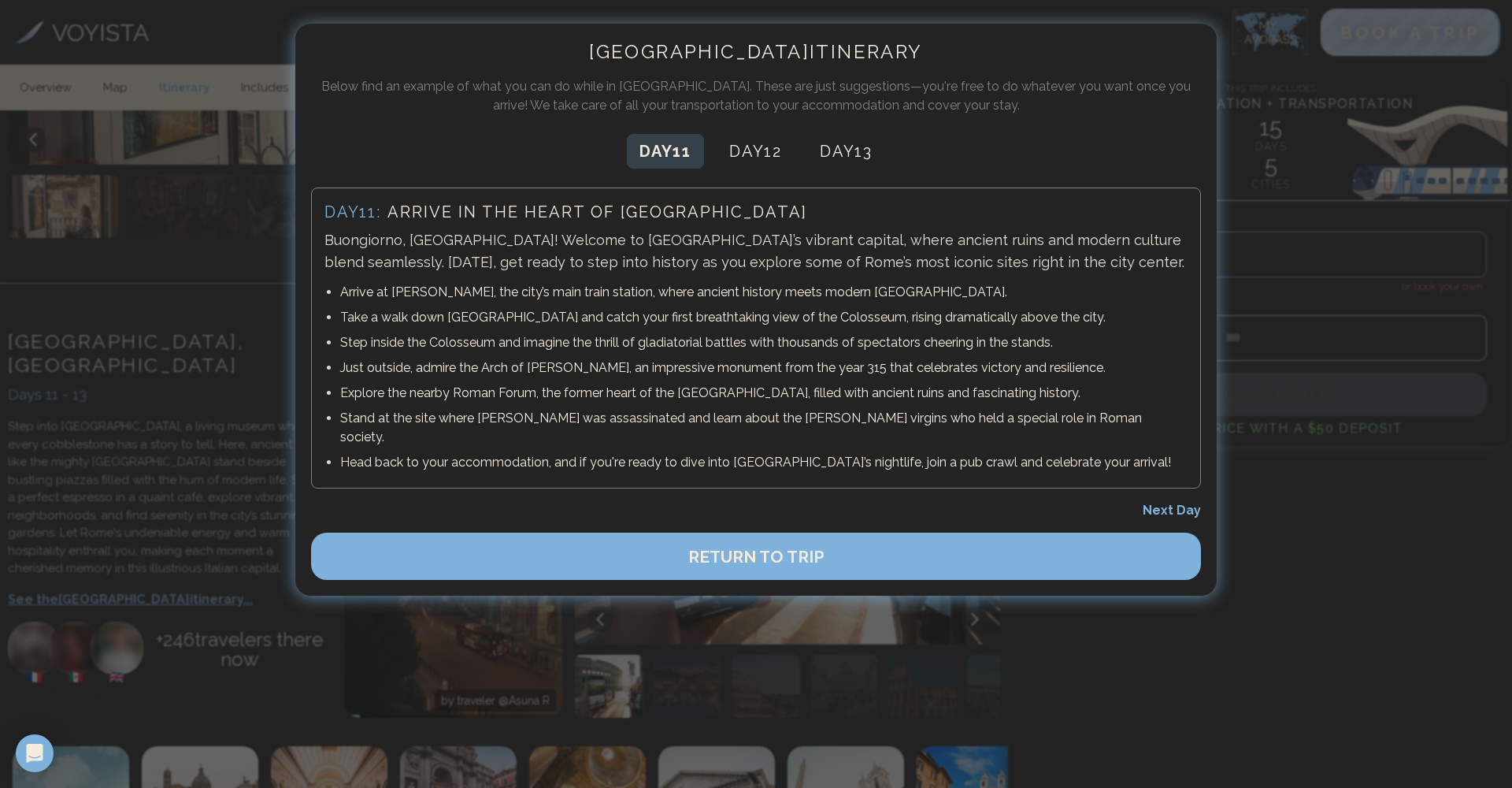
click at [109, 219] on div at bounding box center [756, 394] width 1512 height 788
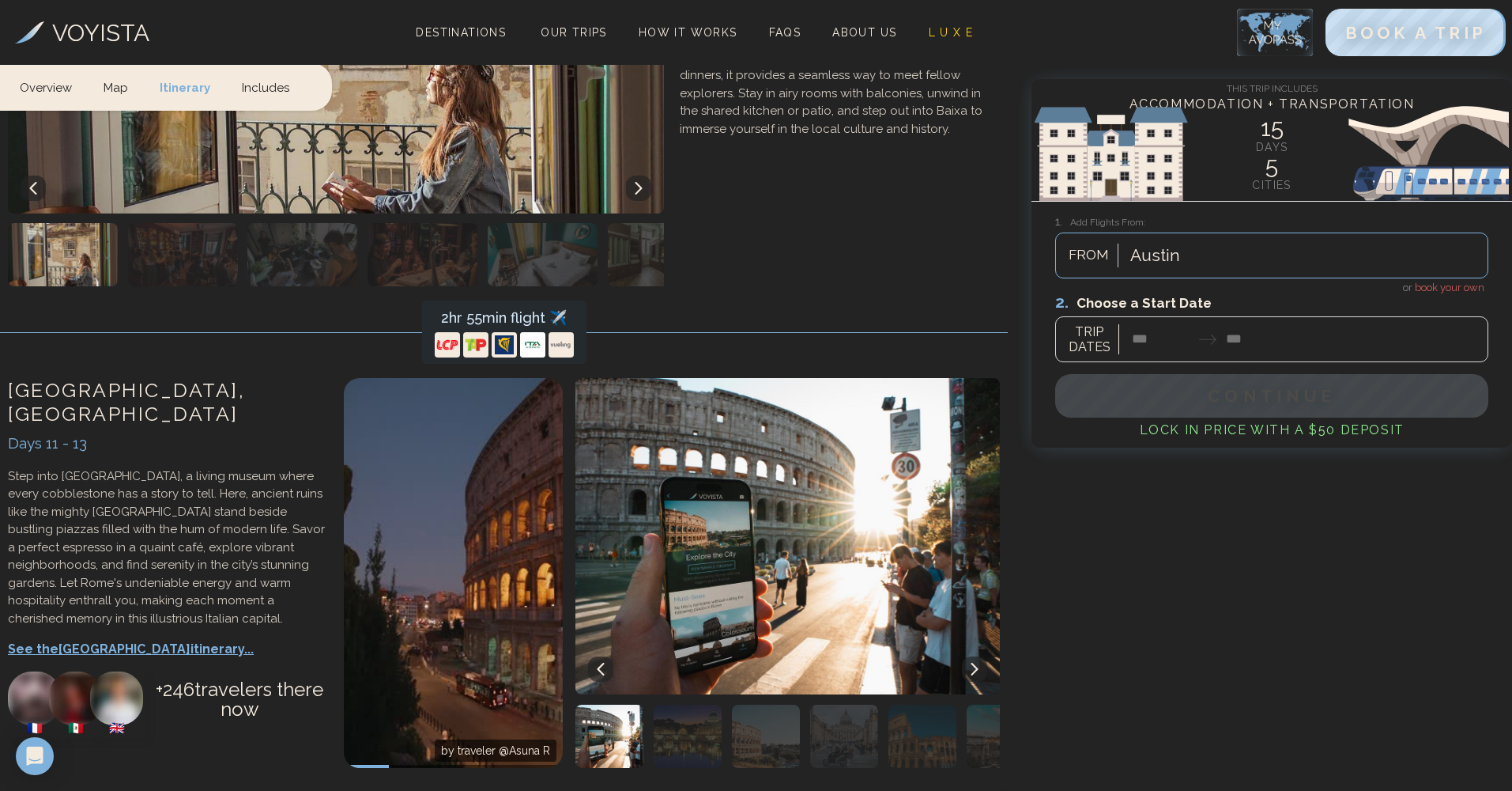
scroll to position [3564, 0]
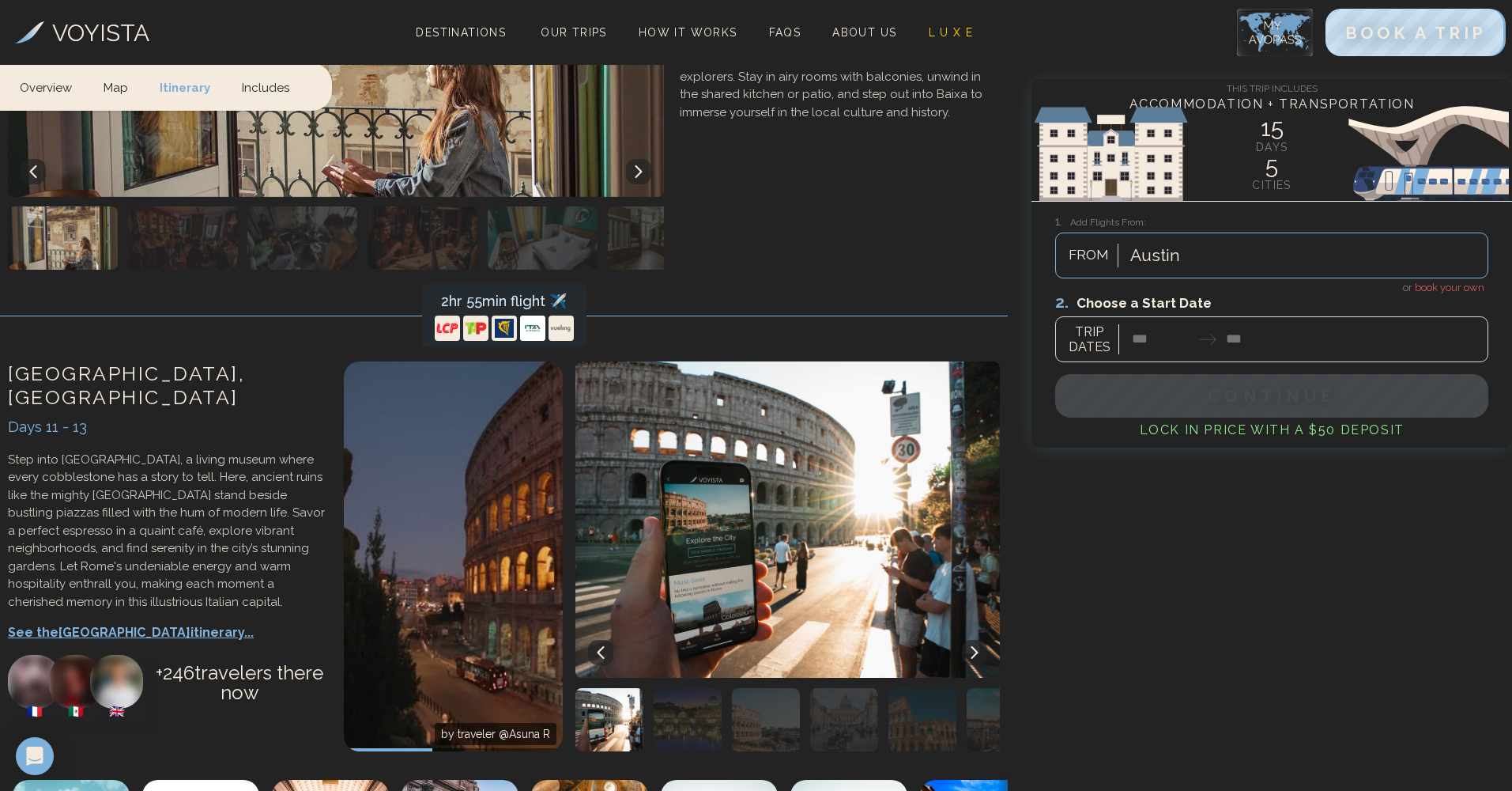
click at [85, 623] on p "See the Rome itinerary..." at bounding box center [168, 633] width 320 height 19
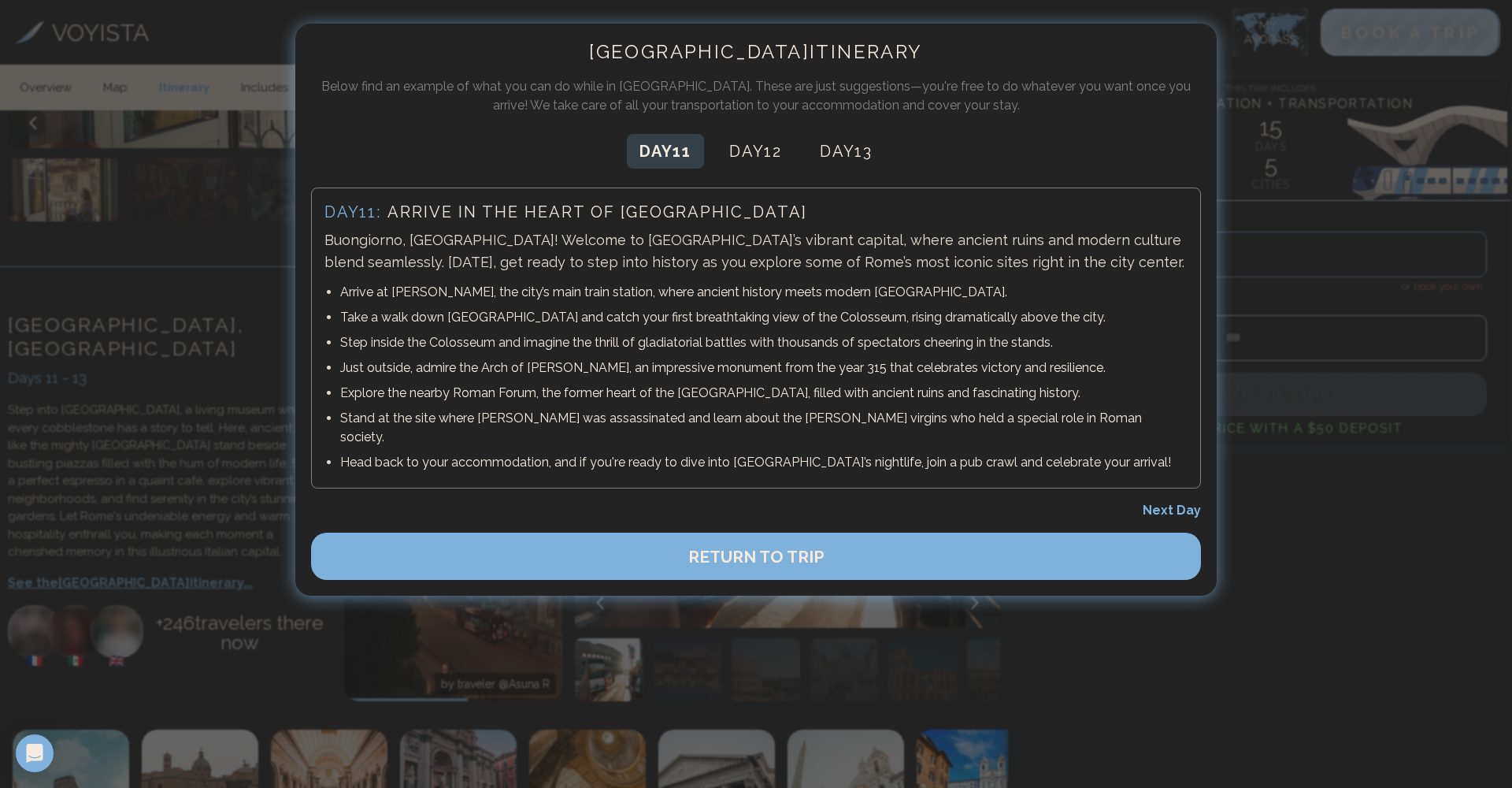
click at [232, 242] on div at bounding box center [756, 394] width 1512 height 788
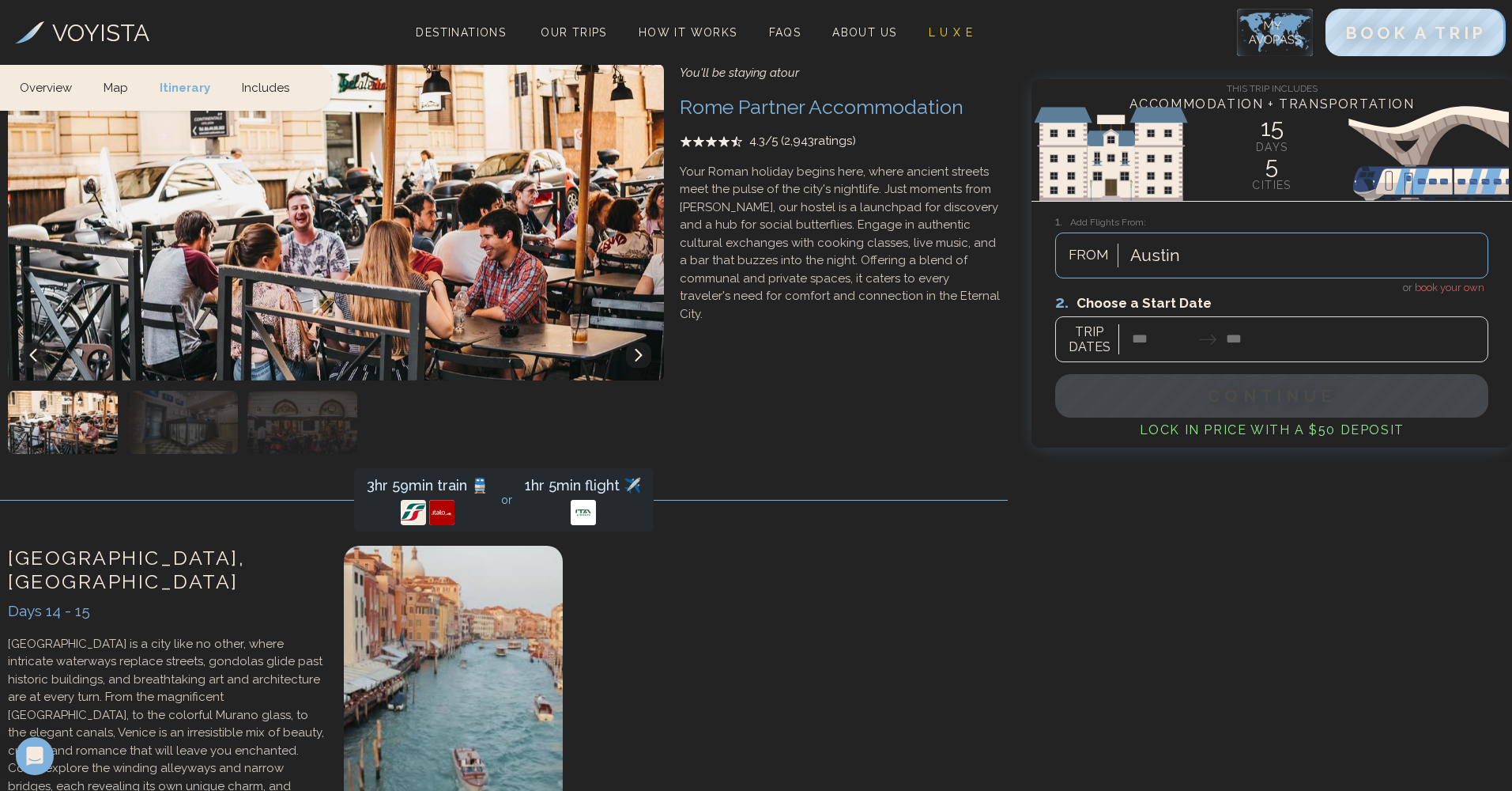
scroll to position [4554, 0]
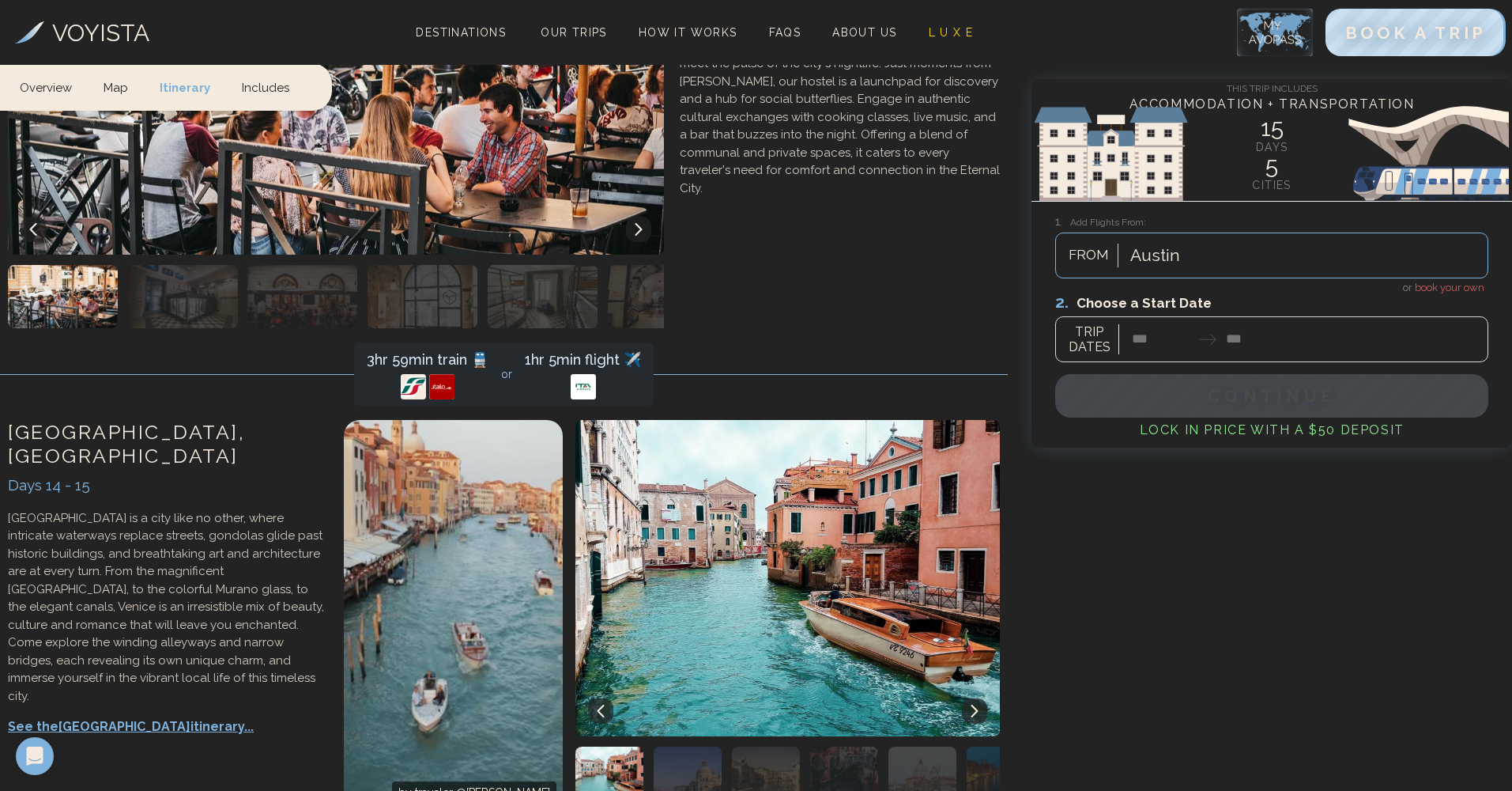
click at [49, 717] on p "See the Venice itinerary..." at bounding box center [168, 726] width 320 height 19
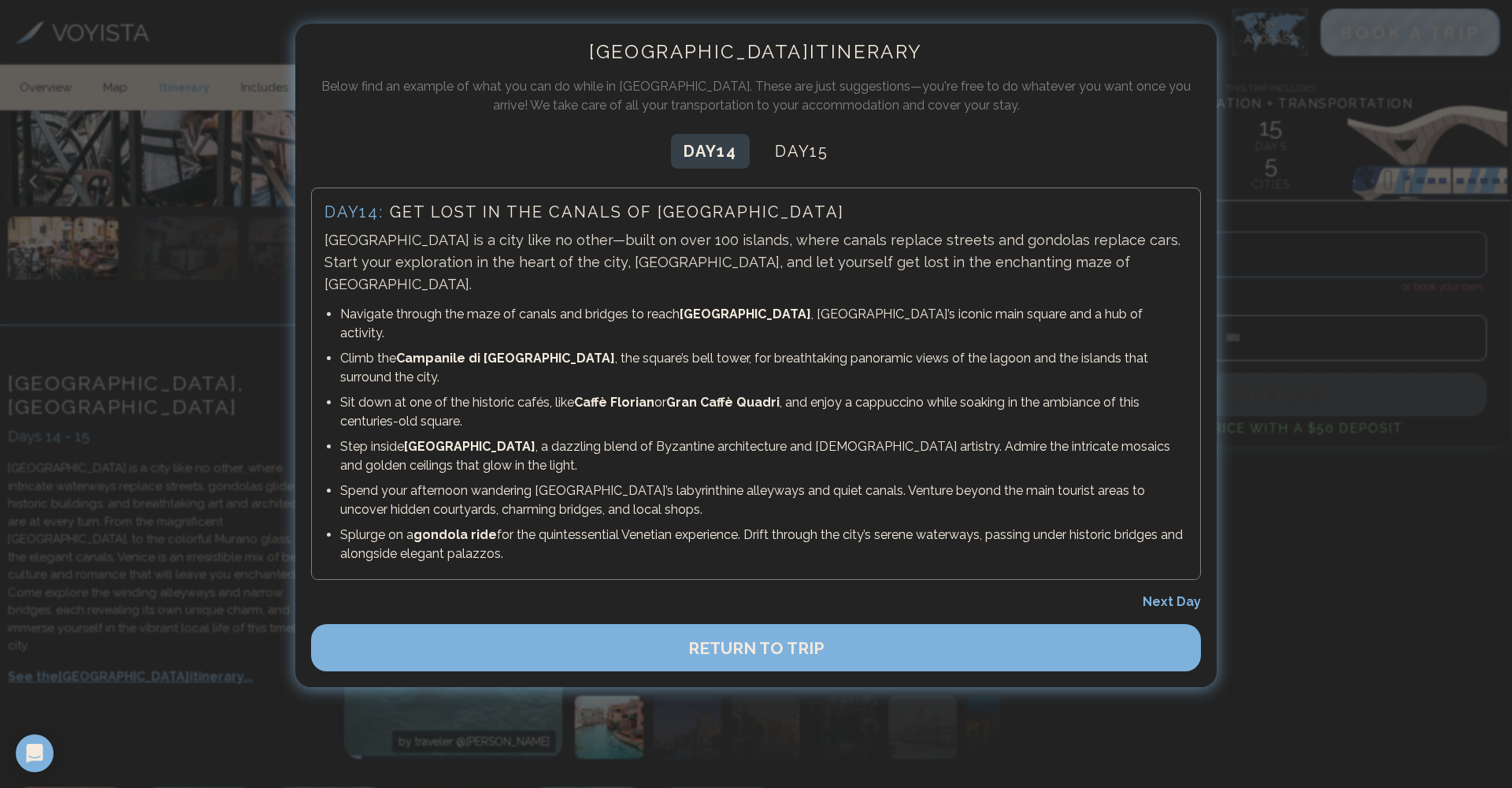
click at [218, 270] on div at bounding box center [756, 394] width 1512 height 788
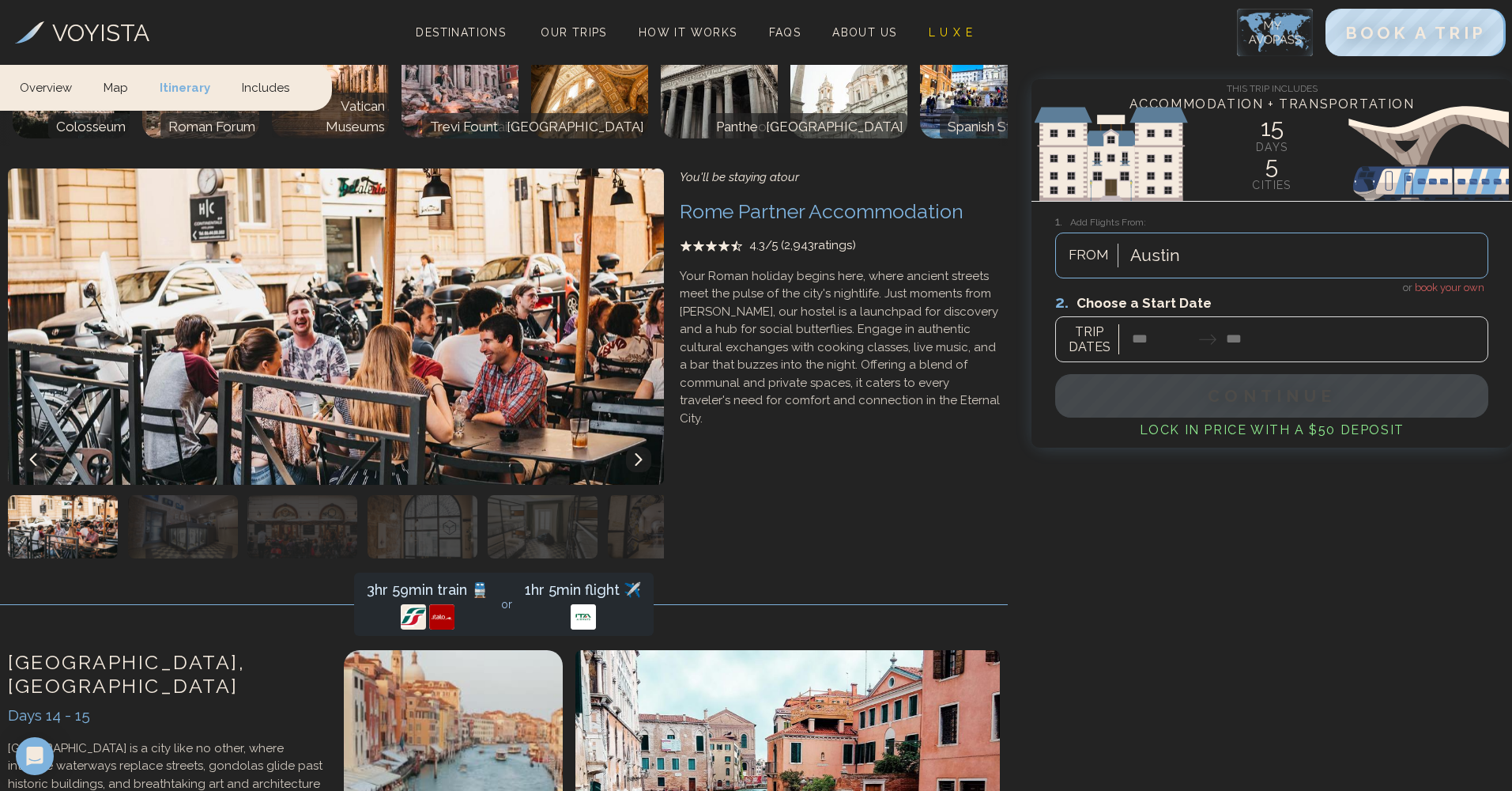
scroll to position [4452, 0]
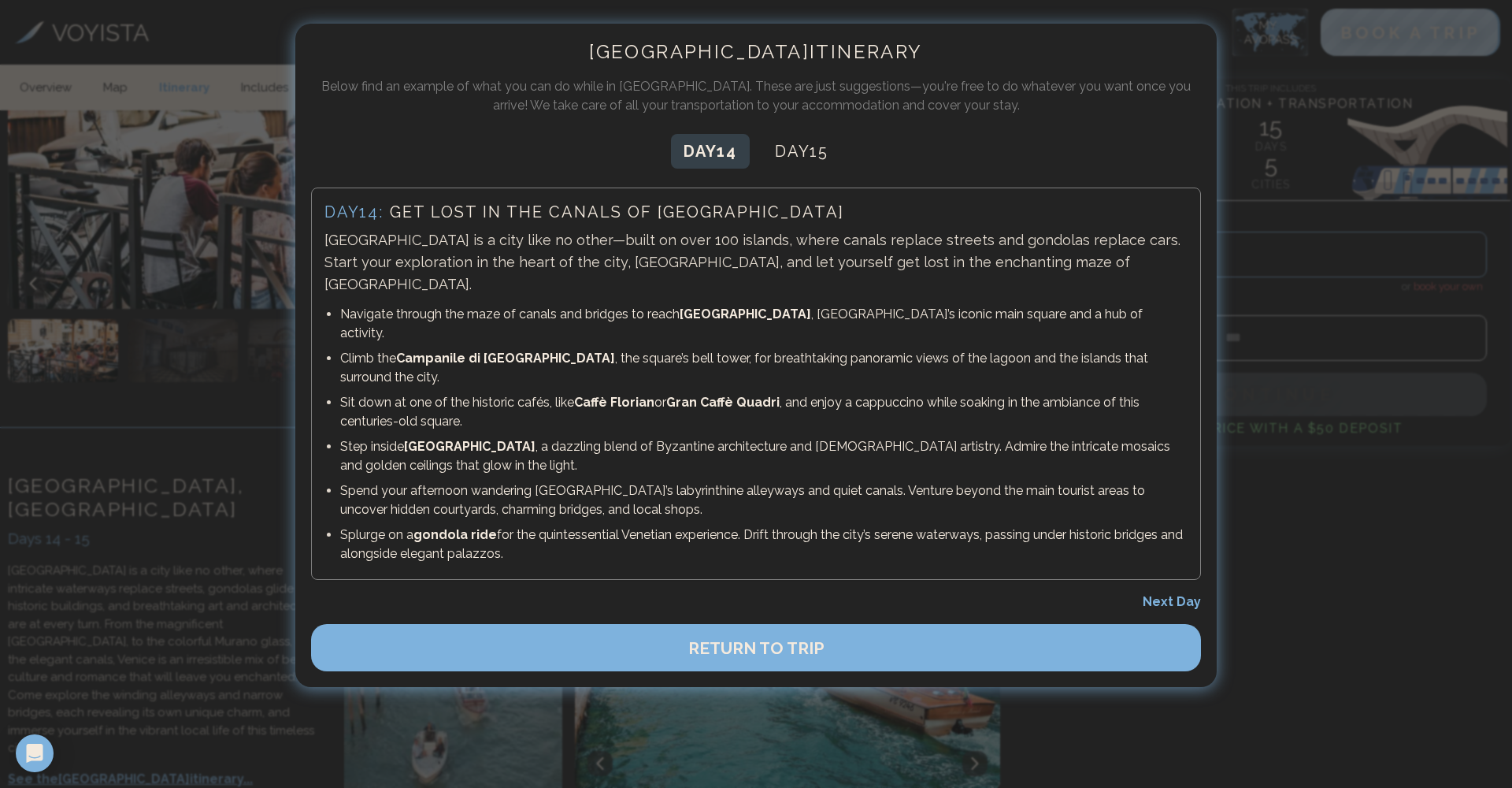
click at [239, 259] on div at bounding box center [756, 394] width 1512 height 788
